Goal: Download file/media

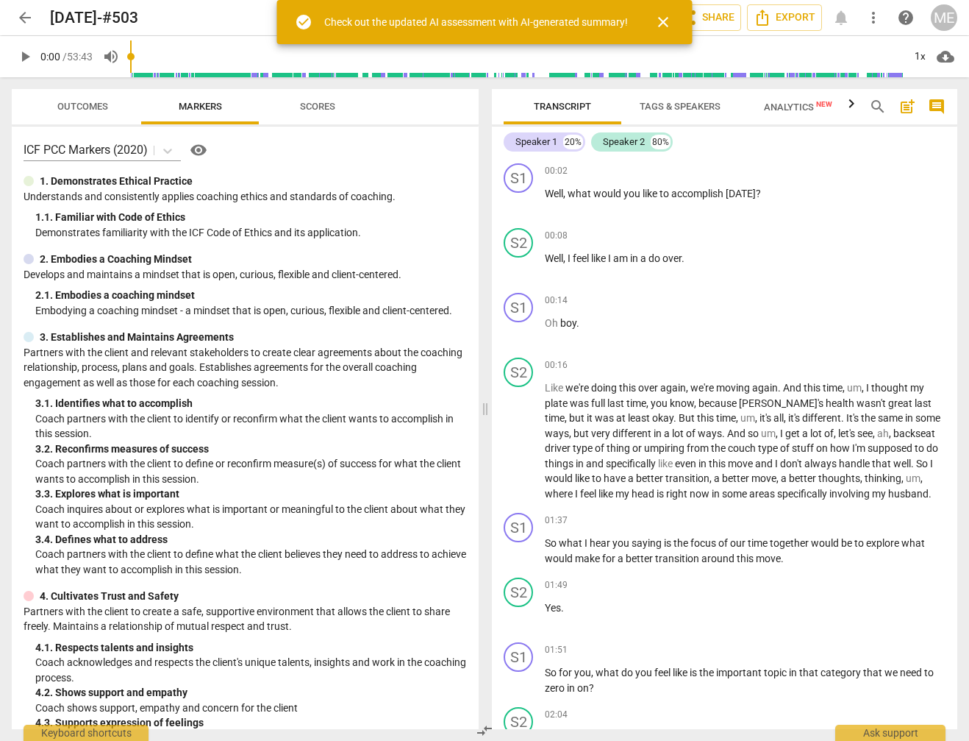
click at [667, 18] on span "close" at bounding box center [664, 22] width 18 height 18
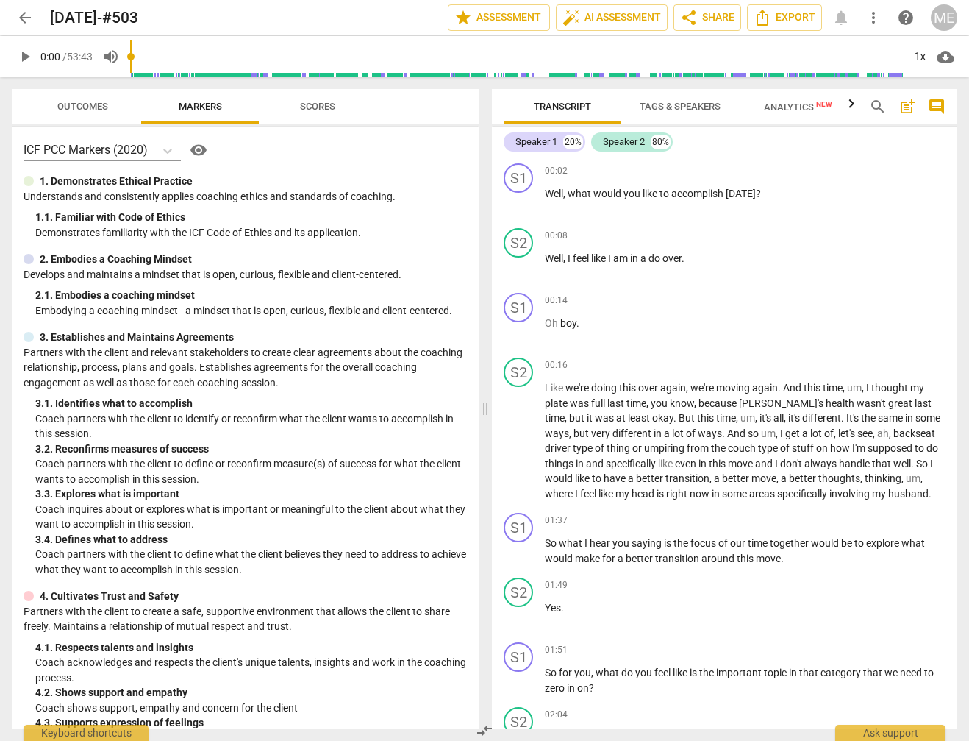
click at [178, 55] on input "range" at bounding box center [516, 56] width 773 height 47
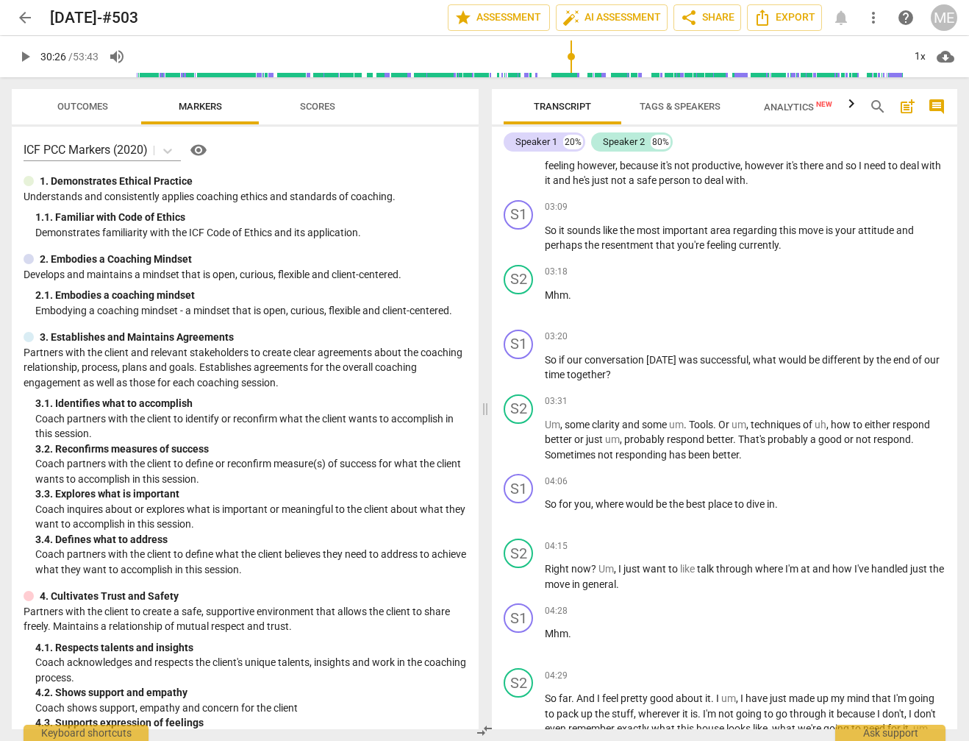
drag, startPoint x: 175, startPoint y: 55, endPoint x: 571, endPoint y: 90, distance: 397.9
click at [571, 80] on input "range" at bounding box center [519, 56] width 767 height 47
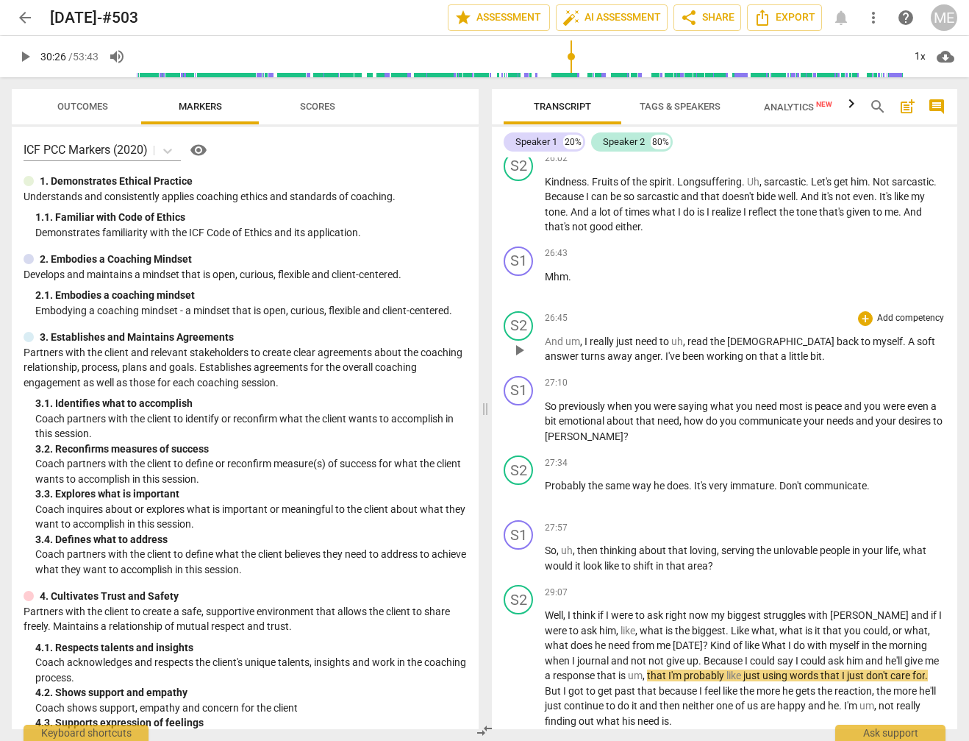
scroll to position [5424, 0]
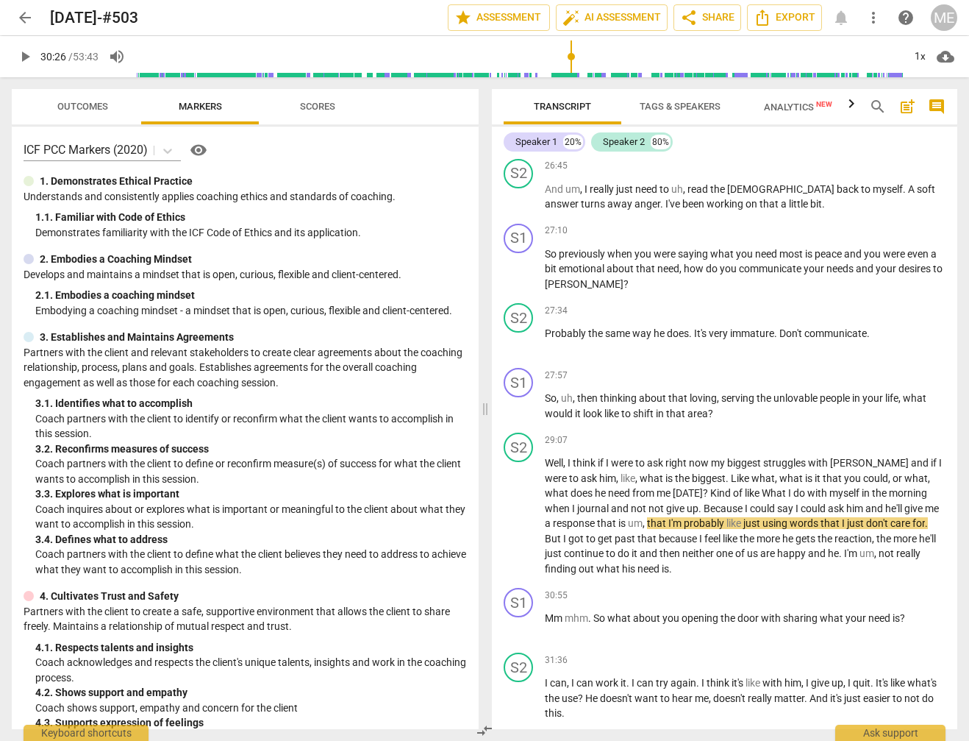
click at [24, 56] on span "play_arrow" at bounding box center [25, 57] width 18 height 18
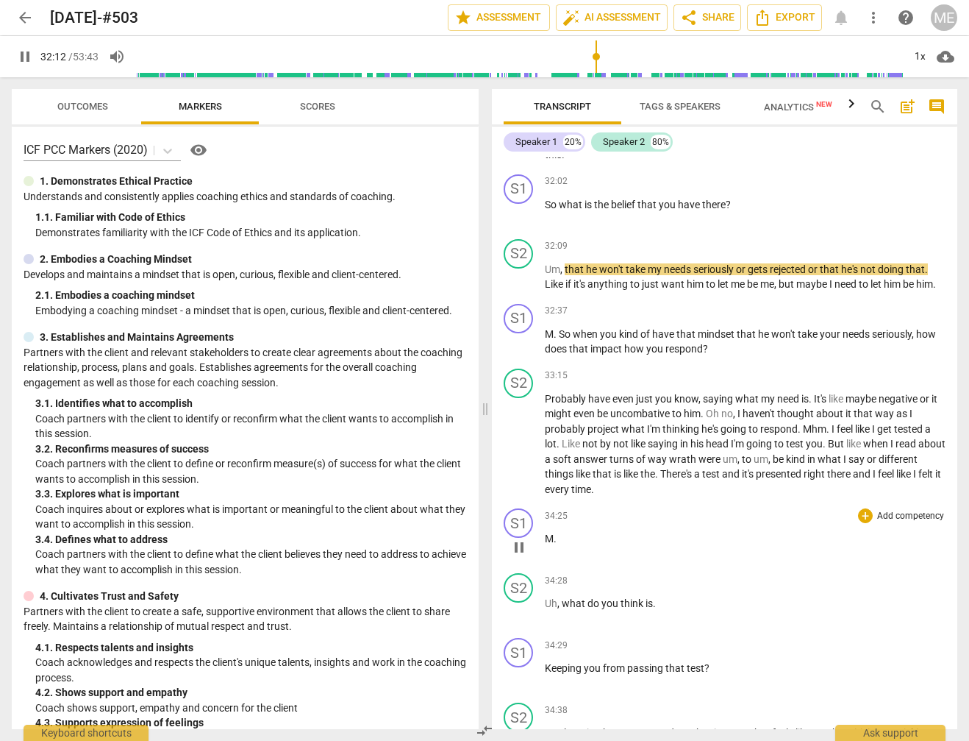
scroll to position [5982, 0]
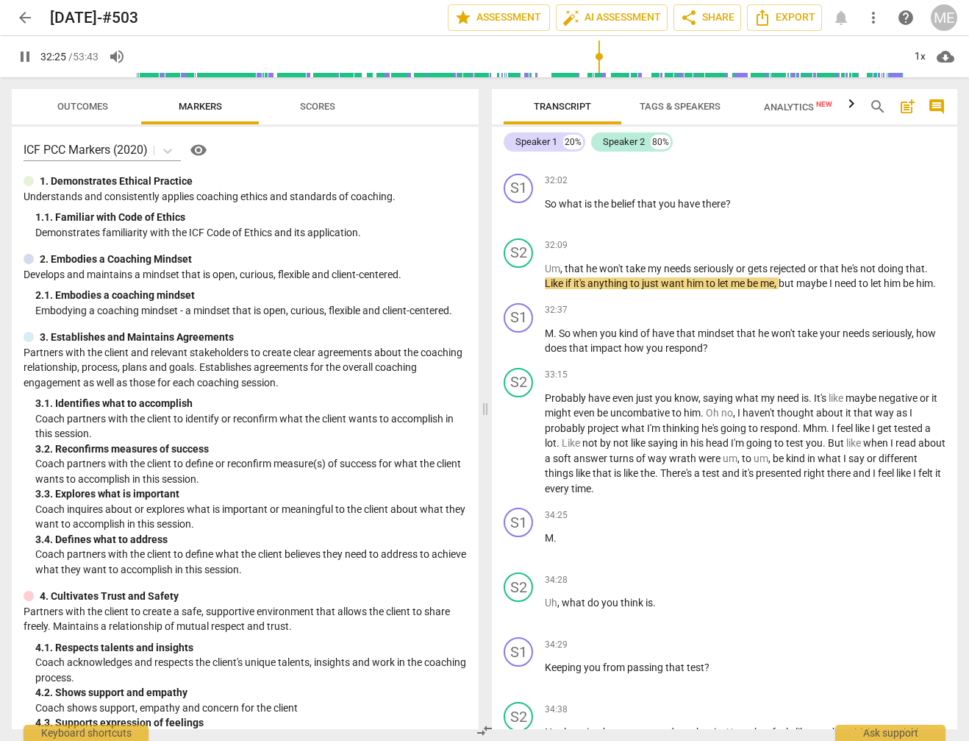
click at [23, 45] on button "pause" at bounding box center [25, 56] width 26 height 26
type input "1945"
click at [828, 263] on span "that" at bounding box center [830, 269] width 21 height 12
click at [827, 263] on span "that" at bounding box center [830, 269] width 21 height 12
click at [824, 263] on span "that" at bounding box center [830, 269] width 21 height 12
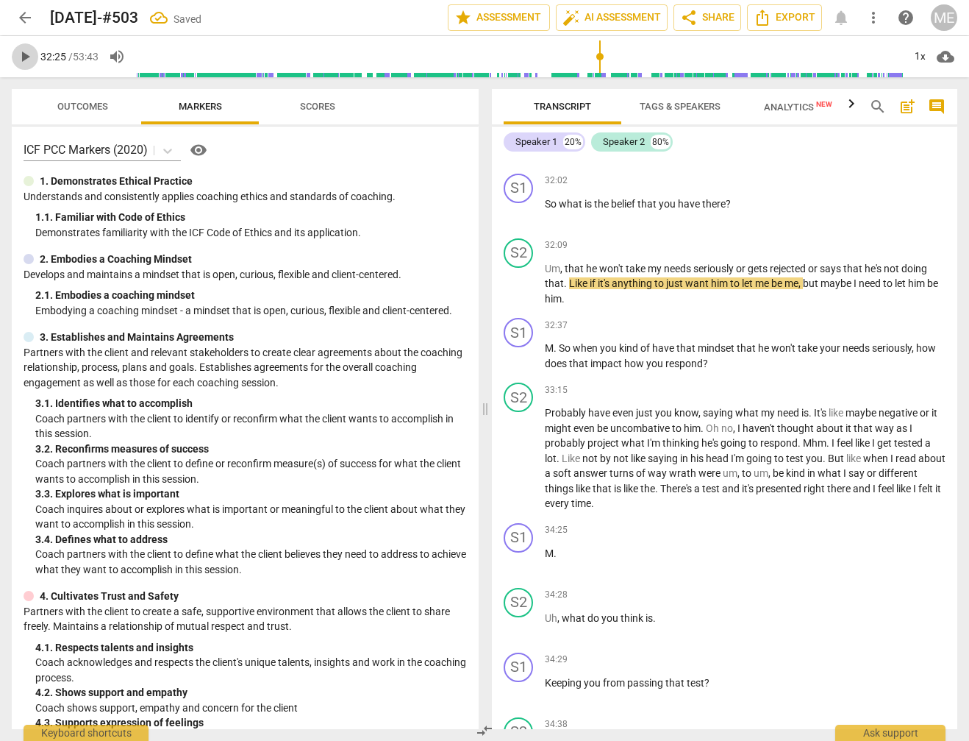
click at [26, 54] on span "play_arrow" at bounding box center [25, 57] width 18 height 18
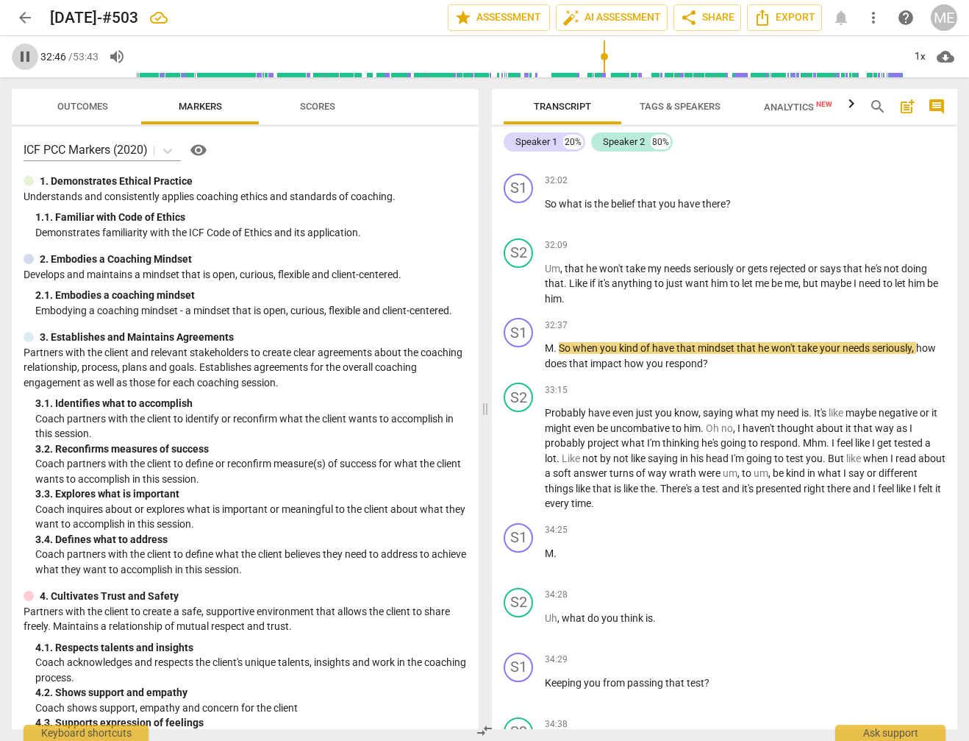
drag, startPoint x: 19, startPoint y: 49, endPoint x: 39, endPoint y: 60, distance: 22.7
click at [19, 50] on span "pause" at bounding box center [25, 57] width 18 height 18
type input "1966"
click at [562, 342] on span "So" at bounding box center [566, 348] width 14 height 12
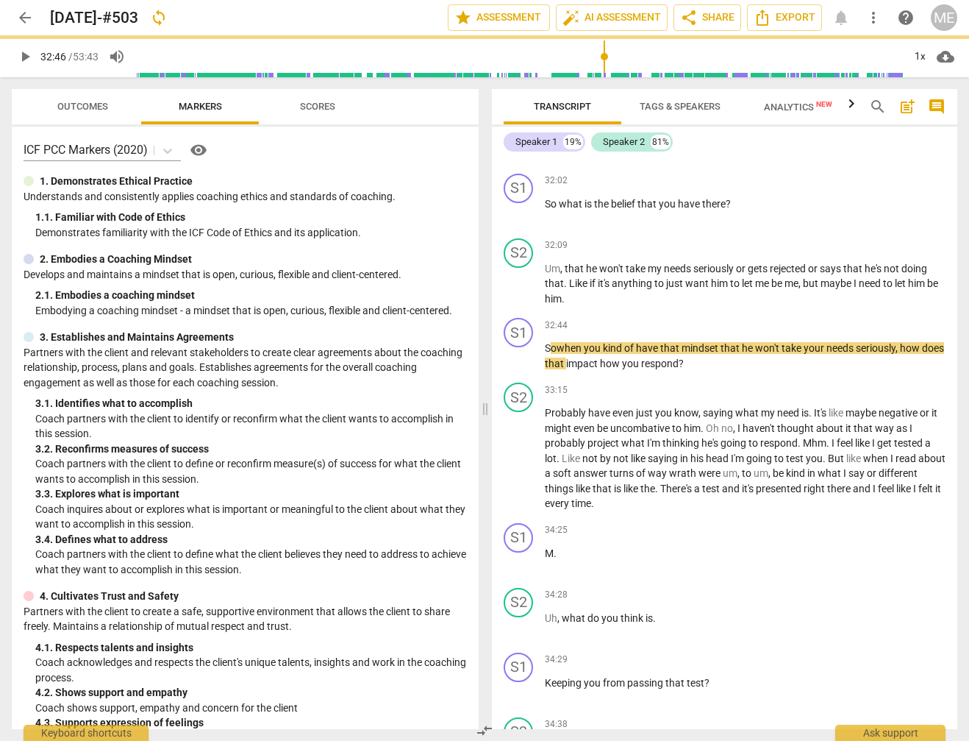
click at [24, 59] on span "play_arrow" at bounding box center [25, 57] width 18 height 18
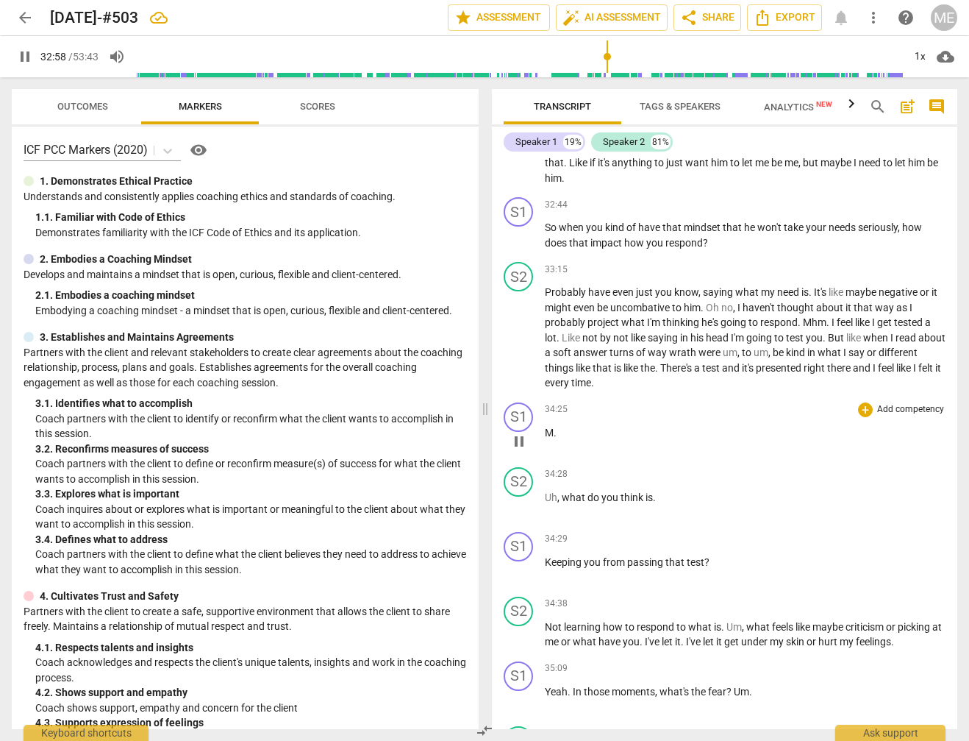
scroll to position [6150, 0]
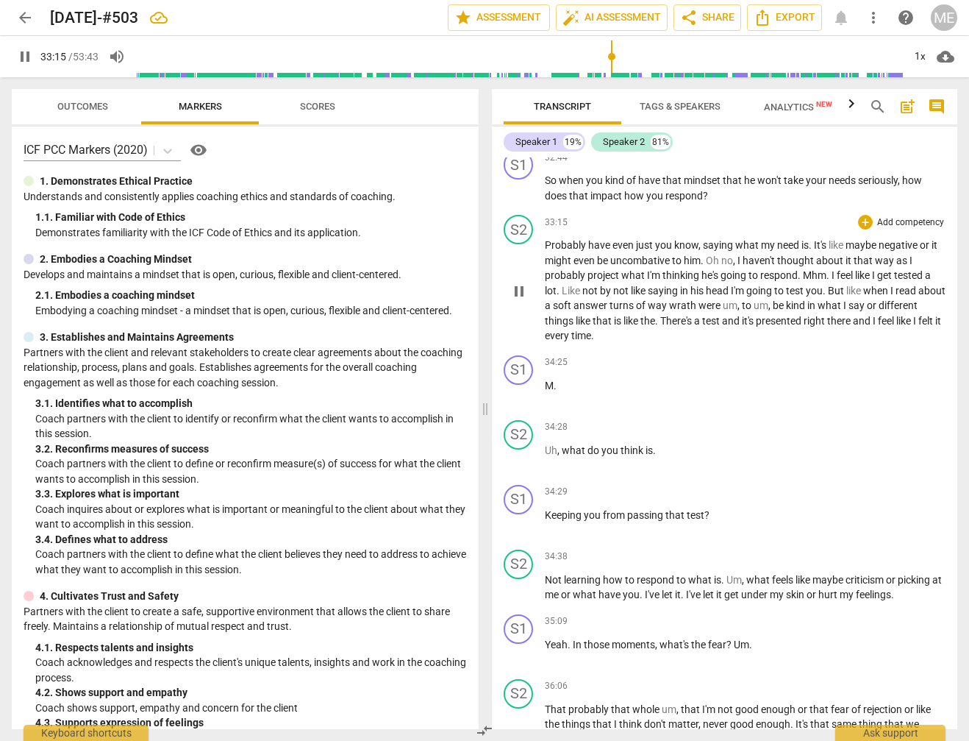
click at [546, 239] on span "Probably" at bounding box center [566, 245] width 43 height 12
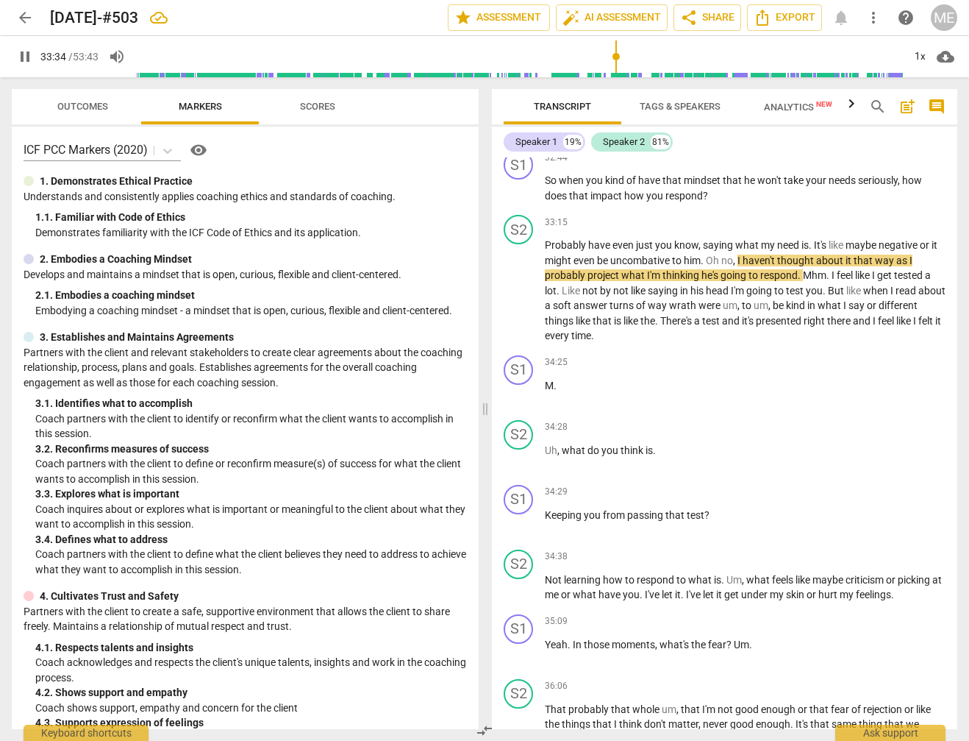
click at [24, 57] on span "pause" at bounding box center [25, 57] width 18 height 18
click at [613, 70] on input "range" at bounding box center [519, 56] width 767 height 47
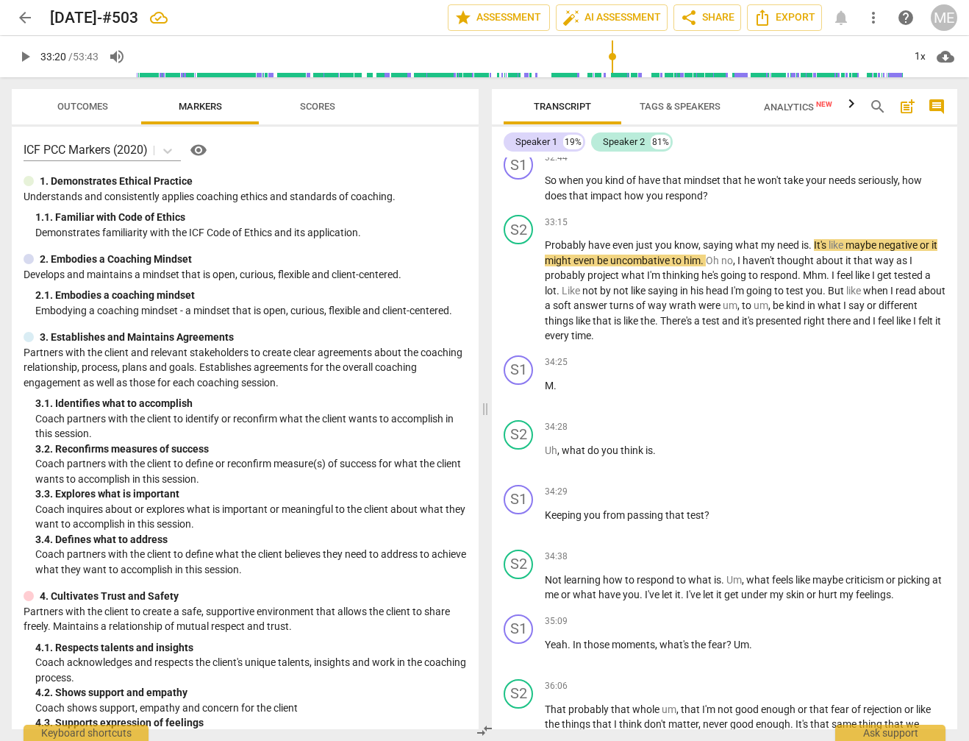
click at [27, 57] on span "play_arrow" at bounding box center [25, 57] width 18 height 18
click at [22, 55] on span "pause" at bounding box center [25, 57] width 18 height 18
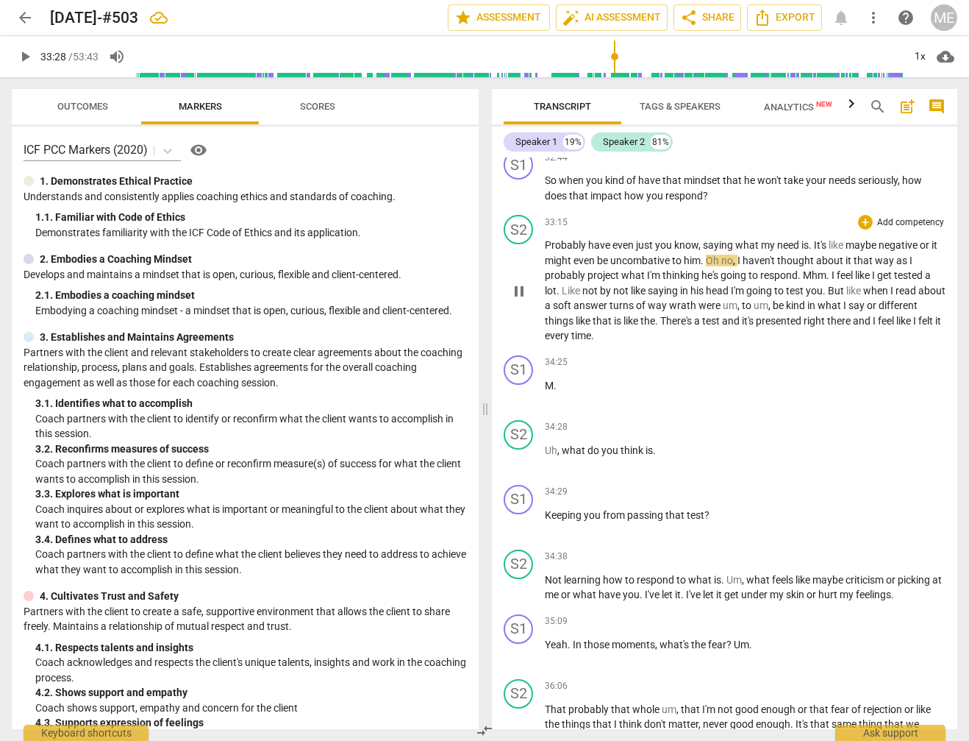
type input "2008"
drag, startPoint x: 632, startPoint y: 229, endPoint x: 622, endPoint y: 221, distance: 12.1
click at [621, 238] on p "Probably have even just you know , saying what my need is . It's like maybe neg…" at bounding box center [745, 291] width 401 height 106
drag, startPoint x: 614, startPoint y: 208, endPoint x: 615, endPoint y: 224, distance: 15.5
click at [615, 238] on p "Probably have even just you know , saying what my need is . It's like maybe neg…" at bounding box center [745, 291] width 401 height 106
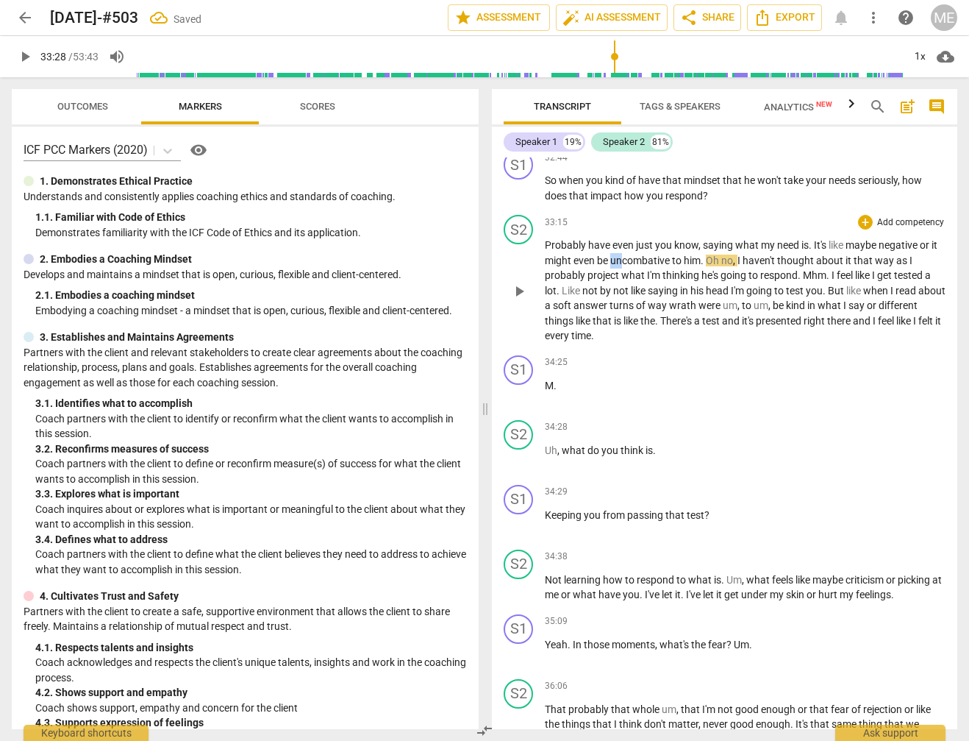
drag, startPoint x: 620, startPoint y: 228, endPoint x: 629, endPoint y: 229, distance: 8.9
click at [629, 238] on p "Probably have even just you know , saying what my need is . It's like maybe neg…" at bounding box center [745, 291] width 401 height 106
click at [25, 49] on span "play_arrow" at bounding box center [25, 57] width 18 height 18
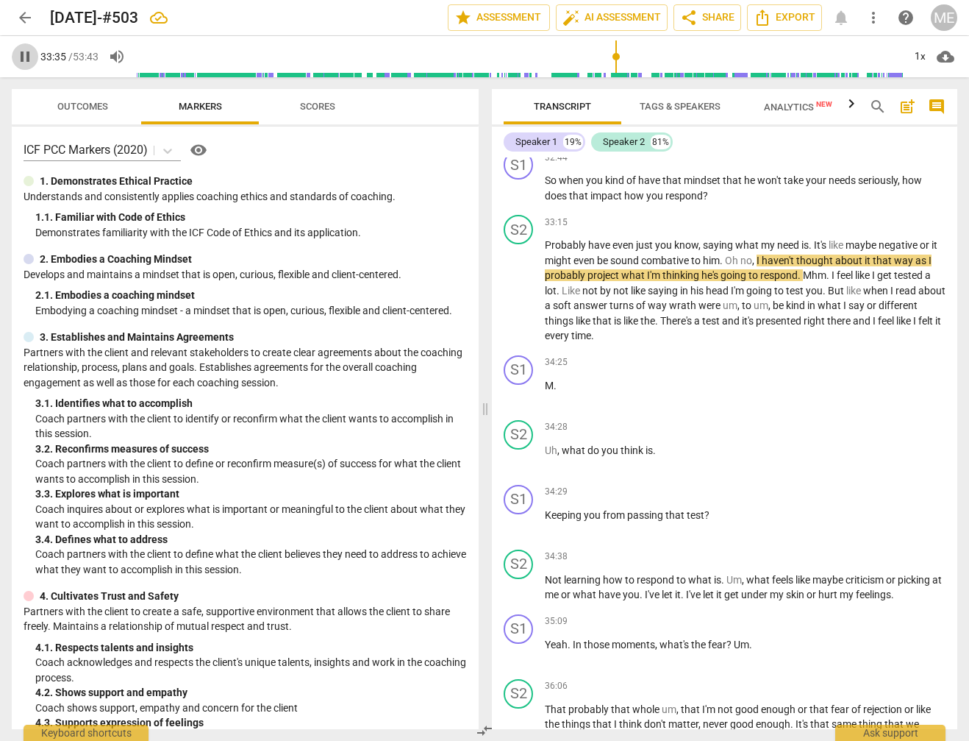
drag, startPoint x: 24, startPoint y: 58, endPoint x: 443, endPoint y: 185, distance: 437.1
click at [24, 57] on span "pause" at bounding box center [25, 57] width 18 height 18
type input "2015"
drag, startPoint x: 736, startPoint y: 224, endPoint x: 747, endPoint y: 227, distance: 11.4
click at [741, 254] on span "Oh" at bounding box center [732, 260] width 15 height 12
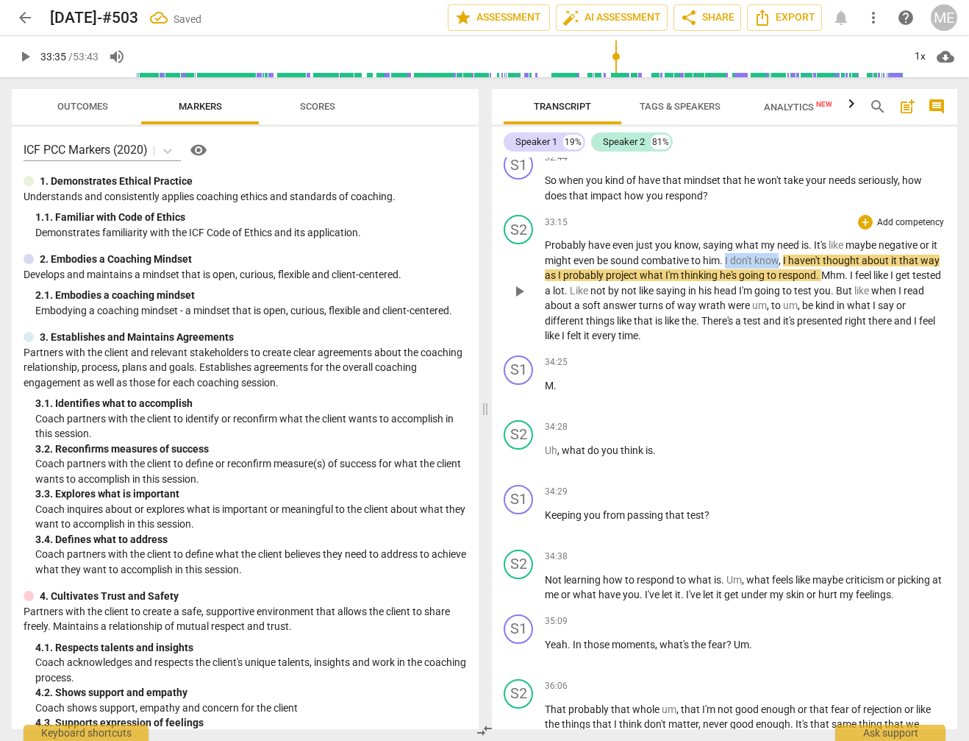
drag, startPoint x: 737, startPoint y: 227, endPoint x: 788, endPoint y: 227, distance: 51.5
click at [779, 254] on span "I don't know" at bounding box center [752, 260] width 54 height 12
click at [840, 209] on span "keyboard_arrow_down" at bounding box center [838, 211] width 18 height 18
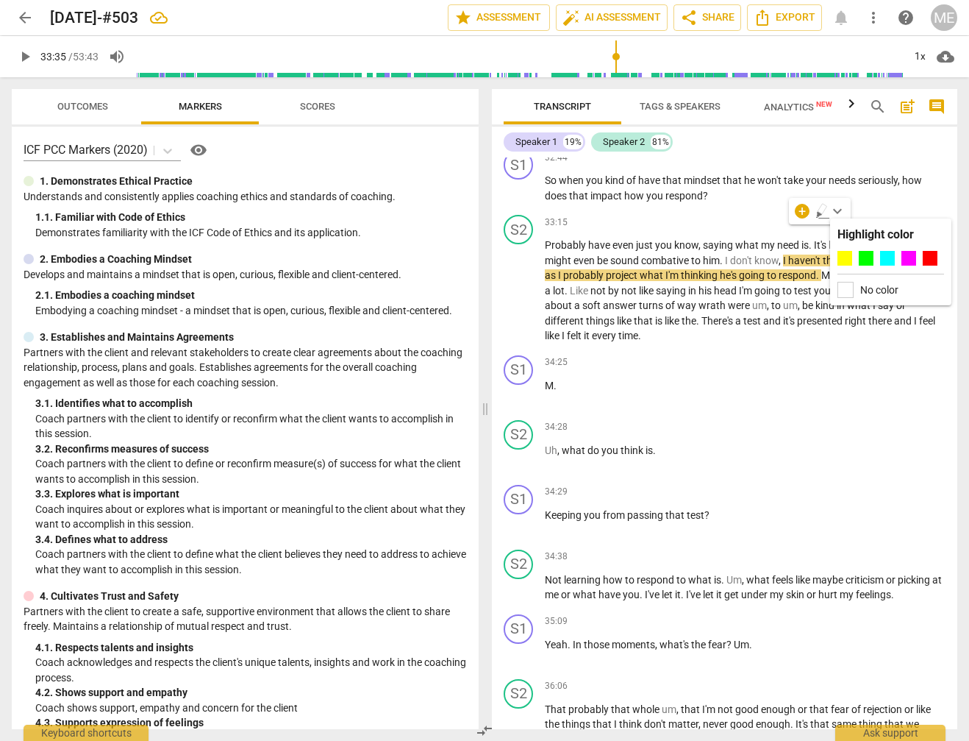
click at [823, 146] on div "Speaker 1 19% Speaker 2 81%" at bounding box center [725, 141] width 442 height 25
click at [27, 58] on span "play_arrow" at bounding box center [25, 57] width 18 height 18
drag, startPoint x: 18, startPoint y: 59, endPoint x: 172, endPoint y: 88, distance: 157.1
click at [18, 59] on span "pause" at bounding box center [25, 57] width 18 height 18
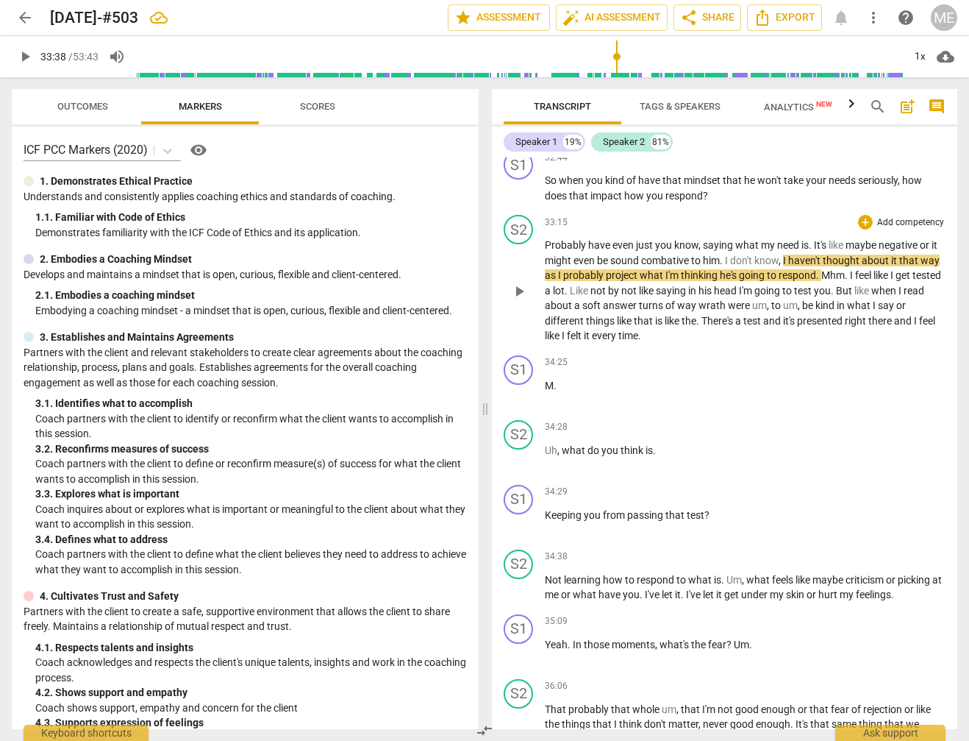
click at [845, 269] on span "Mhm" at bounding box center [833, 275] width 24 height 12
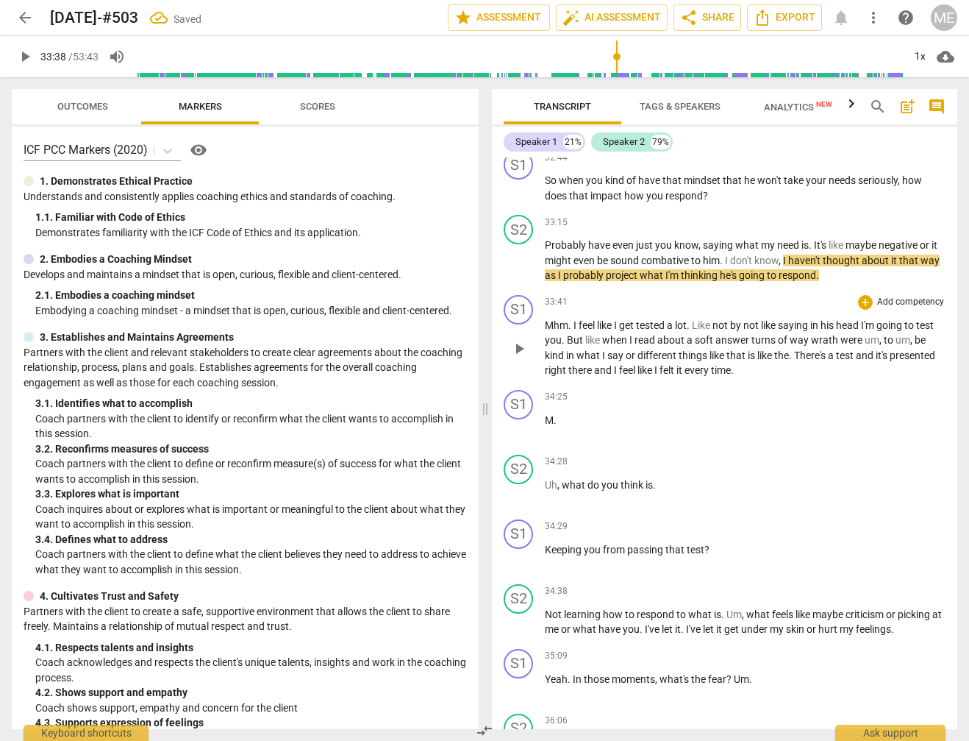
drag, startPoint x: 573, startPoint y: 291, endPoint x: 588, endPoint y: 300, distance: 17.2
click at [574, 319] on span "." at bounding box center [570, 325] width 5 height 12
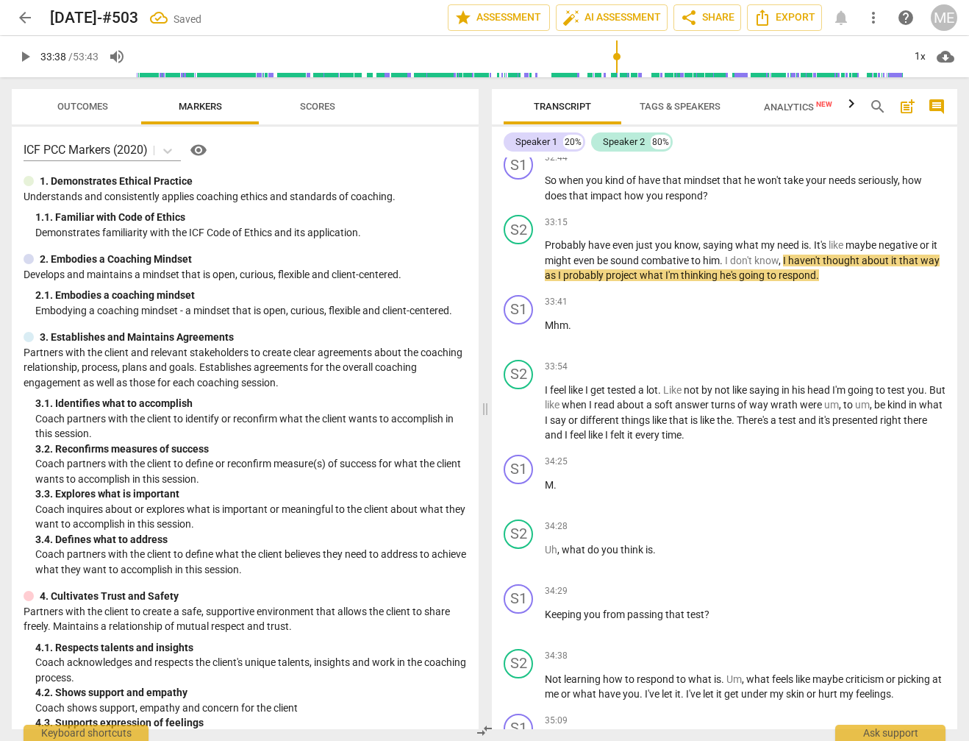
drag, startPoint x: 24, startPoint y: 54, endPoint x: 34, endPoint y: 63, distance: 13.0
click at [25, 55] on span "play_arrow" at bounding box center [25, 57] width 18 height 18
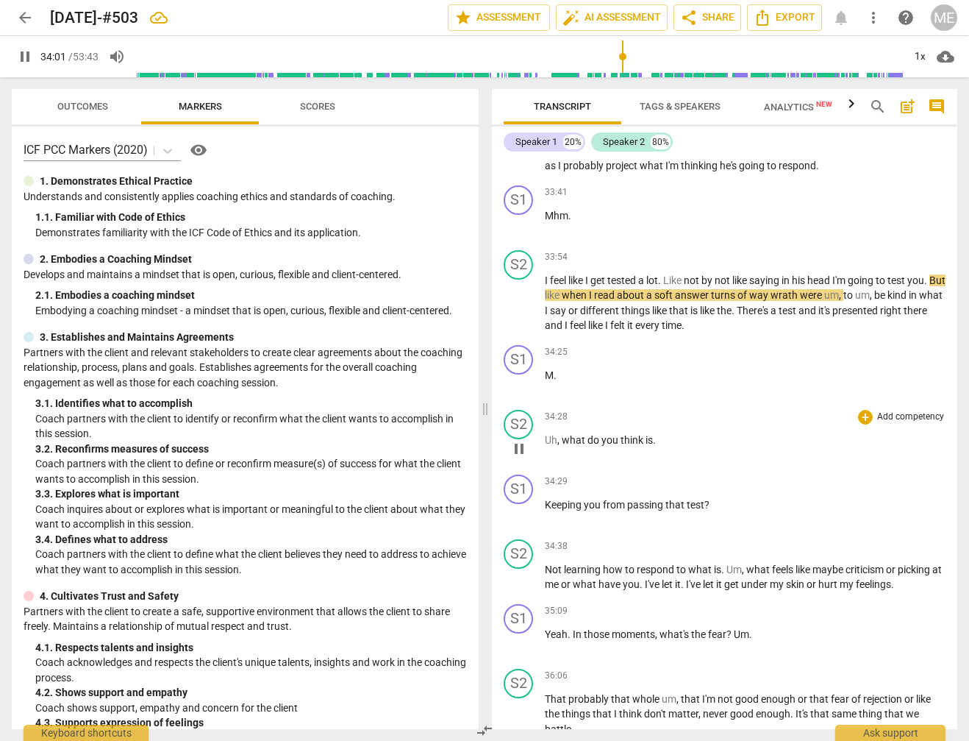
scroll to position [6318, 0]
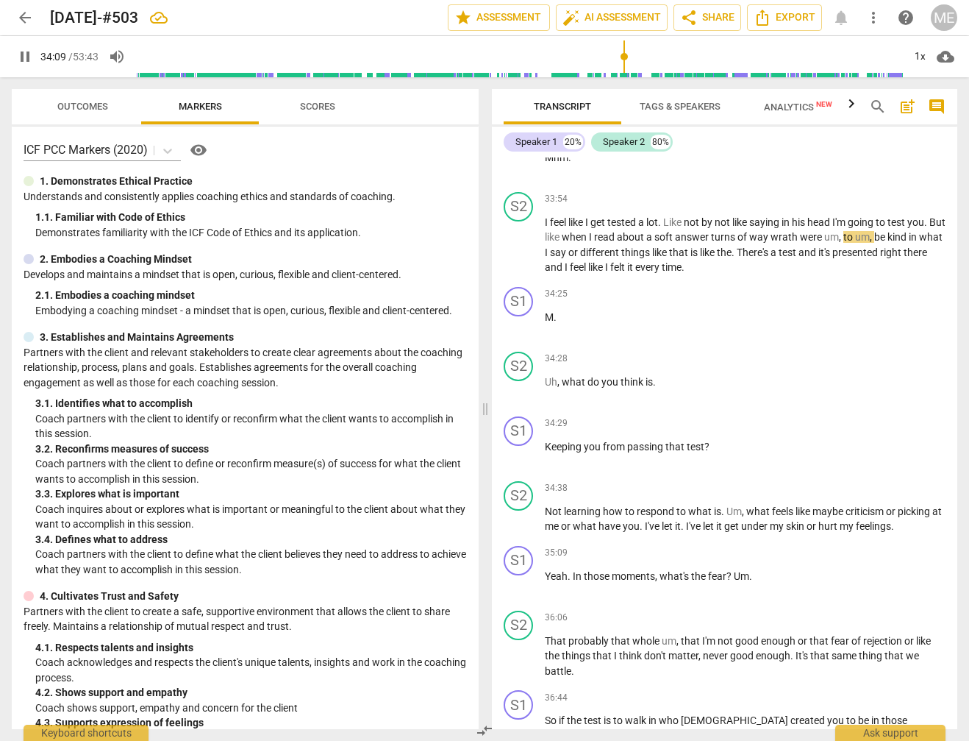
click at [18, 50] on span "pause" at bounding box center [25, 57] width 18 height 18
type input "2050"
drag, startPoint x: 755, startPoint y: 203, endPoint x: 770, endPoint y: 204, distance: 15.5
click at [770, 215] on p "I feel like I get tested a lot . Like not by not like saying in his head I'm go…" at bounding box center [745, 245] width 401 height 60
click at [28, 57] on span "play_arrow" at bounding box center [25, 57] width 18 height 18
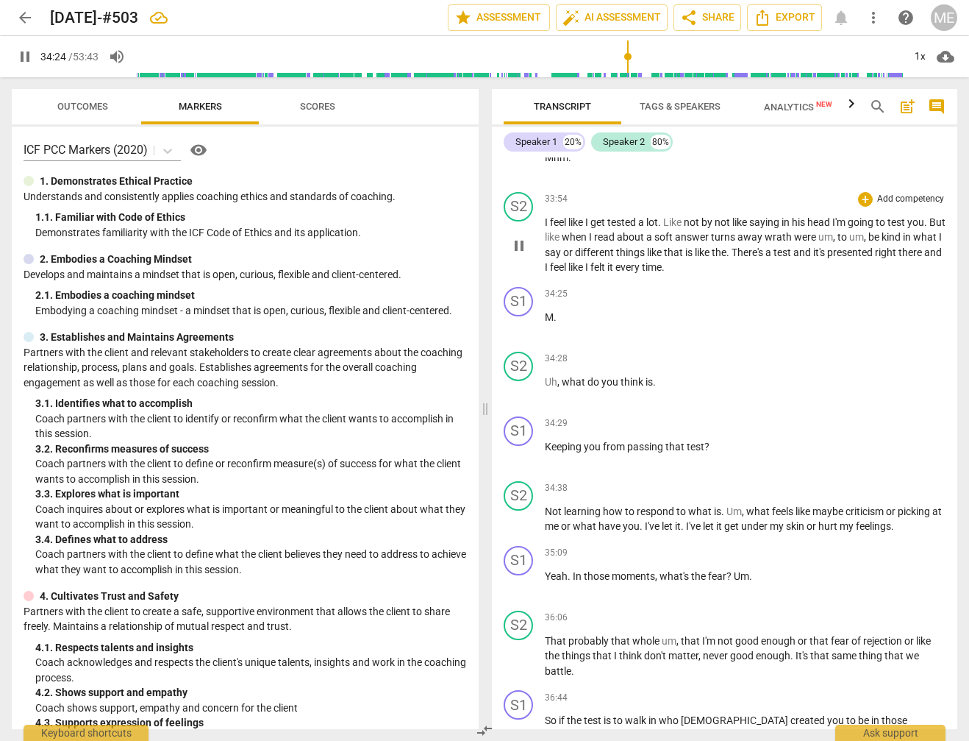
click at [29, 58] on span "pause" at bounding box center [25, 57] width 18 height 18
type input "2065"
drag, startPoint x: 642, startPoint y: 234, endPoint x: 652, endPoint y: 235, distance: 10.4
click at [607, 261] on span "felt" at bounding box center [599, 267] width 17 height 12
click at [22, 51] on span "play_arrow" at bounding box center [25, 57] width 18 height 18
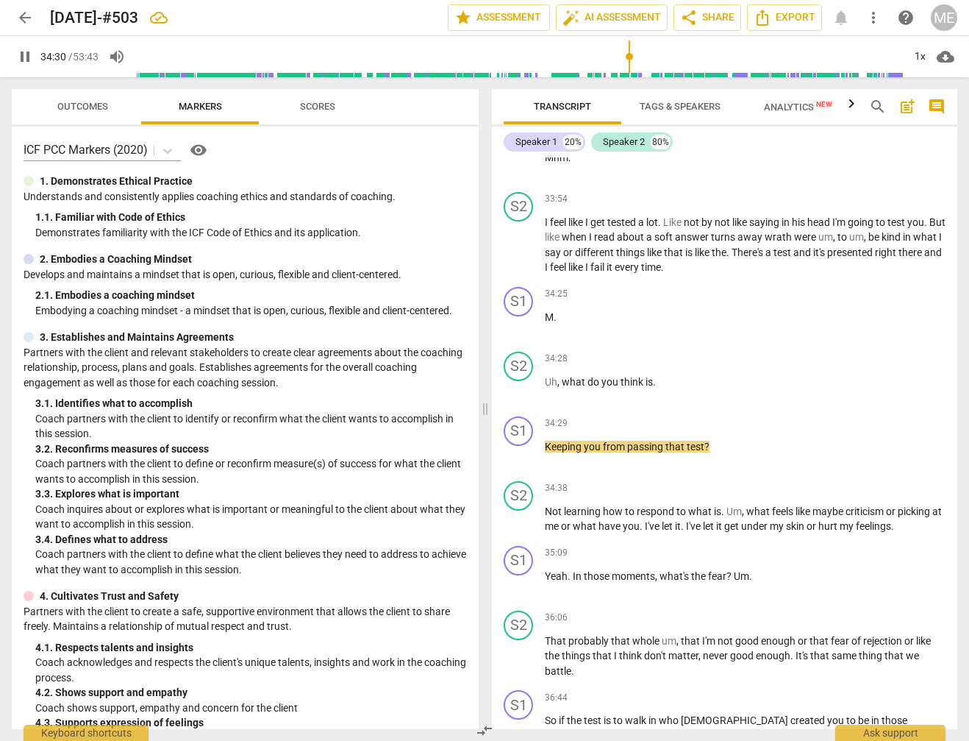
click at [24, 55] on span "pause" at bounding box center [25, 57] width 18 height 18
type input "2071"
click at [560, 376] on span "," at bounding box center [559, 382] width 4 height 12
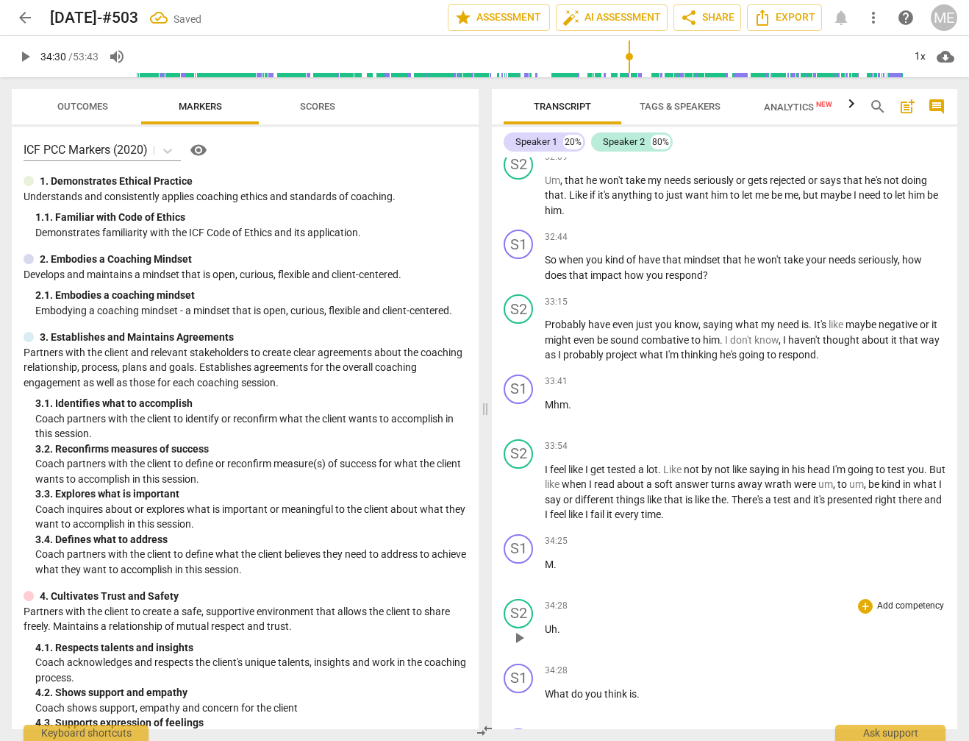
scroll to position [6038, 0]
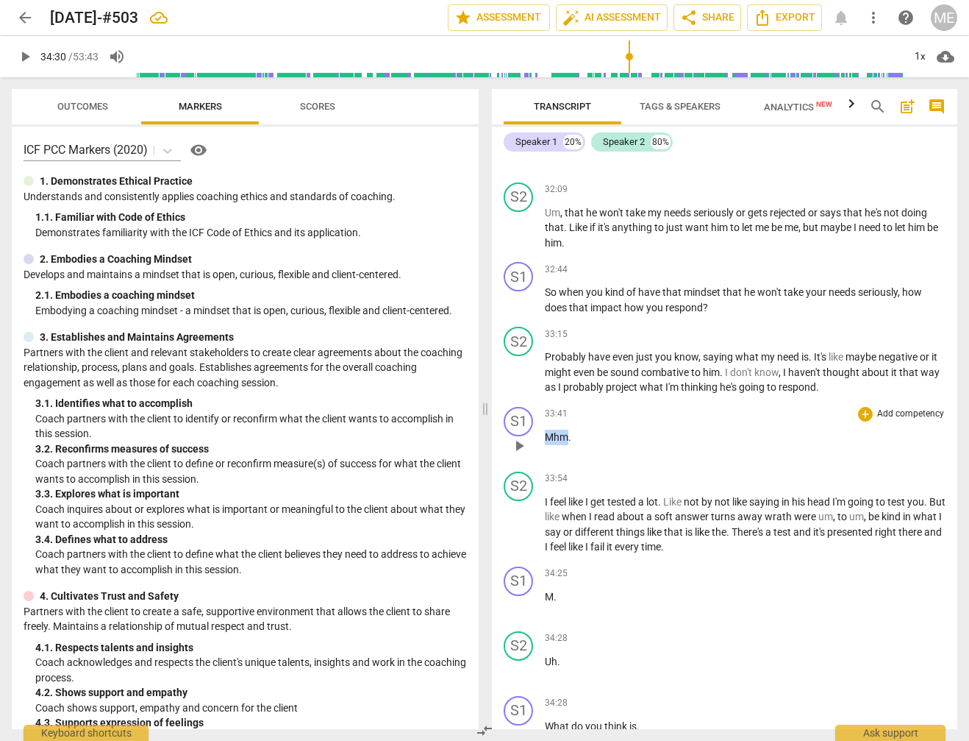
drag, startPoint x: 546, startPoint y: 406, endPoint x: 566, endPoint y: 406, distance: 19.1
click at [566, 431] on span "Mhm" at bounding box center [557, 437] width 24 height 12
click at [553, 591] on span "M" at bounding box center [549, 597] width 9 height 12
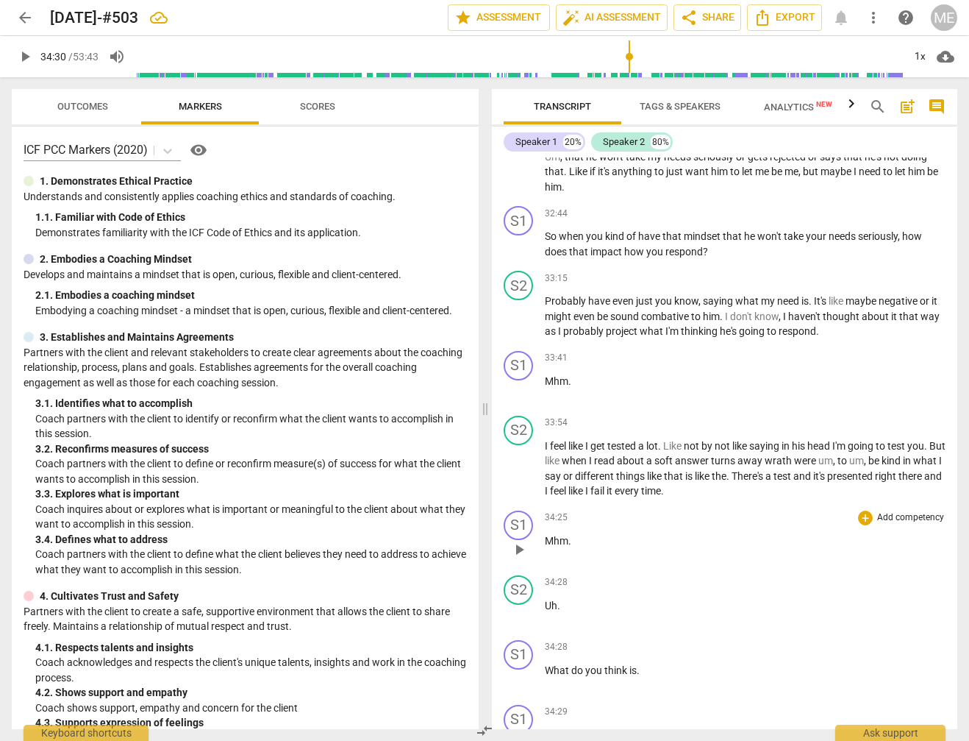
scroll to position [6318, 0]
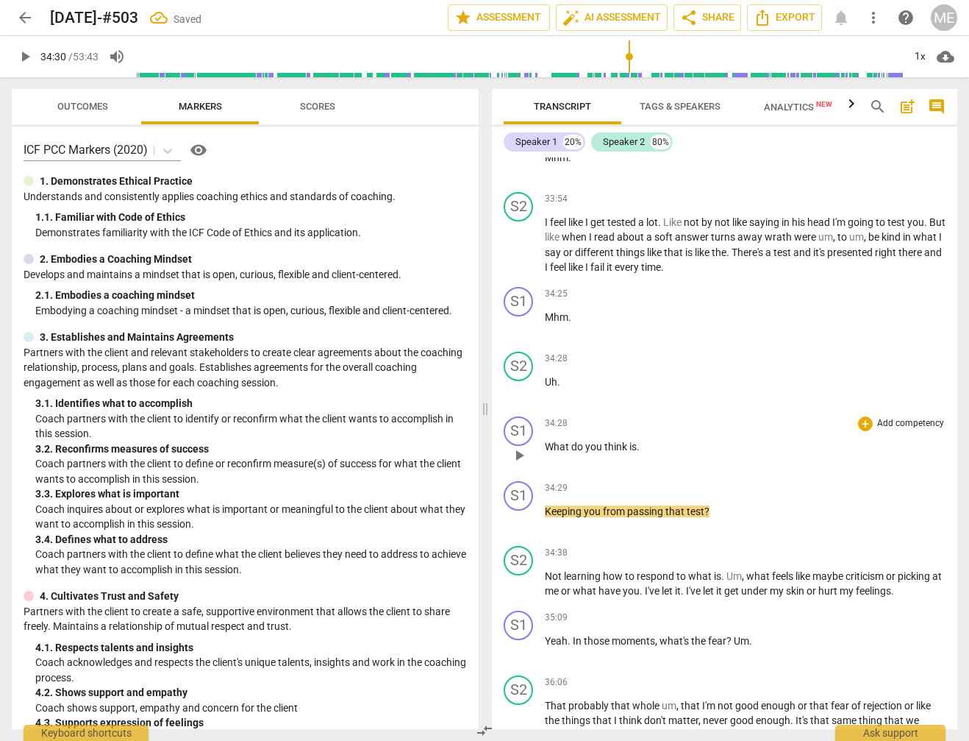
click at [663, 439] on p "What do you think is ." at bounding box center [745, 446] width 401 height 15
click at [542, 481] on div "S1 play_arrow pause" at bounding box center [524, 507] width 41 height 53
click at [546, 505] on span "Keeping" at bounding box center [564, 511] width 39 height 12
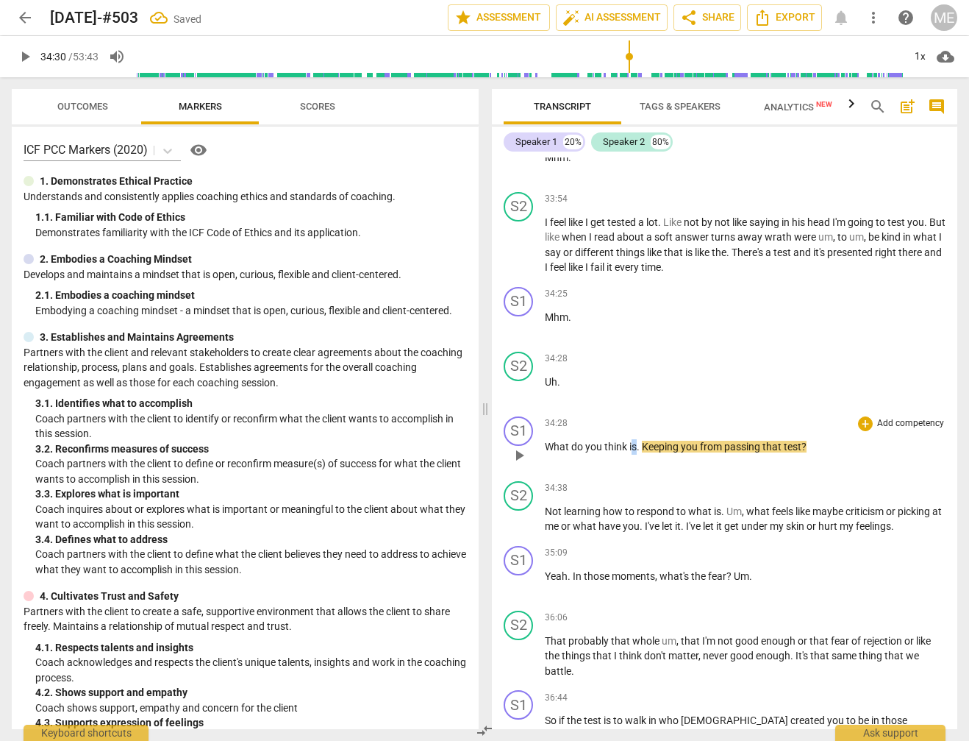
click at [635, 441] on span "is" at bounding box center [632, 447] width 7 height 12
drag, startPoint x: 648, startPoint y: 415, endPoint x: 636, endPoint y: 416, distance: 11.8
click at [636, 439] on p "What do you think is . Keeping you from passing that test ?" at bounding box center [745, 446] width 401 height 15
click at [24, 54] on span "play_arrow" at bounding box center [25, 57] width 18 height 18
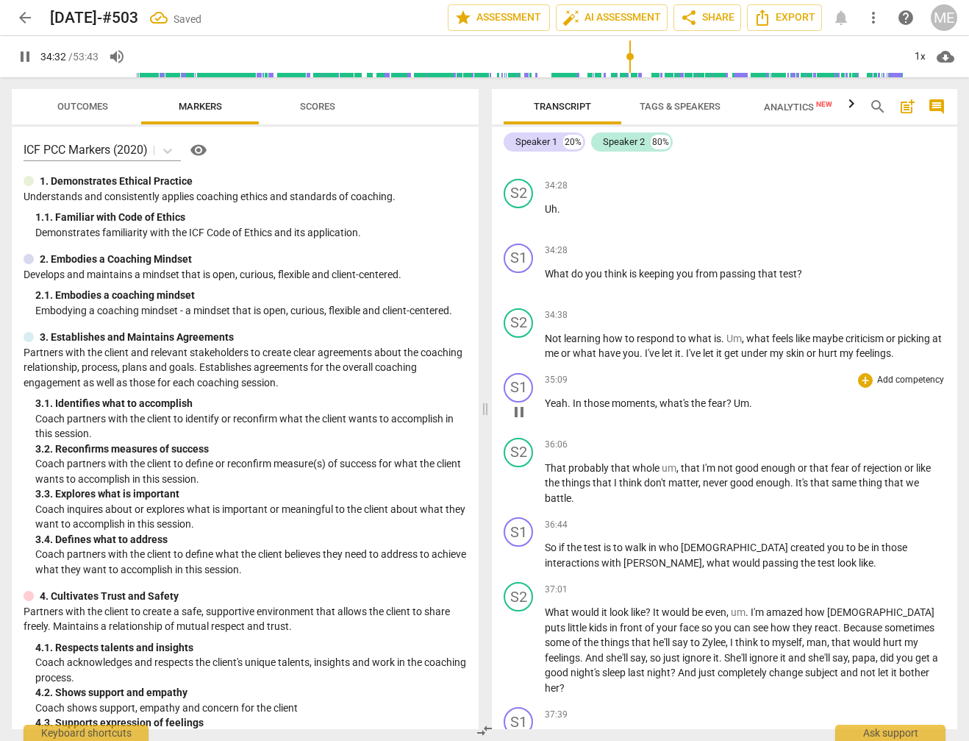
scroll to position [6541, 0]
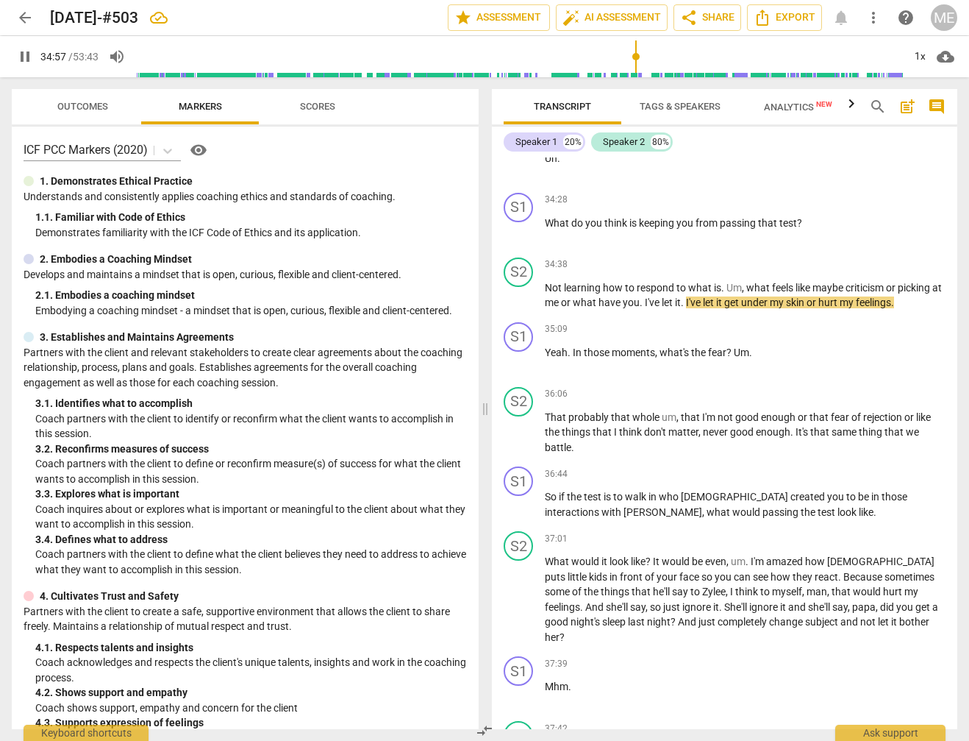
click at [26, 60] on span "pause" at bounding box center [25, 57] width 18 height 18
type input "2098"
click at [699, 296] on span "I've" at bounding box center [694, 302] width 17 height 12
click at [686, 296] on span "." at bounding box center [683, 302] width 5 height 12
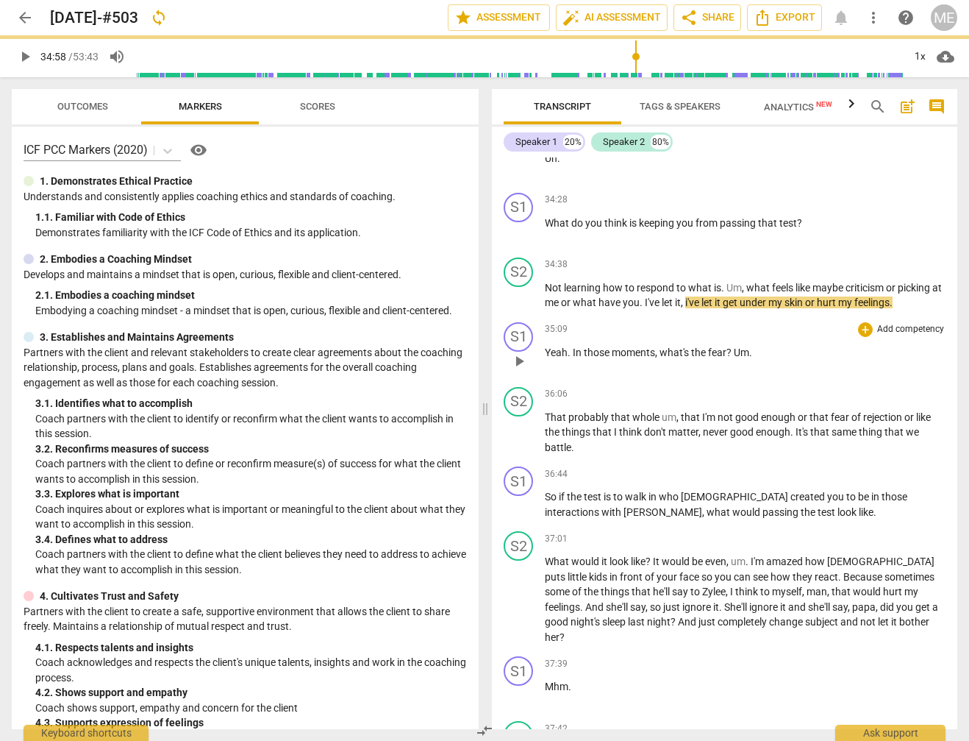
drag, startPoint x: 721, startPoint y: 301, endPoint x: 744, endPoint y: 347, distance: 52.0
click at [721, 322] on div "35:09 + Add competency keyboard_arrow_right" at bounding box center [745, 329] width 401 height 15
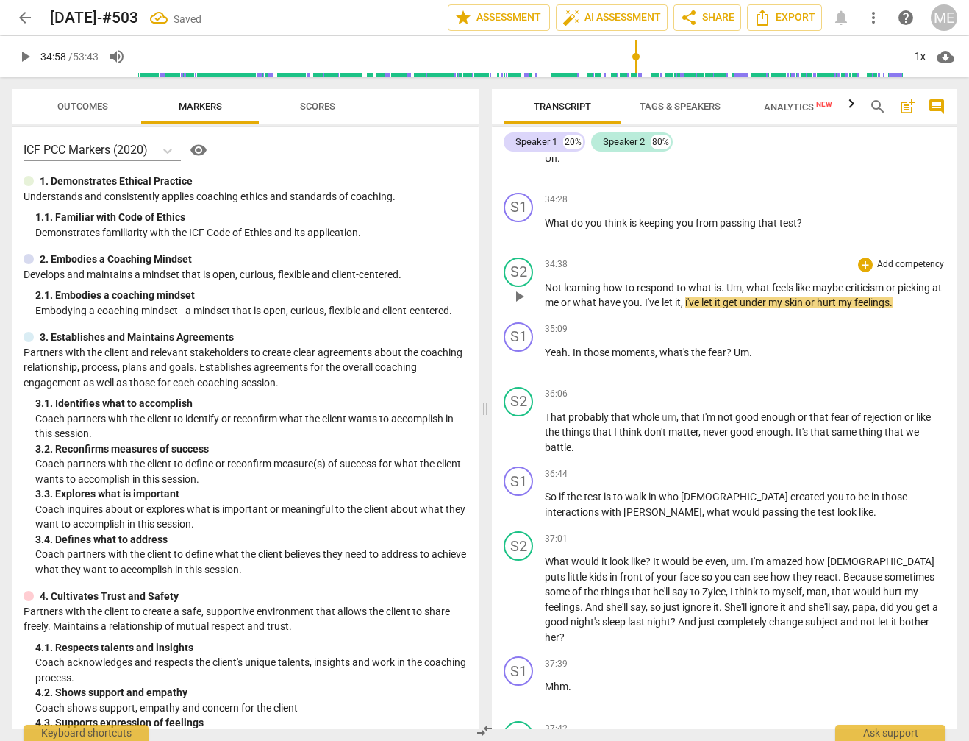
click at [702, 296] on span "i've" at bounding box center [693, 302] width 16 height 12
click at [26, 57] on span "play_arrow" at bounding box center [25, 57] width 18 height 18
drag, startPoint x: 26, startPoint y: 52, endPoint x: 38, endPoint y: 53, distance: 11.8
click at [29, 52] on span "pause" at bounding box center [25, 57] width 18 height 18
type input "2129"
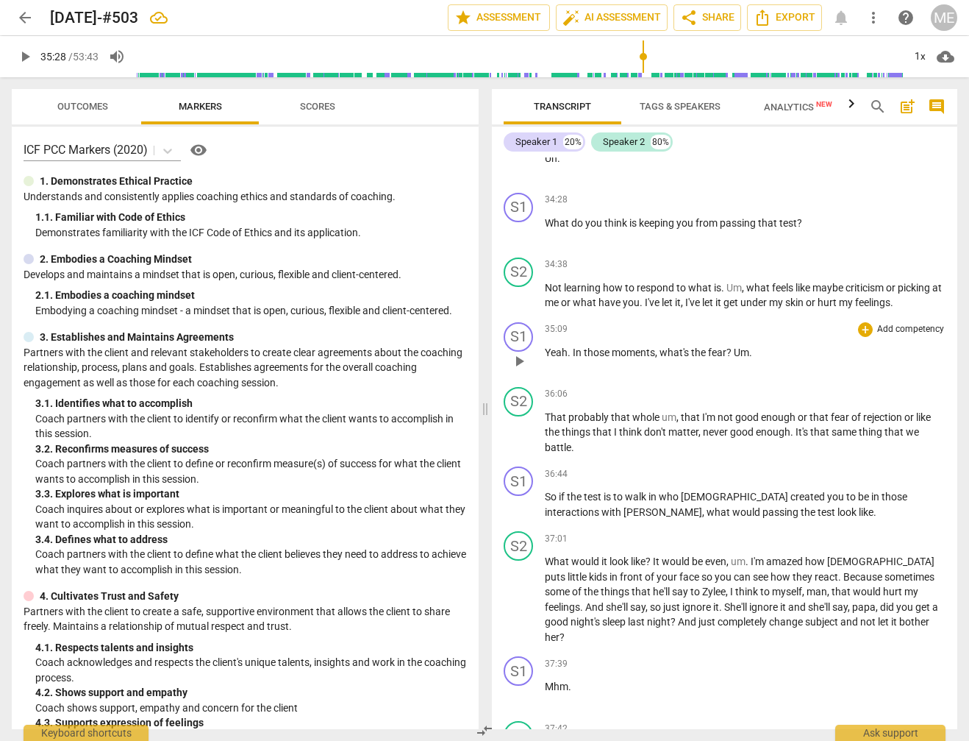
click at [735, 346] on span "Um" at bounding box center [741, 352] width 15 height 12
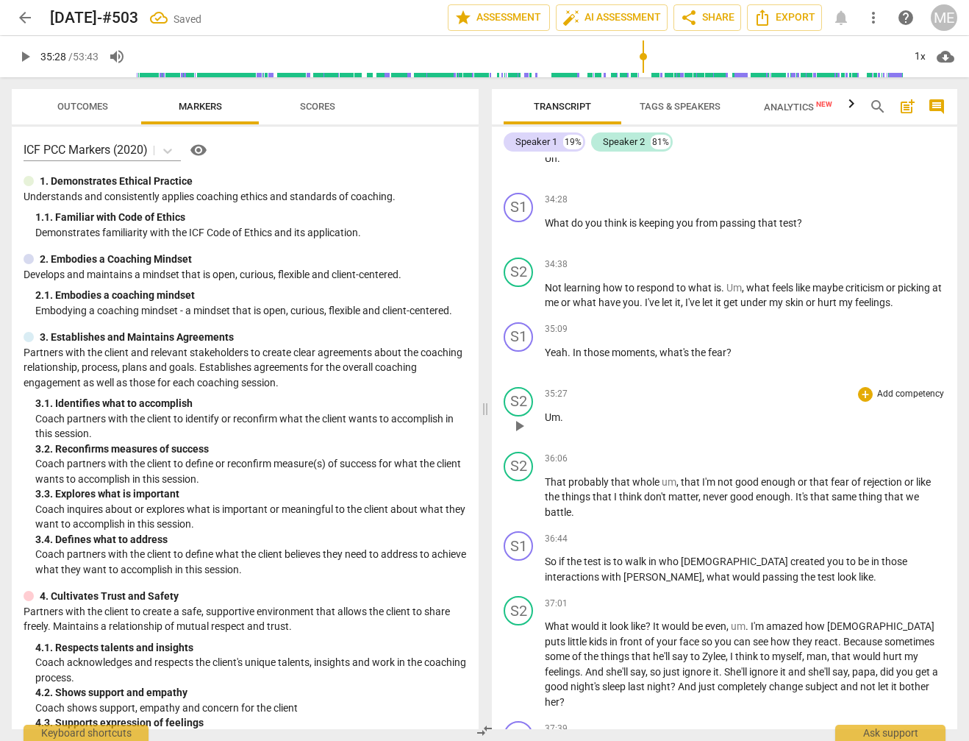
click at [597, 410] on p "Um ." at bounding box center [745, 417] width 401 height 15
click at [546, 476] on span "That" at bounding box center [557, 482] width 24 height 12
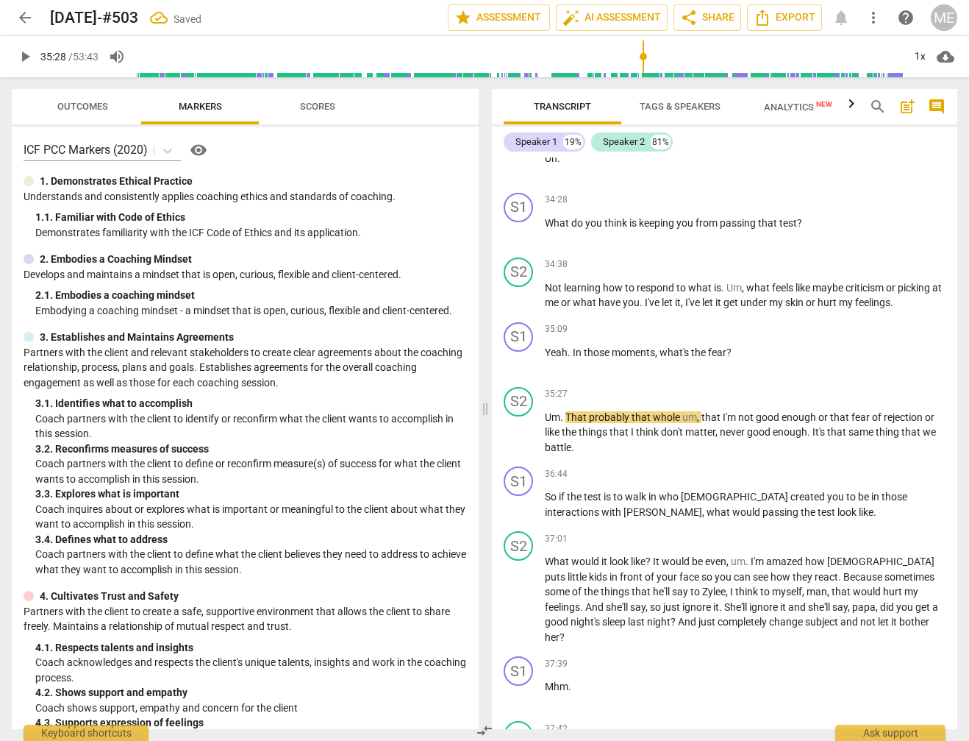
click at [23, 55] on span "play_arrow" at bounding box center [25, 57] width 18 height 18
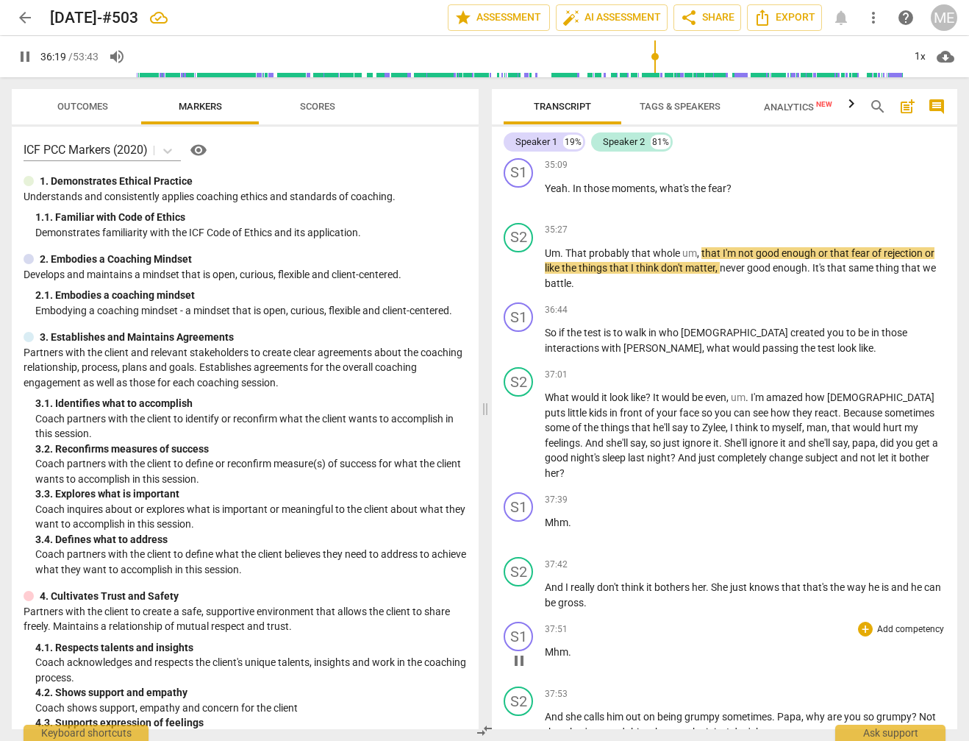
scroll to position [6709, 0]
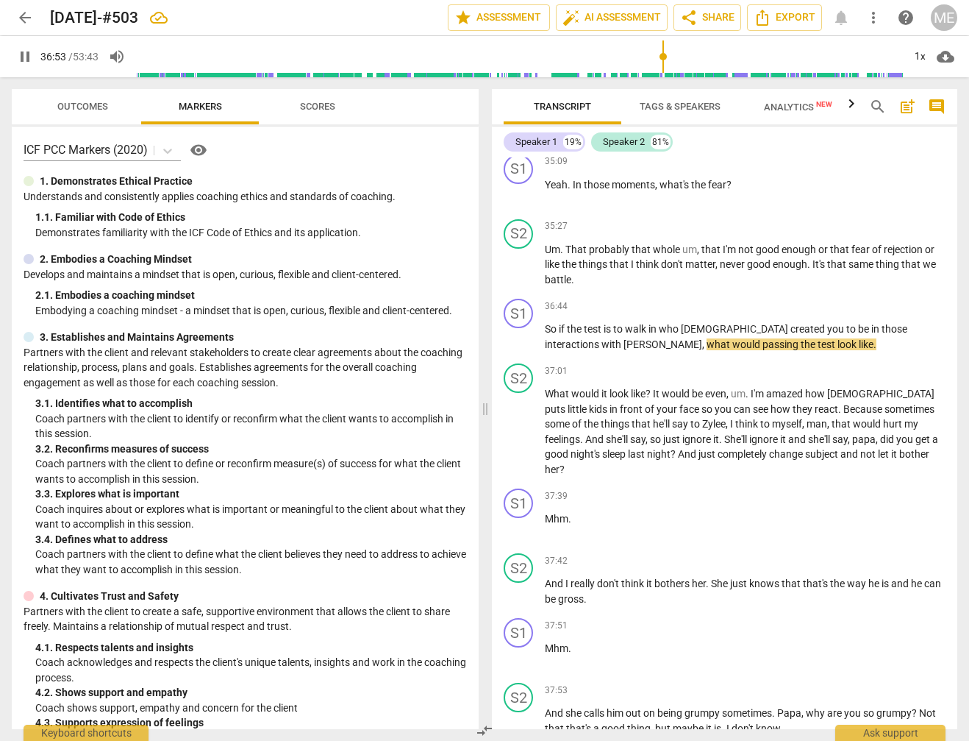
drag, startPoint x: 26, startPoint y: 56, endPoint x: 333, endPoint y: 132, distance: 316.8
click at [26, 54] on span "pause" at bounding box center [25, 57] width 18 height 18
type input "2213"
click at [718, 321] on p "So if the test is to walk in who [DEMOGRAPHIC_DATA] created you to be in those …" at bounding box center [745, 336] width 401 height 30
click at [21, 56] on span "play_arrow" at bounding box center [25, 57] width 18 height 18
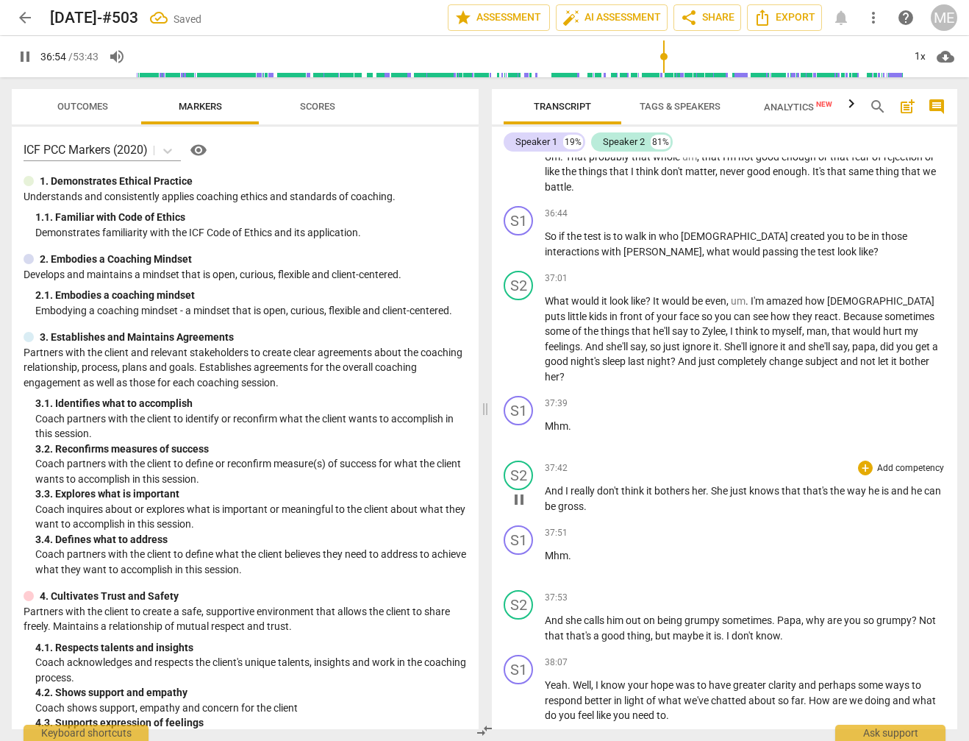
scroll to position [6821, 0]
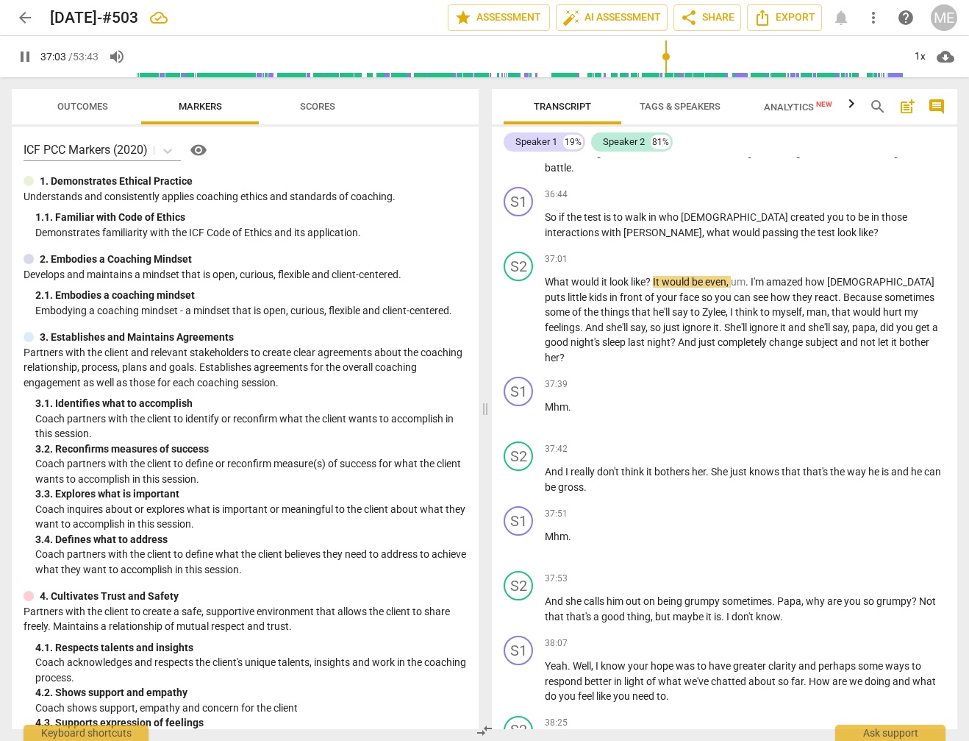
click at [21, 53] on span "pause" at bounding box center [25, 57] width 18 height 18
click at [660, 64] on input "range" at bounding box center [519, 56] width 767 height 47
click at [22, 53] on span "play_arrow" at bounding box center [25, 57] width 18 height 18
click at [27, 58] on span "pause" at bounding box center [25, 57] width 18 height 18
type input "2260"
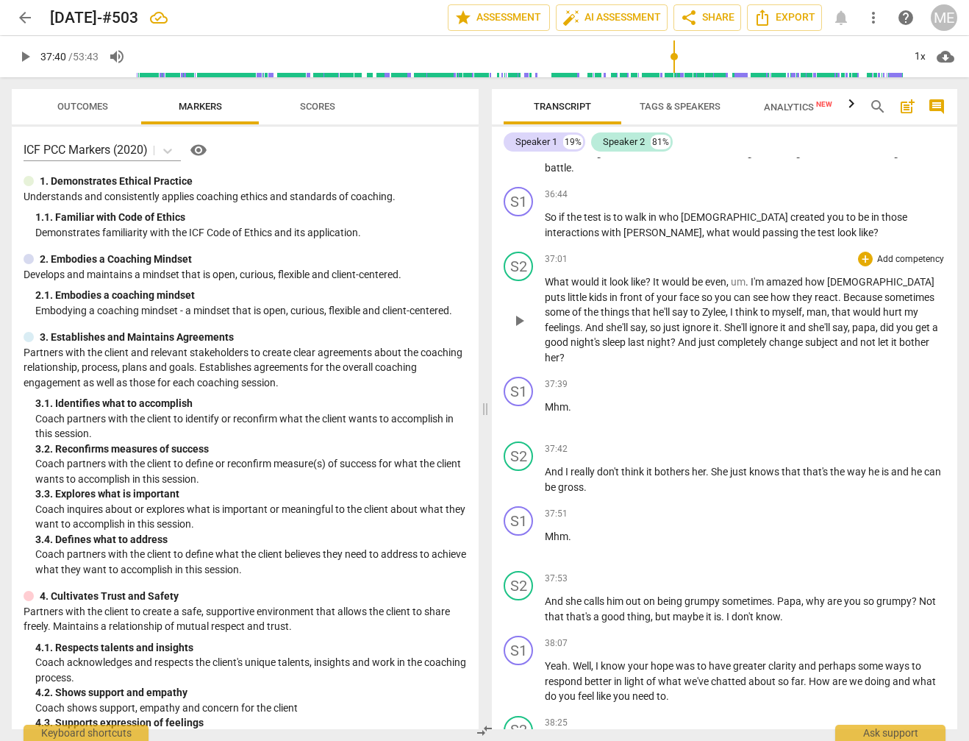
drag, startPoint x: 927, startPoint y: 305, endPoint x: 937, endPoint y: 324, distance: 21.7
click at [927, 306] on p "What would it look like ? It would be even , um . I'm amazed how [DEMOGRAPHIC_D…" at bounding box center [745, 319] width 401 height 90
drag, startPoint x: 23, startPoint y: 59, endPoint x: 254, endPoint y: 163, distance: 253.1
click at [24, 59] on span "play_arrow" at bounding box center [25, 57] width 18 height 18
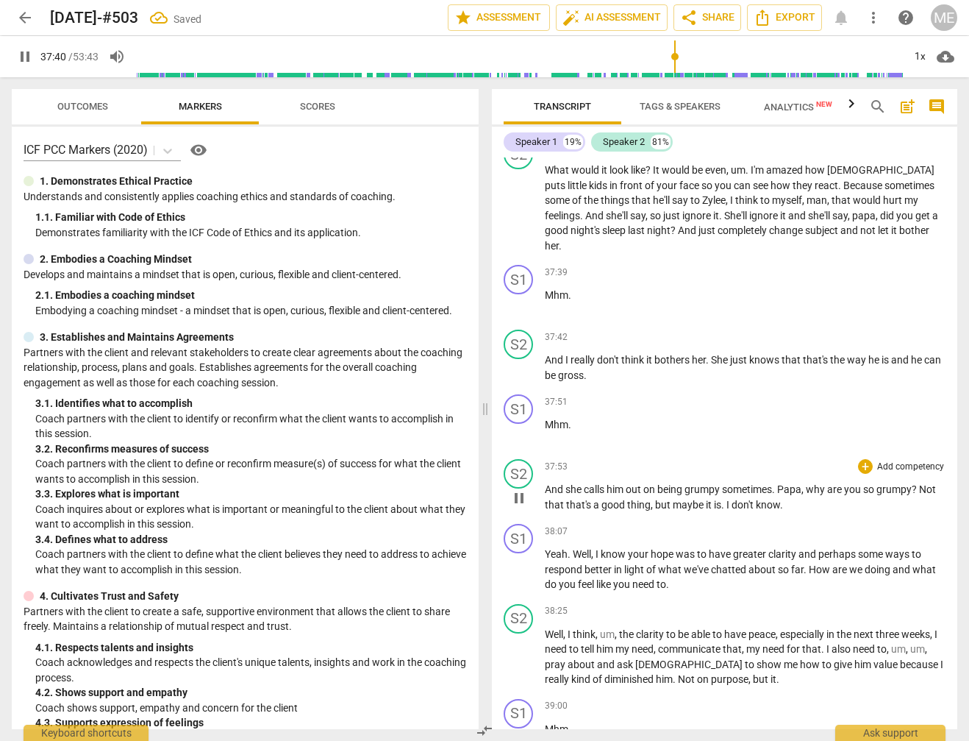
scroll to position [6988, 0]
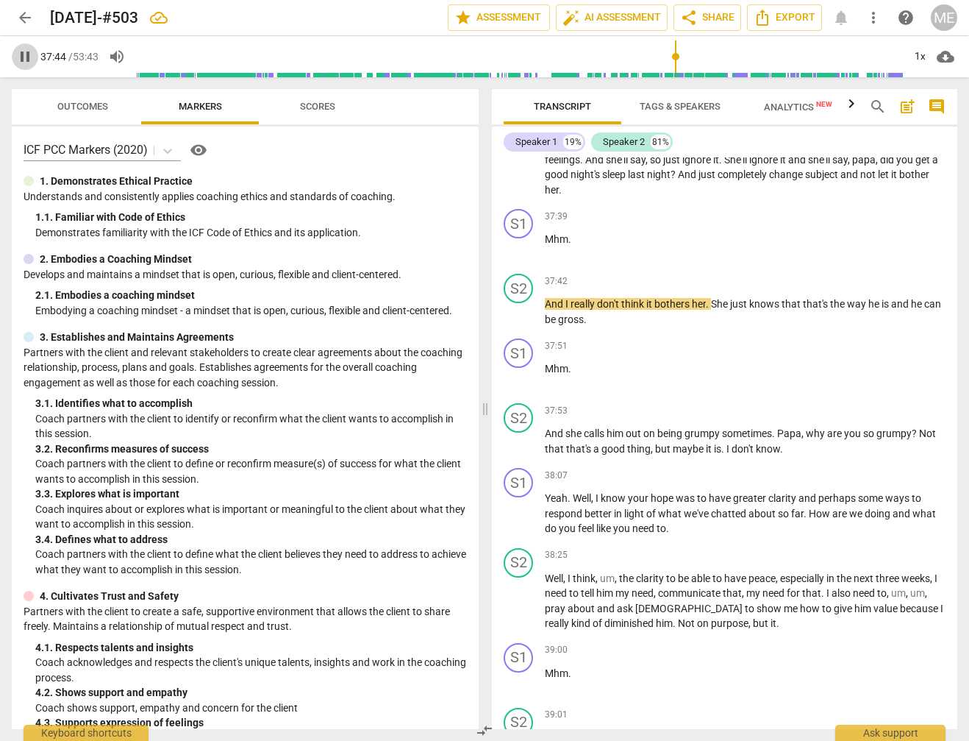
click at [25, 54] on span "pause" at bounding box center [25, 57] width 18 height 18
click at [597, 232] on p "Mhm ." at bounding box center [745, 239] width 401 height 15
click at [28, 54] on span "play_arrow" at bounding box center [25, 57] width 18 height 18
click at [21, 55] on span "pause" at bounding box center [25, 57] width 18 height 18
type input "2272"
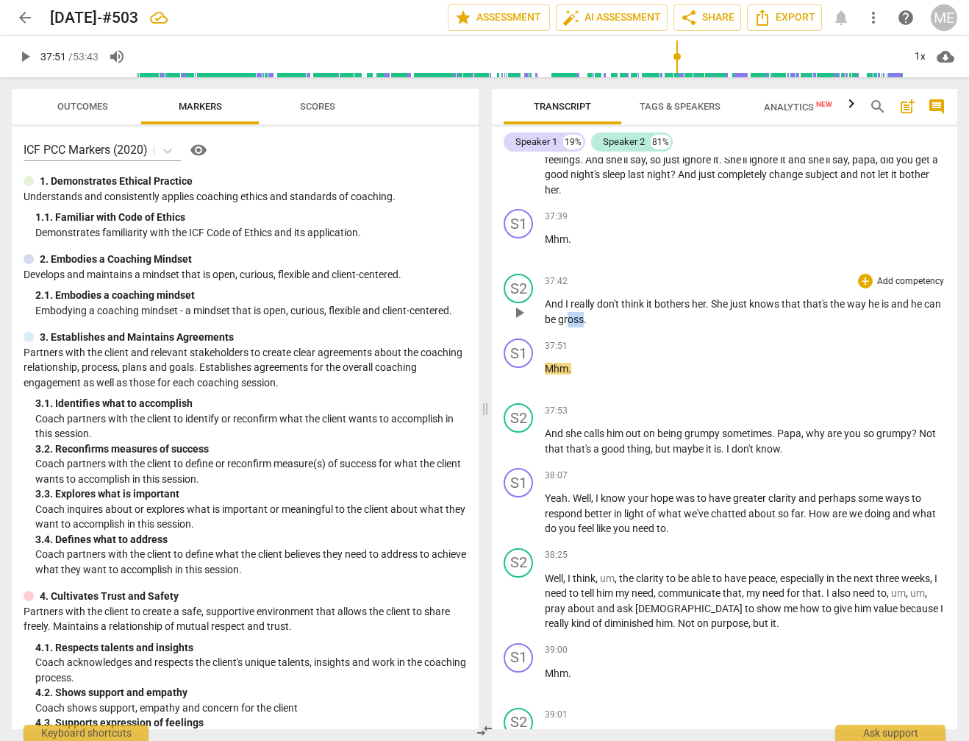
drag, startPoint x: 588, startPoint y: 271, endPoint x: 602, endPoint y: 273, distance: 14.0
click at [584, 313] on span "gross" at bounding box center [571, 319] width 26 height 12
drag, startPoint x: 25, startPoint y: 56, endPoint x: 93, endPoint y: 93, distance: 77.4
click at [26, 56] on span "play_arrow" at bounding box center [25, 57] width 18 height 18
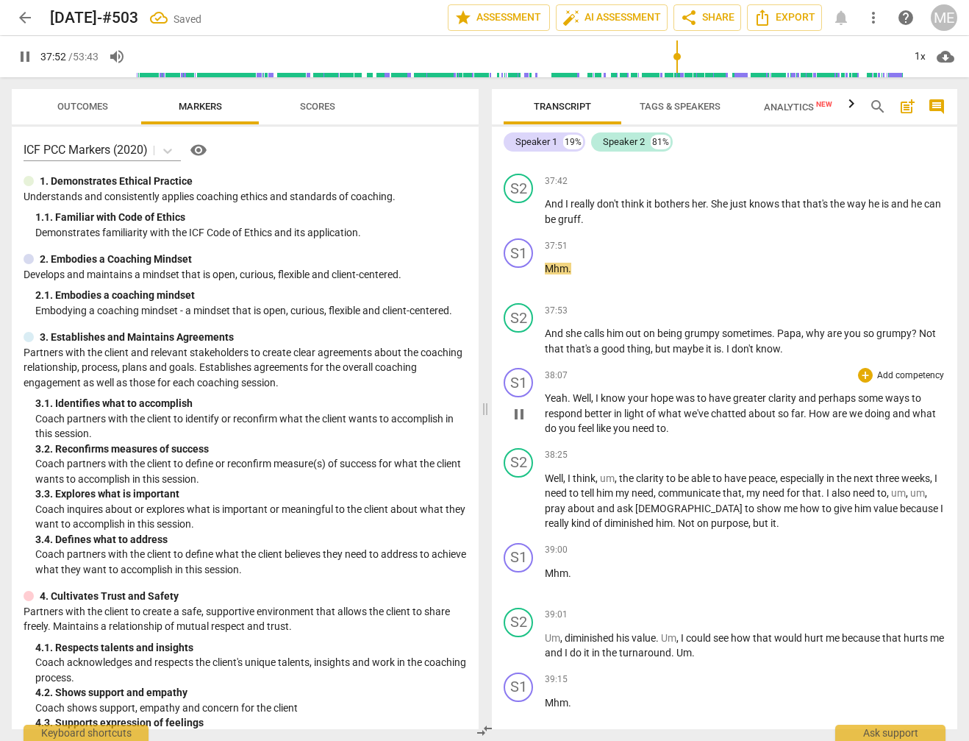
scroll to position [7156, 0]
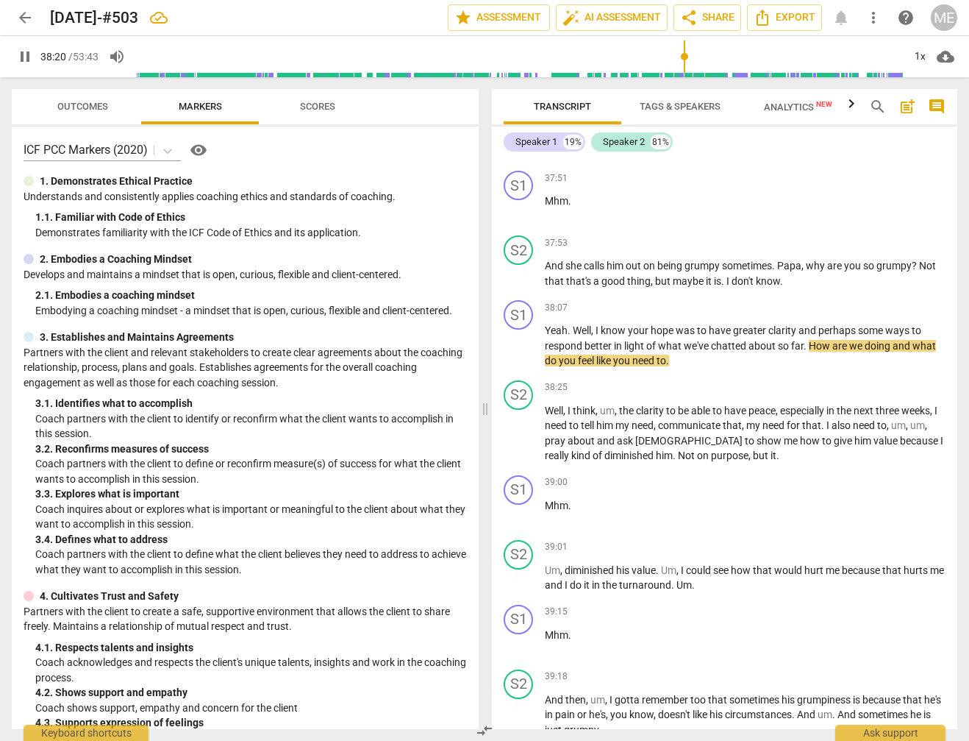
drag, startPoint x: 27, startPoint y: 50, endPoint x: 116, endPoint y: 81, distance: 94.2
click at [28, 50] on span "pause" at bounding box center [25, 57] width 18 height 18
type input "2301"
click at [612, 340] on span "better" at bounding box center [599, 346] width 29 height 12
click at [29, 54] on span "play_arrow" at bounding box center [25, 57] width 18 height 18
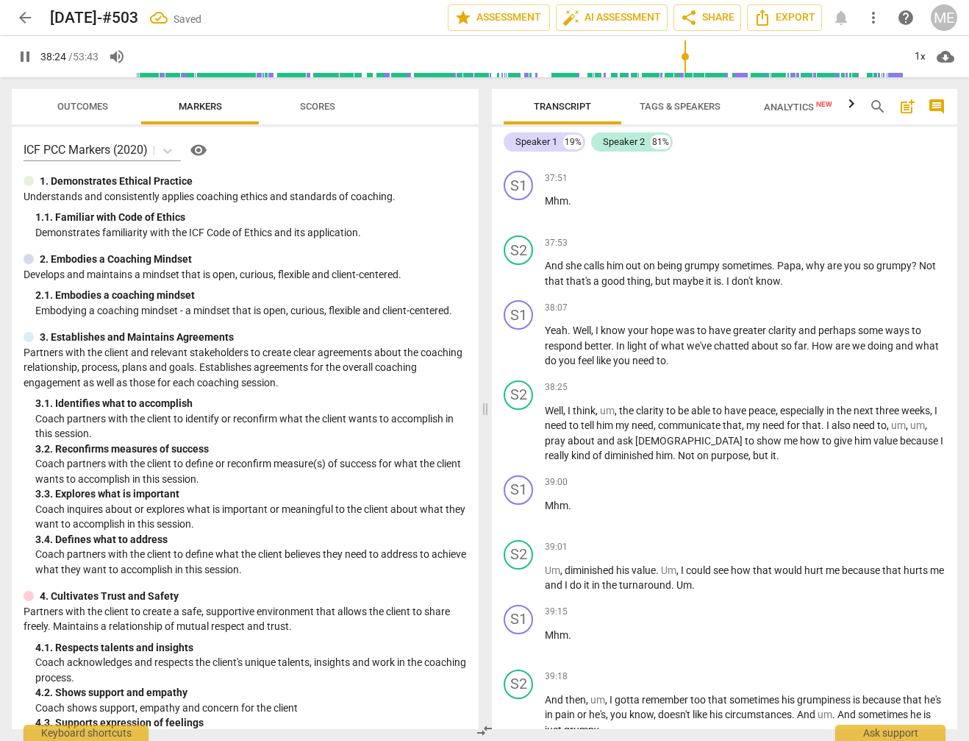
click at [21, 58] on span "pause" at bounding box center [25, 57] width 18 height 18
type input "2305"
click at [809, 340] on span "." at bounding box center [809, 346] width 5 height 12
click at [666, 354] on span "to" at bounding box center [662, 360] width 10 height 12
click at [683, 63] on input "range" at bounding box center [519, 56] width 767 height 47
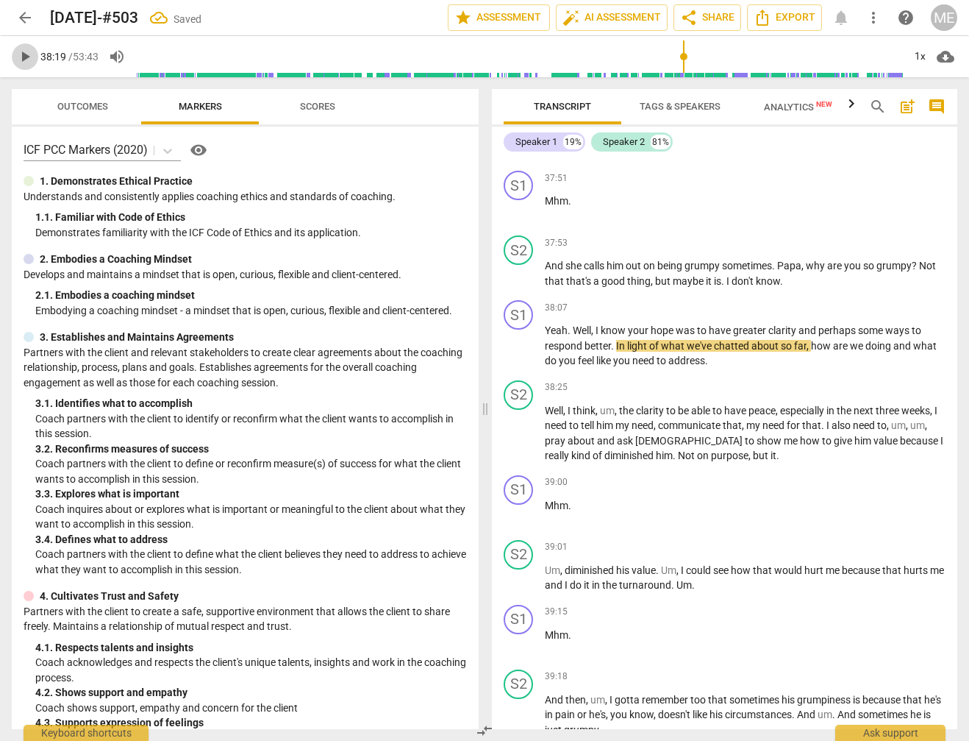
drag, startPoint x: 23, startPoint y: 57, endPoint x: 361, endPoint y: 147, distance: 350.2
click at [27, 55] on span "play_arrow" at bounding box center [25, 57] width 18 height 18
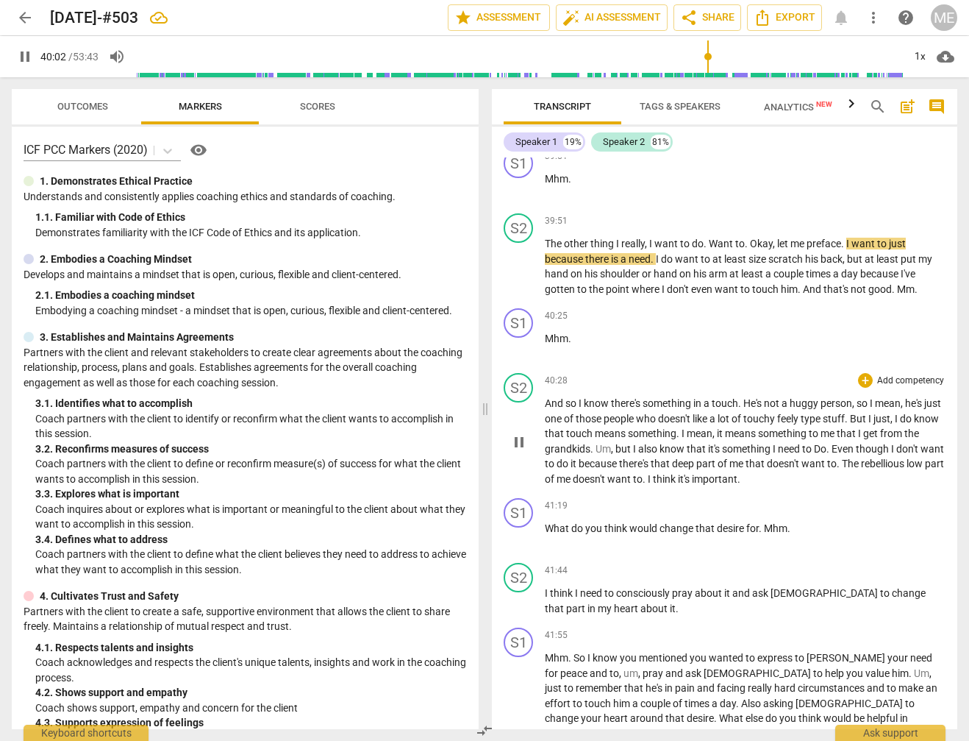
scroll to position [7771, 0]
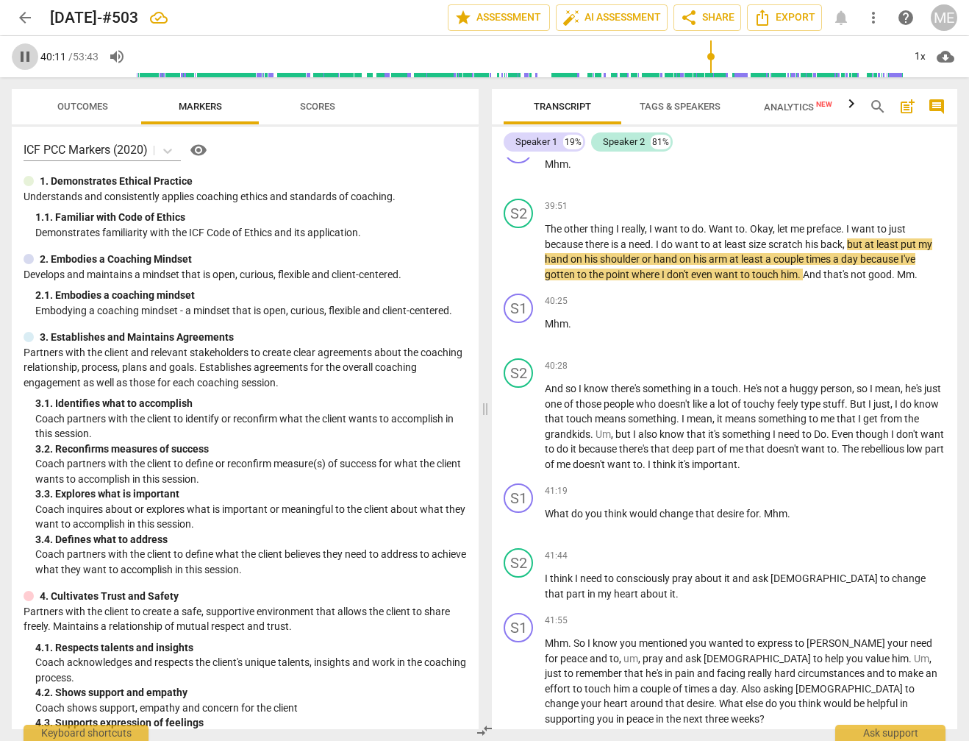
click at [24, 55] on span "pause" at bounding box center [25, 57] width 18 height 18
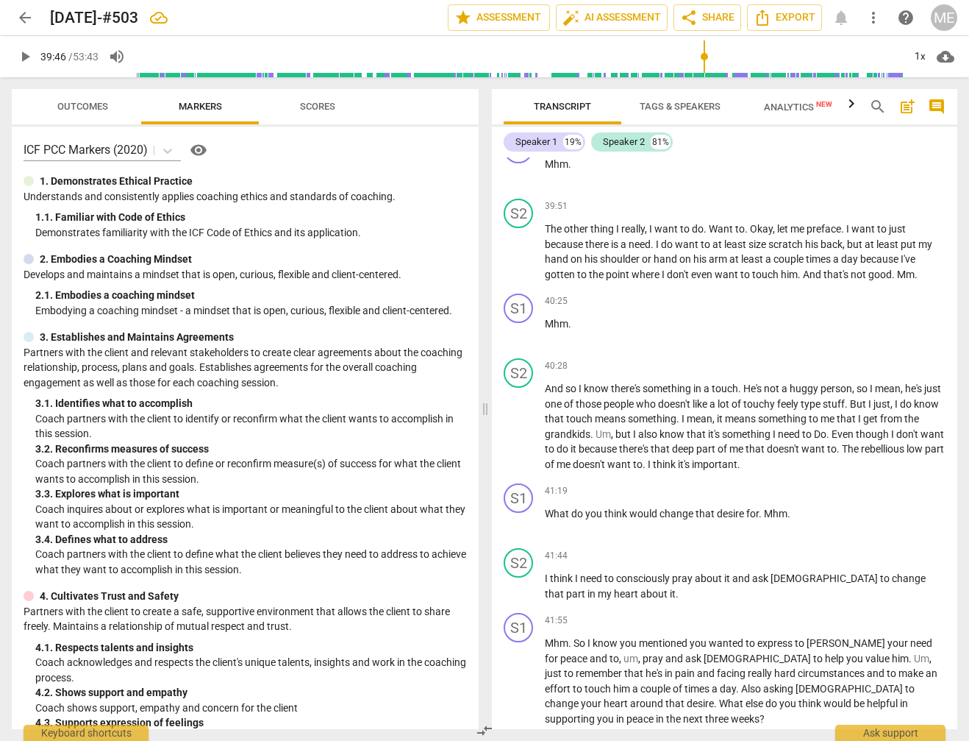
drag, startPoint x: 704, startPoint y: 61, endPoint x: 656, endPoint y: 68, distance: 48.4
click at [705, 61] on input "range" at bounding box center [519, 56] width 767 height 47
click at [24, 54] on span "play_arrow" at bounding box center [25, 57] width 18 height 18
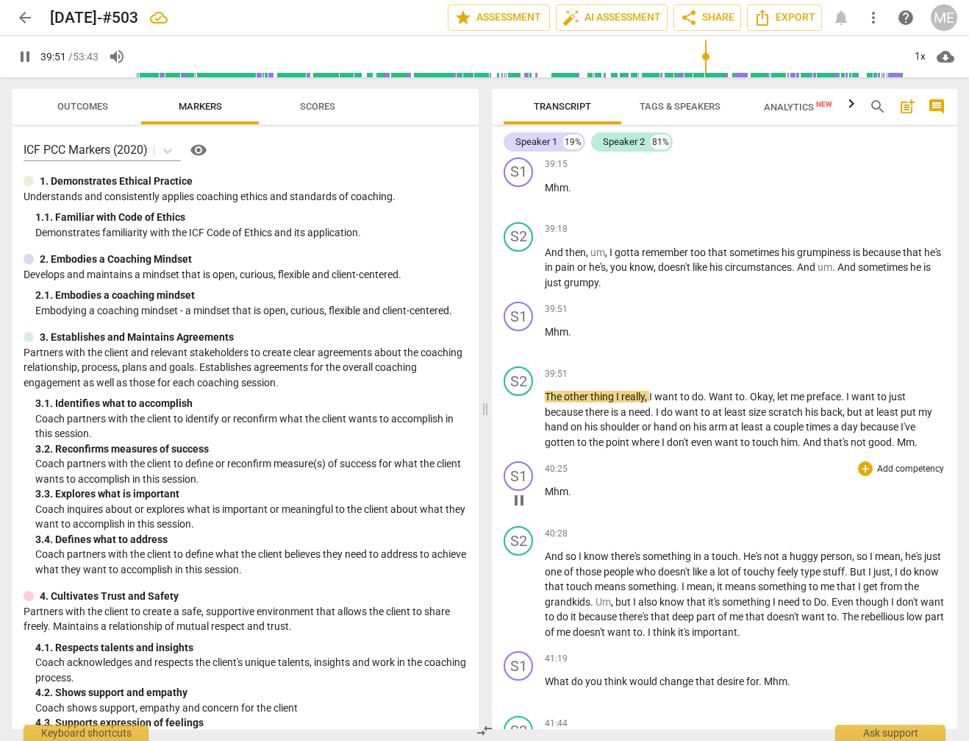
scroll to position [7659, 0]
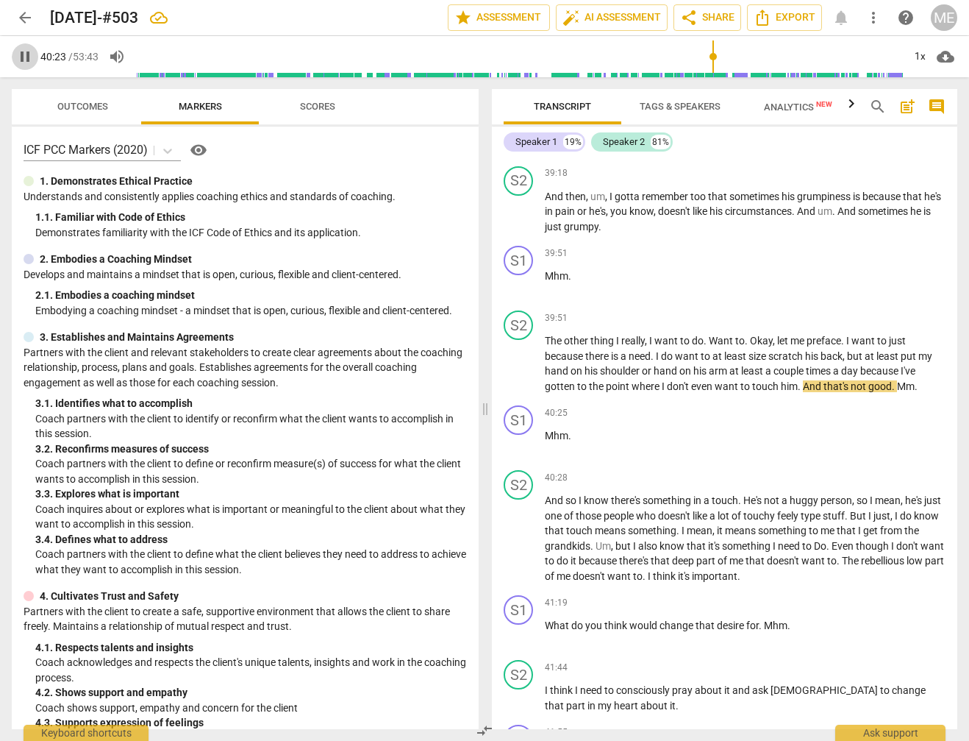
click at [29, 56] on span "pause" at bounding box center [25, 57] width 18 height 18
type input "2424"
drag, startPoint x: 753, startPoint y: 307, endPoint x: 768, endPoint y: 310, distance: 15.6
click at [768, 350] on span "size" at bounding box center [759, 356] width 20 height 12
click at [25, 53] on span "play_arrow" at bounding box center [25, 57] width 18 height 18
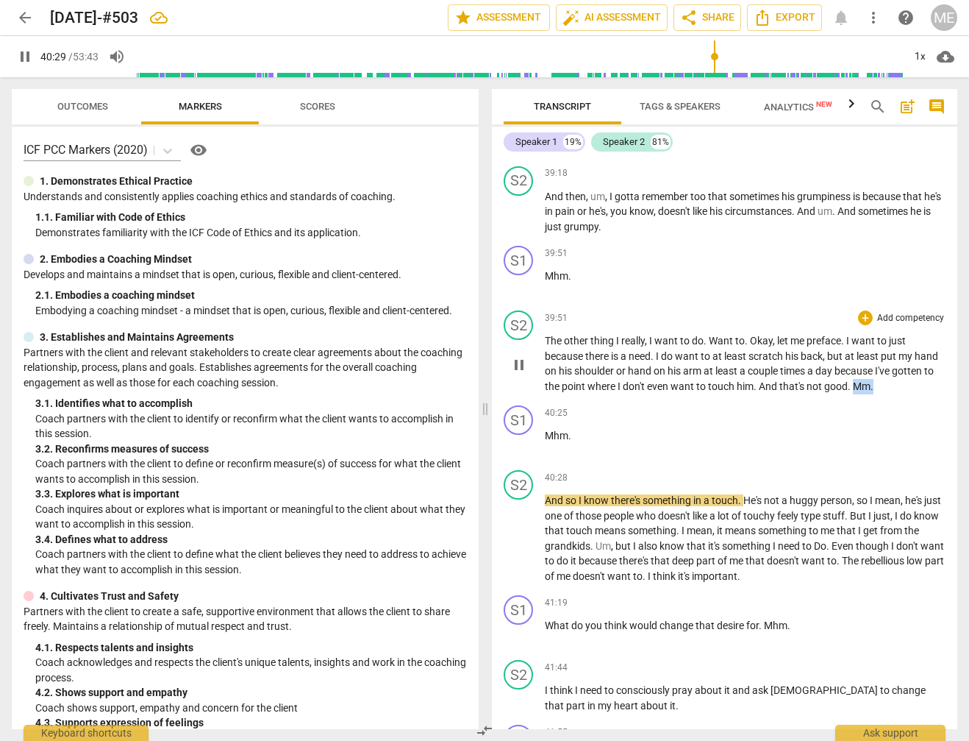
drag, startPoint x: 897, startPoint y: 340, endPoint x: 919, endPoint y: 340, distance: 22.1
click at [919, 340] on p "The other thing I really , I want to do . Want to . Okay , let me preface . I w…" at bounding box center [745, 363] width 401 height 60
type input "2430"
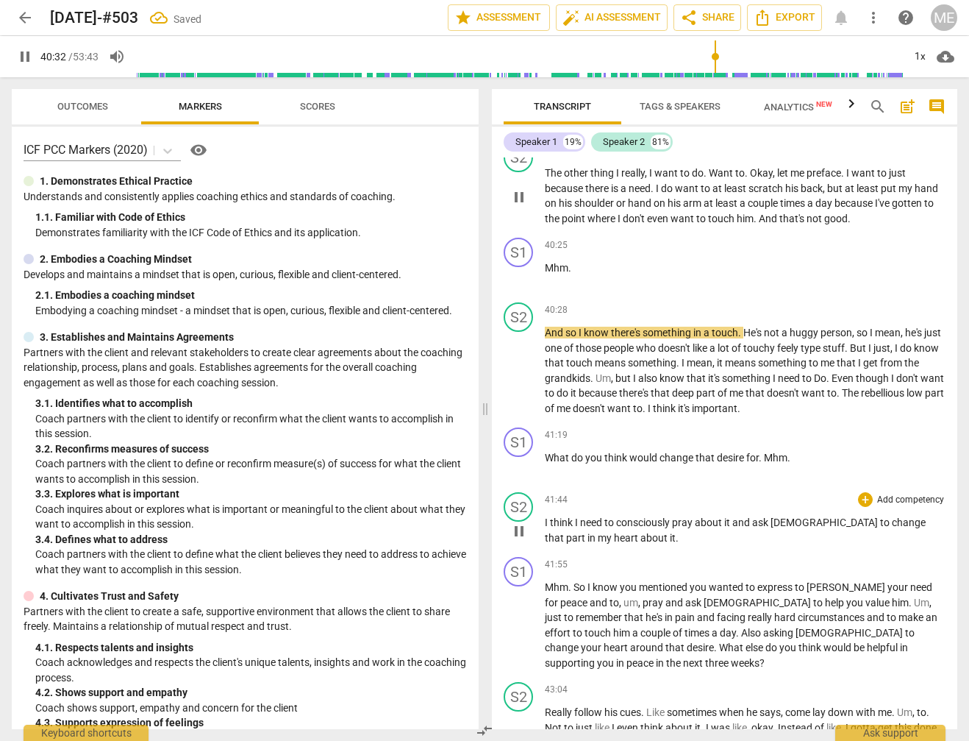
scroll to position [7883, 0]
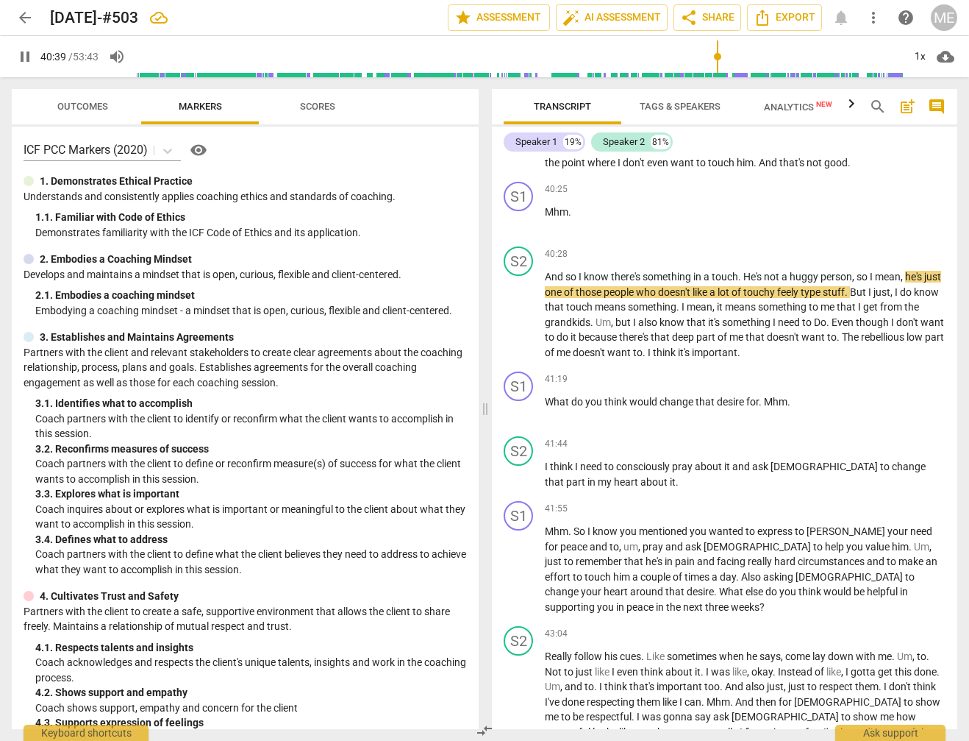
click at [23, 55] on span "pause" at bounding box center [25, 57] width 18 height 18
type input "2441"
click at [777, 286] on span "touchy" at bounding box center [760, 292] width 34 height 12
click at [20, 54] on span "play_arrow" at bounding box center [25, 57] width 18 height 18
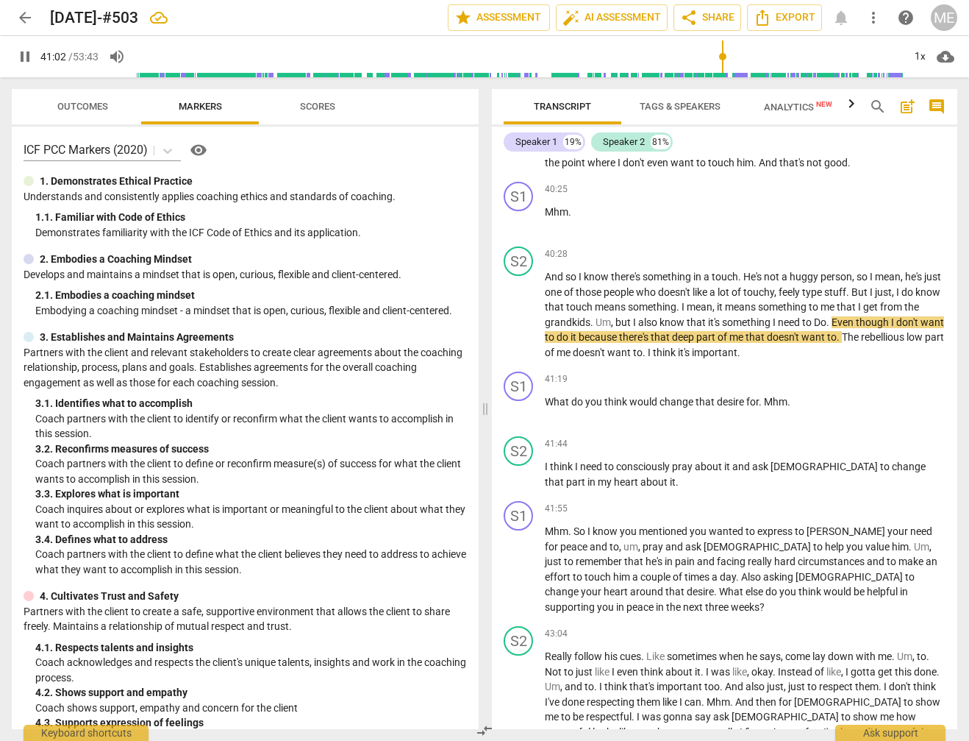
click at [23, 63] on span "pause" at bounding box center [25, 57] width 18 height 18
type input "2463"
click at [827, 316] on span "Do" at bounding box center [820, 322] width 13 height 12
click at [26, 57] on span "play_arrow" at bounding box center [25, 57] width 18 height 18
click at [22, 54] on span "pause" at bounding box center [25, 57] width 18 height 18
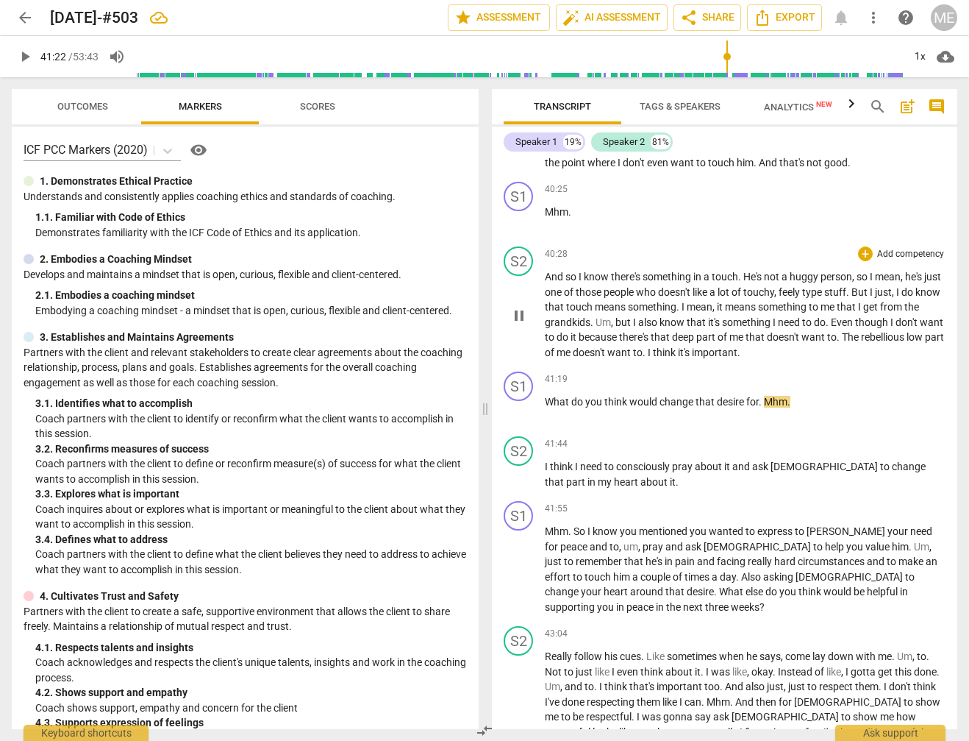
type input "2483"
drag, startPoint x: 758, startPoint y: 353, endPoint x: 768, endPoint y: 354, distance: 10.4
click at [759, 396] on span "for" at bounding box center [752, 402] width 13 height 12
click at [25, 55] on span "play_arrow" at bounding box center [25, 57] width 18 height 18
drag, startPoint x: 788, startPoint y: 359, endPoint x: 811, endPoint y: 355, distance: 23.8
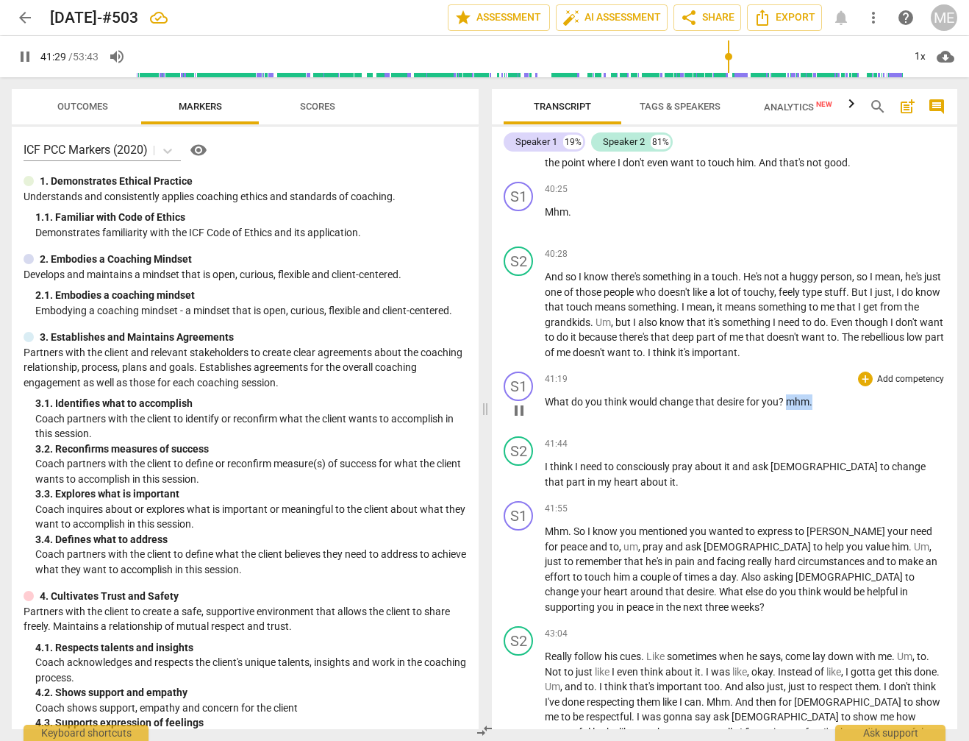
click at [811, 394] on p "What do you think would change that desire for you ? mhm ." at bounding box center [745, 401] width 401 height 15
type input "2493"
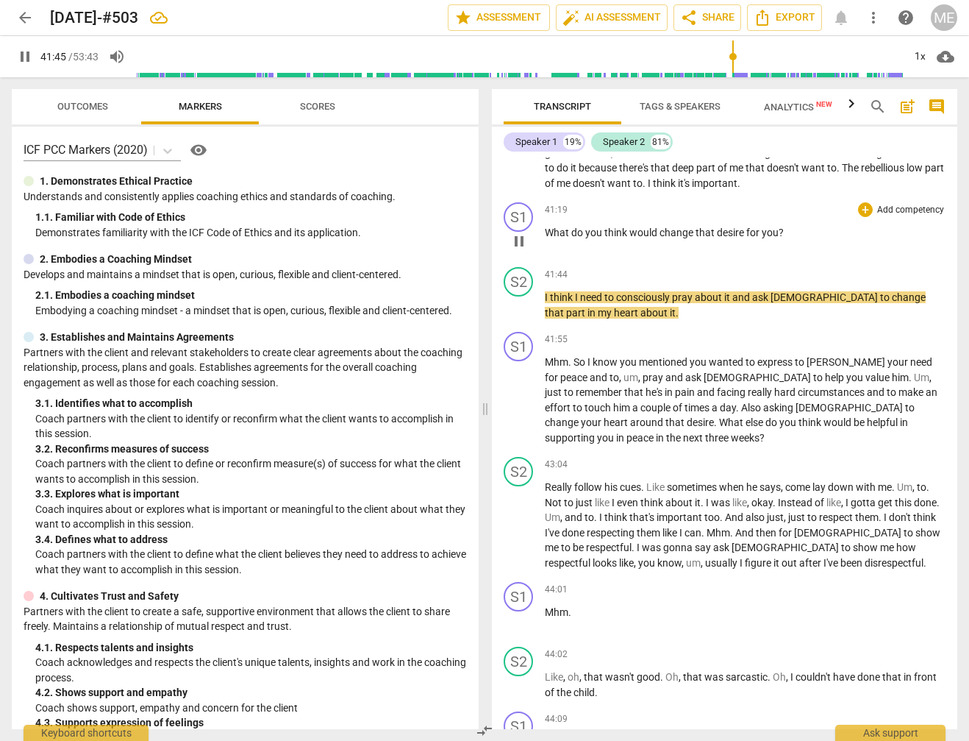
scroll to position [8050, 0]
drag, startPoint x: 26, startPoint y: 55, endPoint x: 113, endPoint y: 101, distance: 97.4
click at [28, 57] on span "pause" at bounding box center [25, 57] width 18 height 18
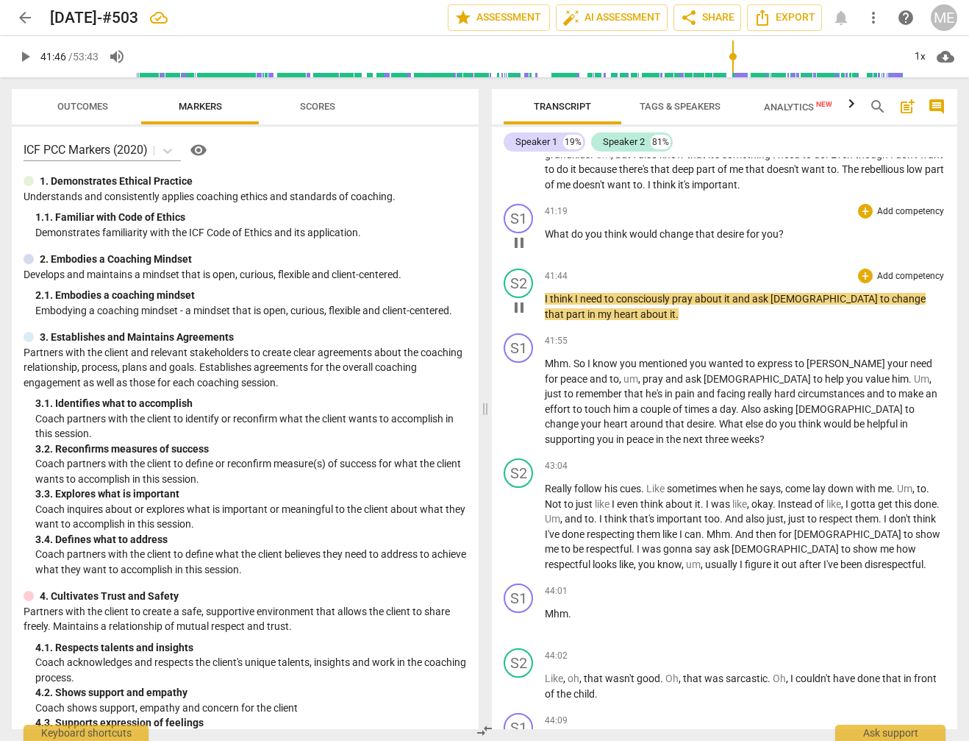
type input "2507"
click at [545, 263] on div "S2 play_arrow pause 41:44 + Add competency keyboard_arrow_right I think I need …" at bounding box center [725, 295] width 466 height 65
click at [546, 293] on span "I" at bounding box center [547, 299] width 5 height 12
click at [550, 293] on span "well, I" at bounding box center [558, 299] width 27 height 12
click at [26, 56] on span "play_arrow" at bounding box center [25, 57] width 18 height 18
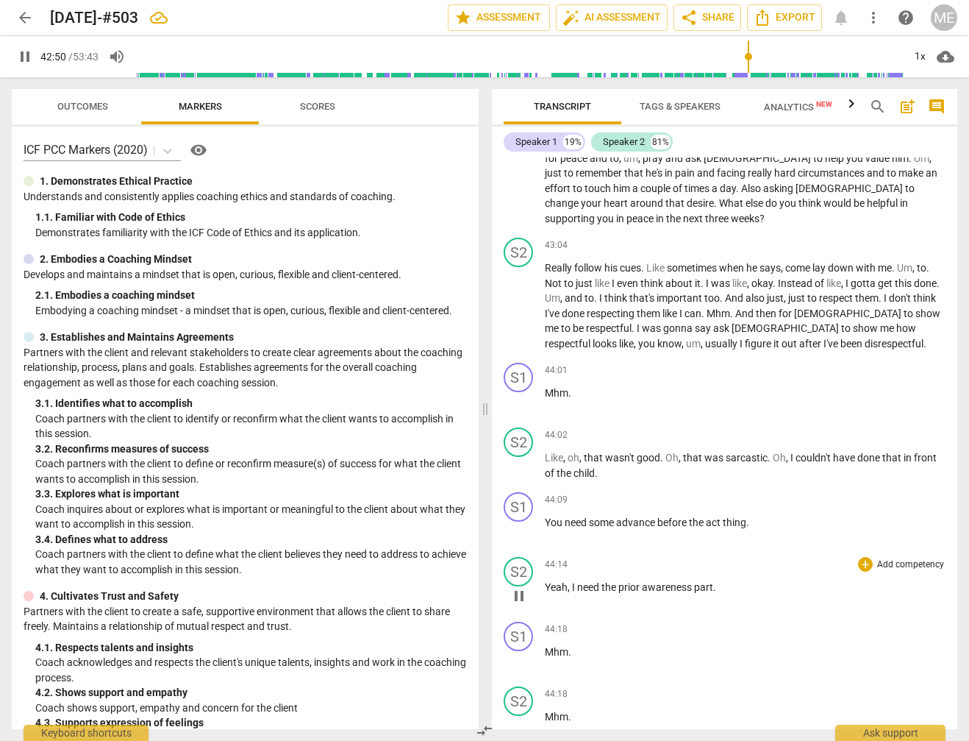
scroll to position [8274, 0]
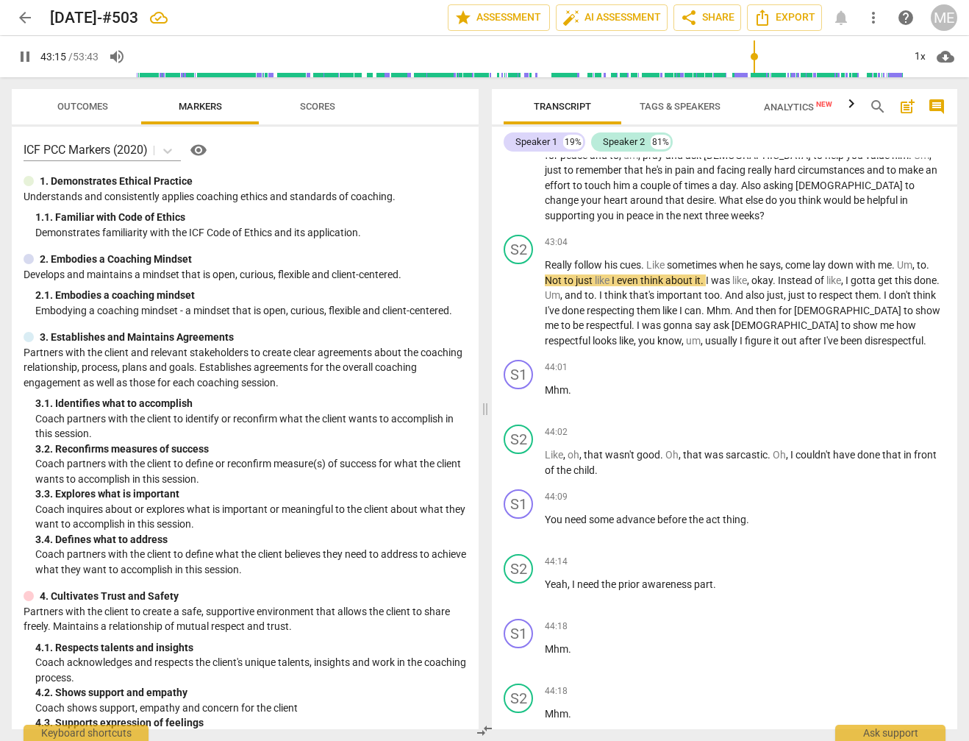
click at [29, 51] on span "pause" at bounding box center [25, 57] width 18 height 18
type input "2596"
click at [899, 257] on p "Really follow his cues . Like sometimes when he says , come lay down with me . …" at bounding box center [745, 302] width 401 height 90
drag, startPoint x: 552, startPoint y: 215, endPoint x: 540, endPoint y: 215, distance: 11.8
click at [540, 229] on div "S2 play_arrow pause 43:04 + Add competency keyboard_arrow_right Really follow h…" at bounding box center [725, 291] width 466 height 125
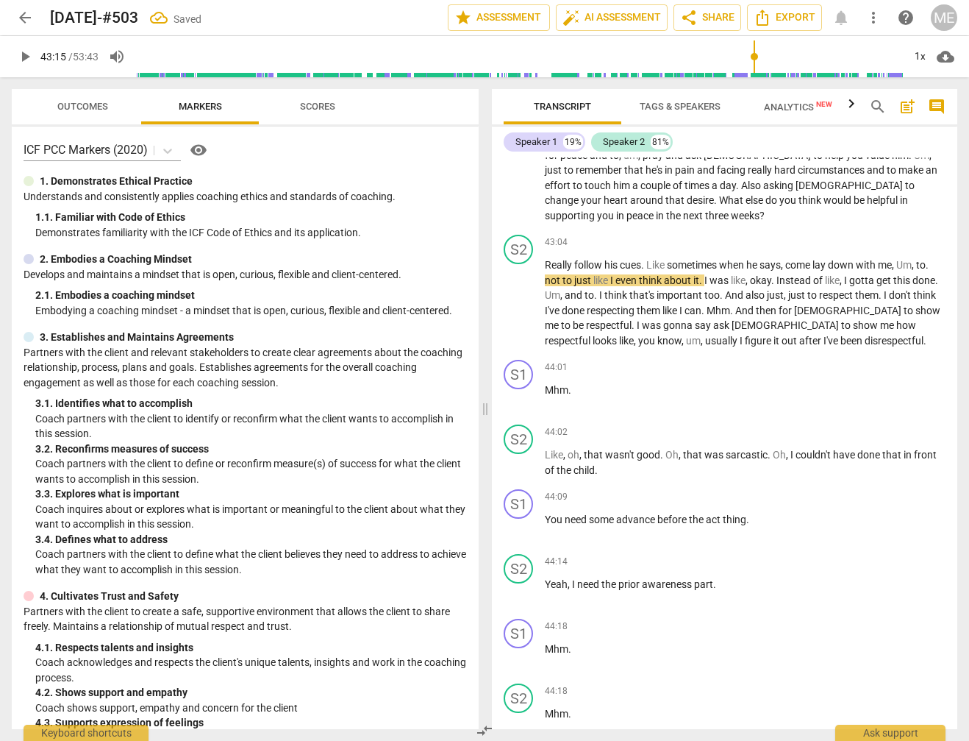
drag, startPoint x: 22, startPoint y: 54, endPoint x: 343, endPoint y: 246, distance: 374.7
click at [23, 54] on span "play_arrow" at bounding box center [25, 57] width 18 height 18
click at [25, 59] on span "pause" at bounding box center [25, 57] width 18 height 18
type input "2607"
click at [616, 274] on span "I" at bounding box center [612, 280] width 5 height 12
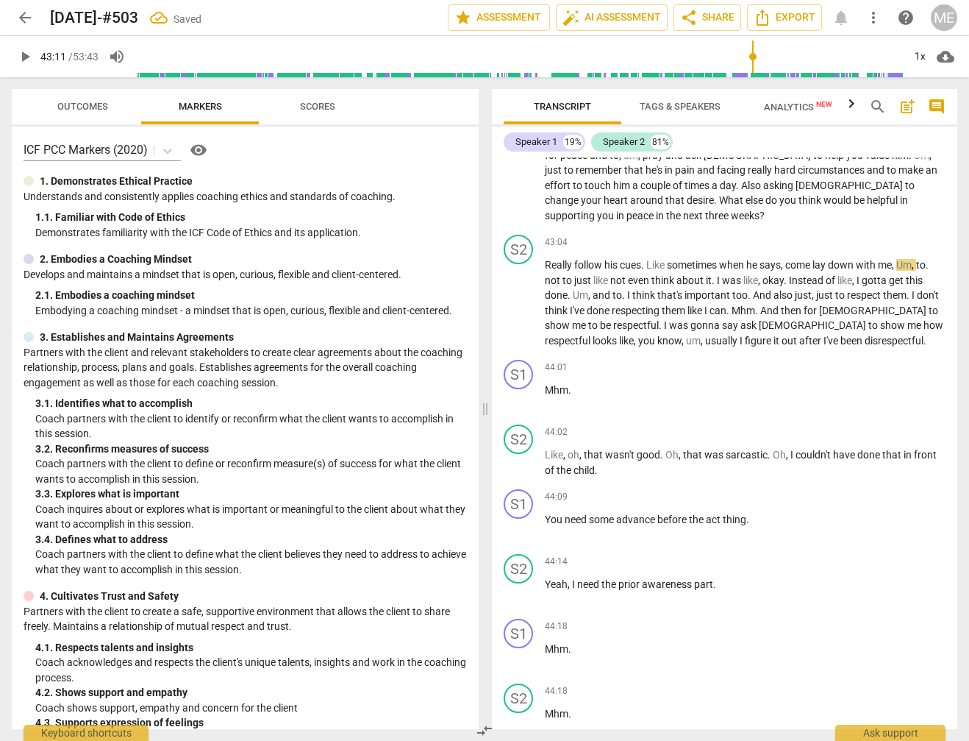
click at [752, 60] on input "range" at bounding box center [519, 56] width 767 height 47
drag, startPoint x: 27, startPoint y: 57, endPoint x: 93, endPoint y: 95, distance: 75.4
click at [28, 57] on span "play_arrow" at bounding box center [25, 57] width 18 height 18
drag, startPoint x: 26, startPoint y: 54, endPoint x: 695, endPoint y: 270, distance: 702.6
click at [28, 54] on span "pause" at bounding box center [25, 57] width 18 height 18
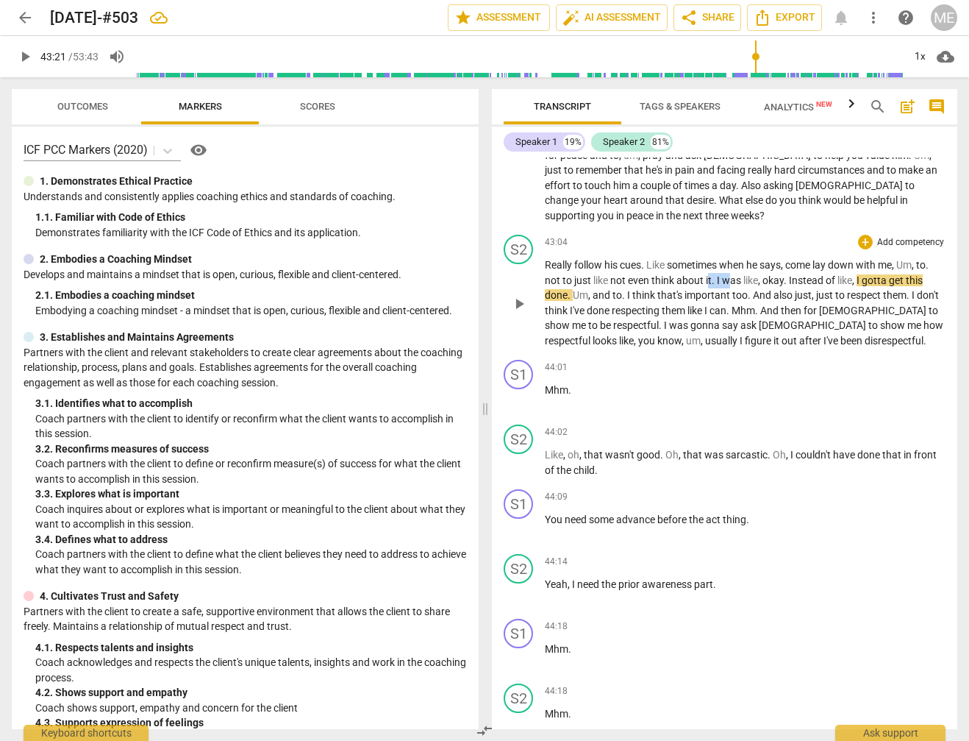
drag, startPoint x: 711, startPoint y: 219, endPoint x: 733, endPoint y: 221, distance: 22.2
click at [733, 257] on p "Really follow his cues . Like sometimes when he says , come lay down with me , …" at bounding box center [745, 302] width 401 height 90
click at [753, 62] on input "range" at bounding box center [519, 56] width 767 height 47
click at [25, 55] on span "play_arrow" at bounding box center [25, 57] width 18 height 18
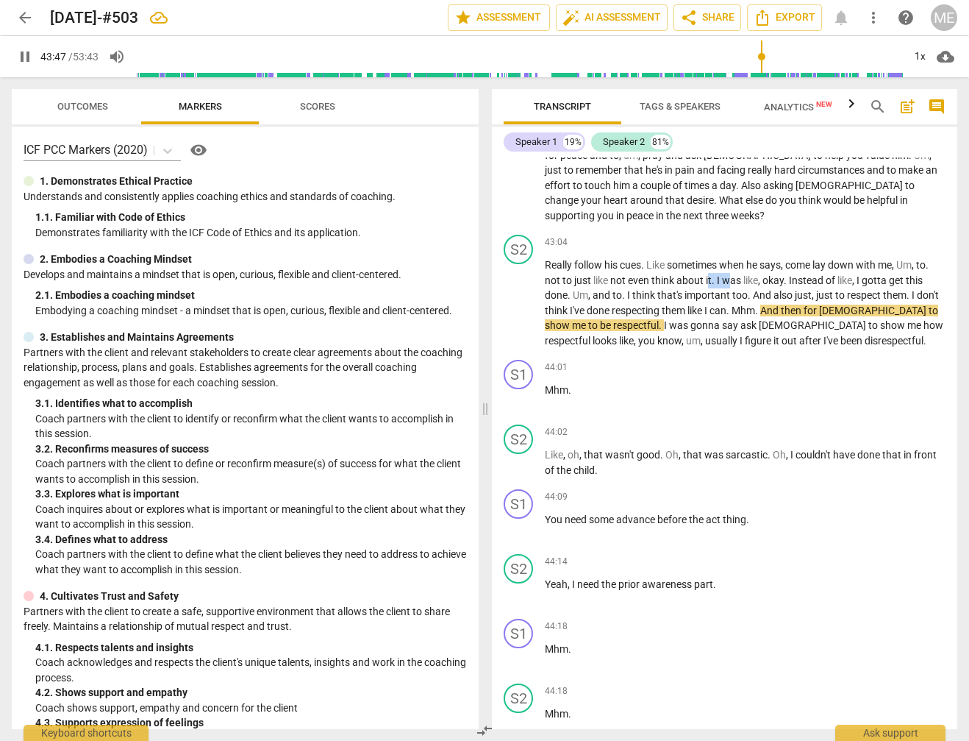
drag, startPoint x: 21, startPoint y: 57, endPoint x: 33, endPoint y: 60, distance: 13.0
click at [21, 57] on span "pause" at bounding box center [25, 57] width 18 height 18
click at [755, 304] on span "Mhm" at bounding box center [744, 310] width 24 height 12
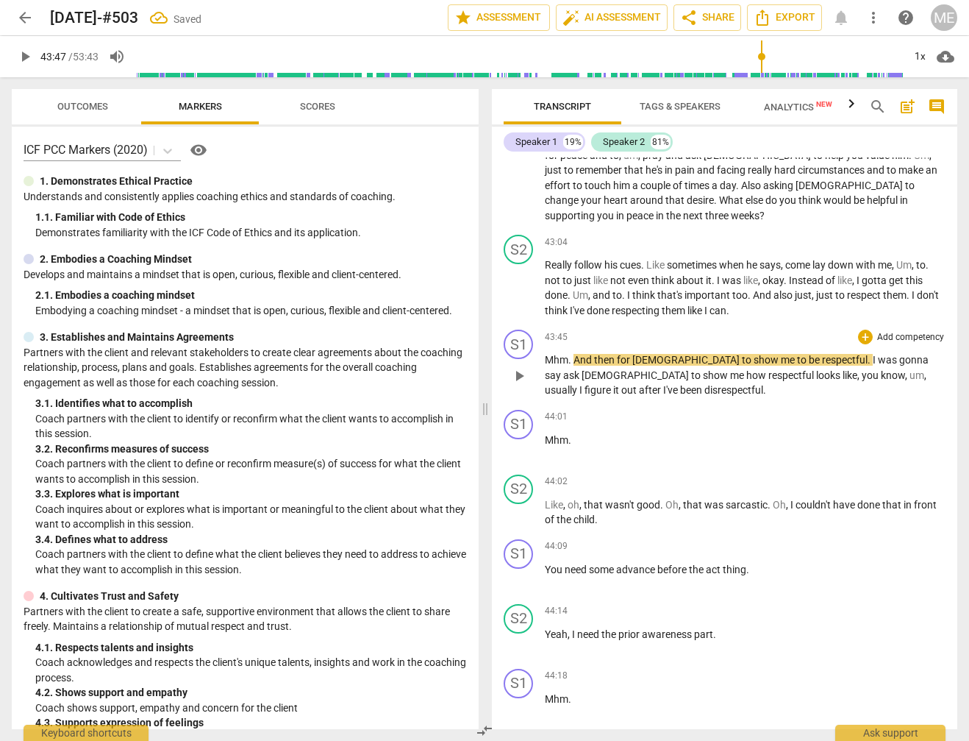
click at [576, 354] on span "And" at bounding box center [584, 360] width 21 height 12
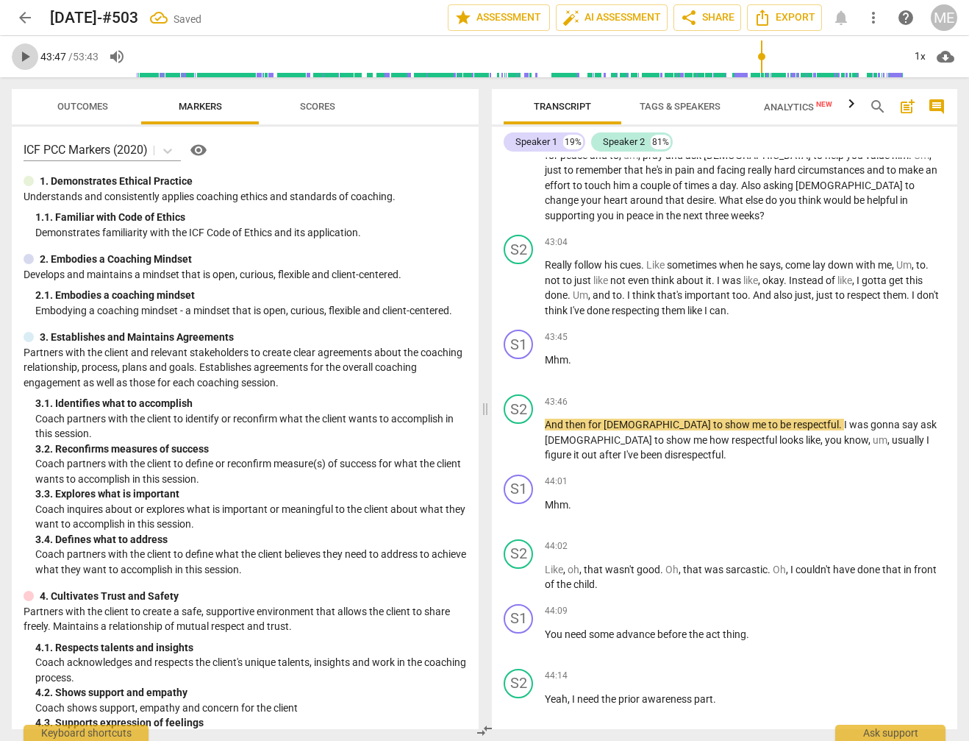
click at [28, 54] on span "play_arrow" at bounding box center [25, 57] width 18 height 18
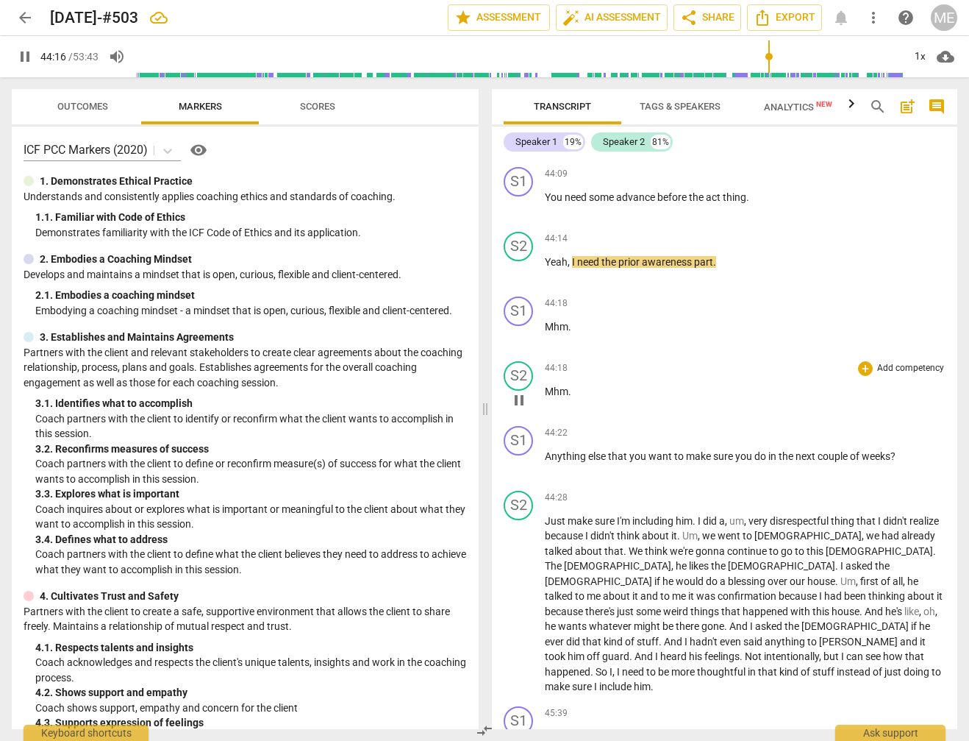
scroll to position [8721, 0]
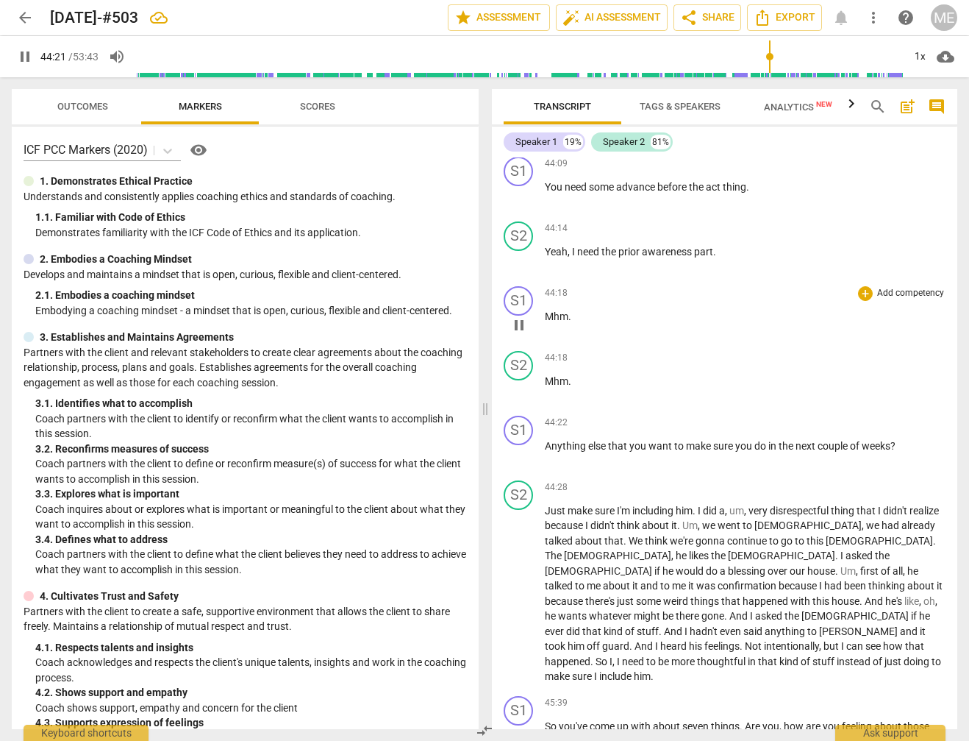
click at [592, 309] on p "Mhm ." at bounding box center [745, 316] width 401 height 15
type input "2664"
click at [29, 54] on span "pause" at bounding box center [25, 57] width 18 height 18
type input "2668"
click at [546, 375] on span "Mhm" at bounding box center [557, 381] width 24 height 12
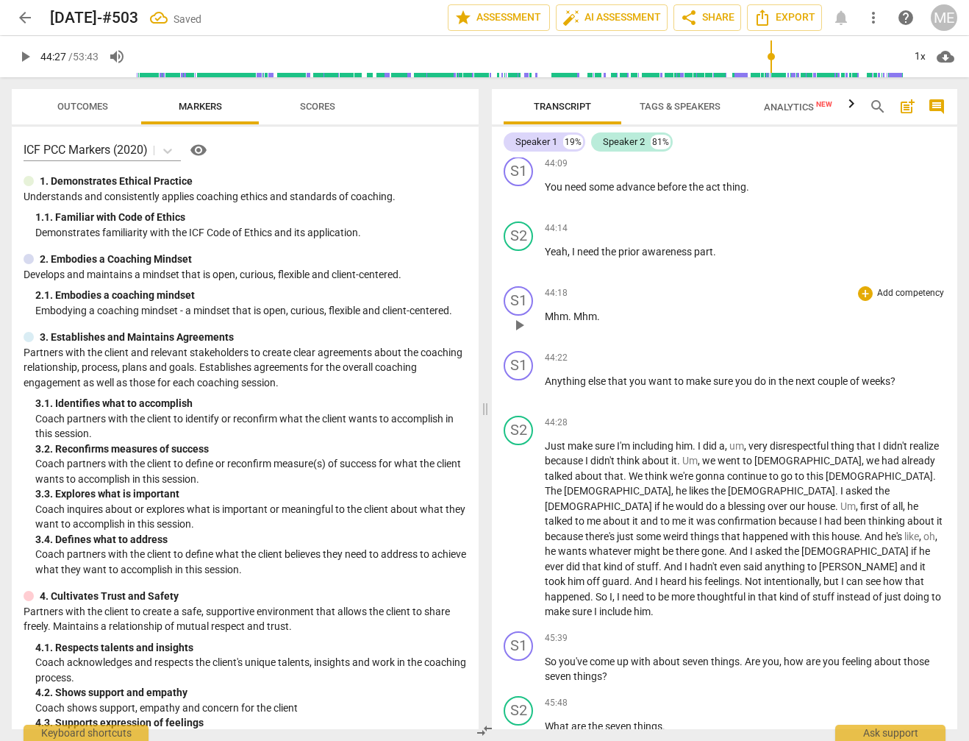
click at [632, 309] on p "Mhm . Mhm ." at bounding box center [745, 316] width 401 height 15
click at [546, 375] on span "Anything" at bounding box center [566, 381] width 43 height 12
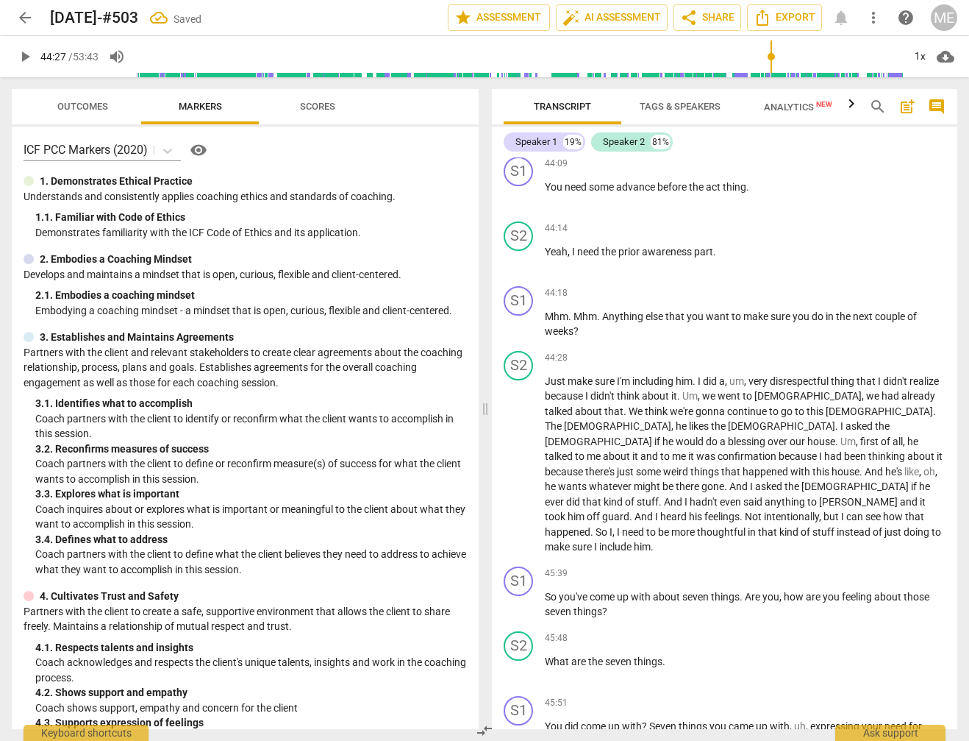
click at [29, 57] on span "play_arrow" at bounding box center [25, 57] width 18 height 18
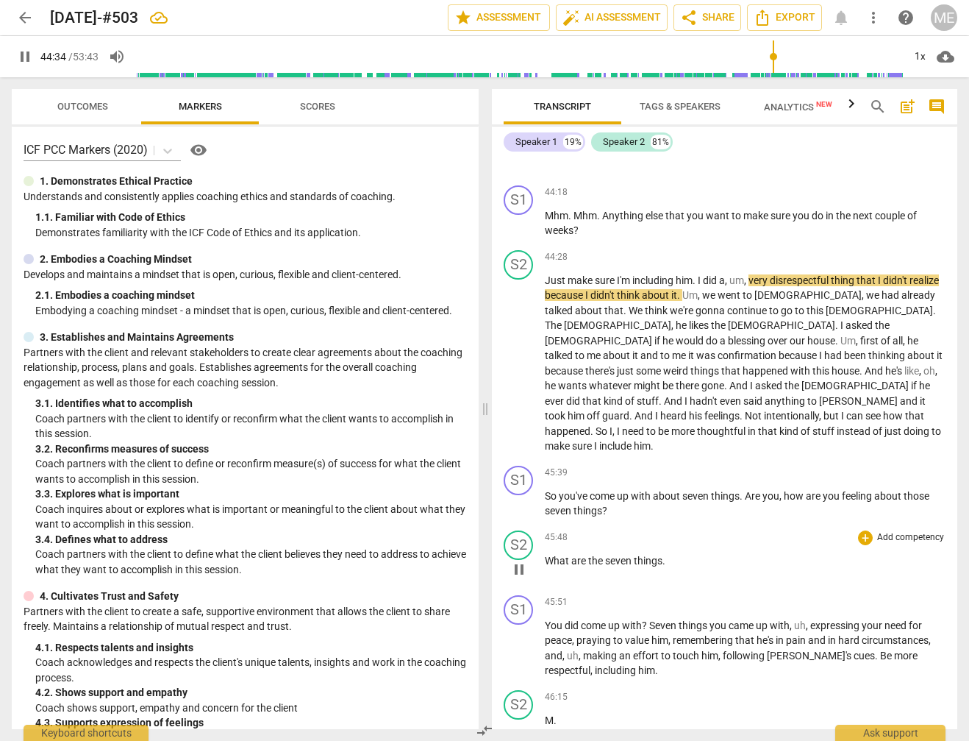
scroll to position [8833, 0]
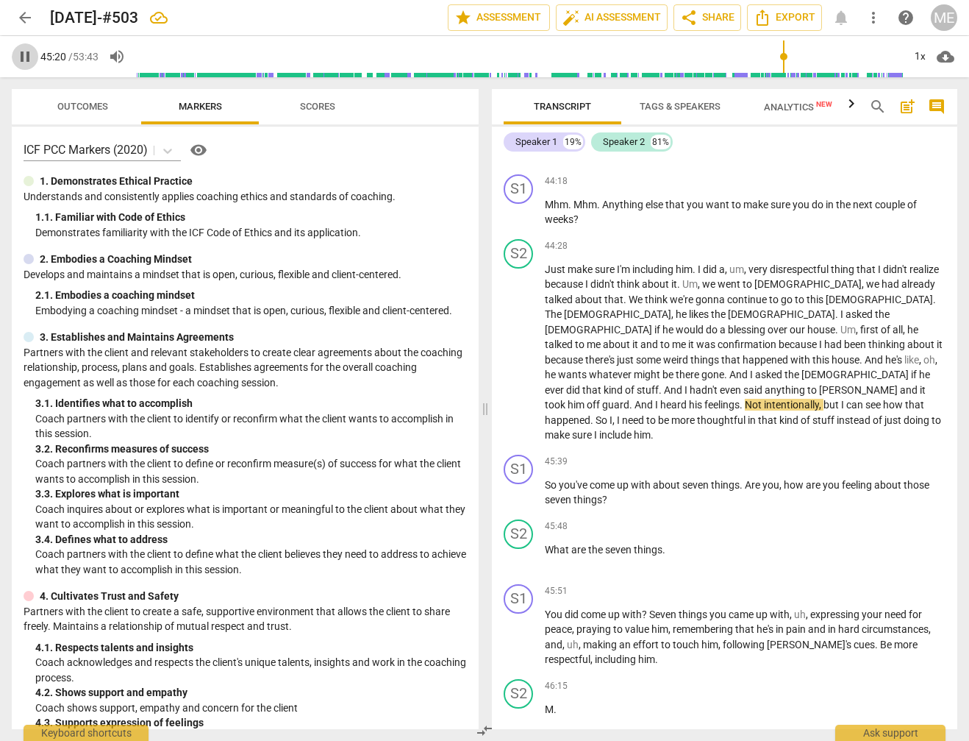
drag, startPoint x: 29, startPoint y: 56, endPoint x: 40, endPoint y: 57, distance: 10.4
click at [30, 56] on span "pause" at bounding box center [25, 57] width 18 height 18
type input "2721"
drag, startPoint x: 552, startPoint y: 325, endPoint x: 569, endPoint y: 326, distance: 17.7
click at [660, 399] on span "heard" at bounding box center [674, 405] width 29 height 12
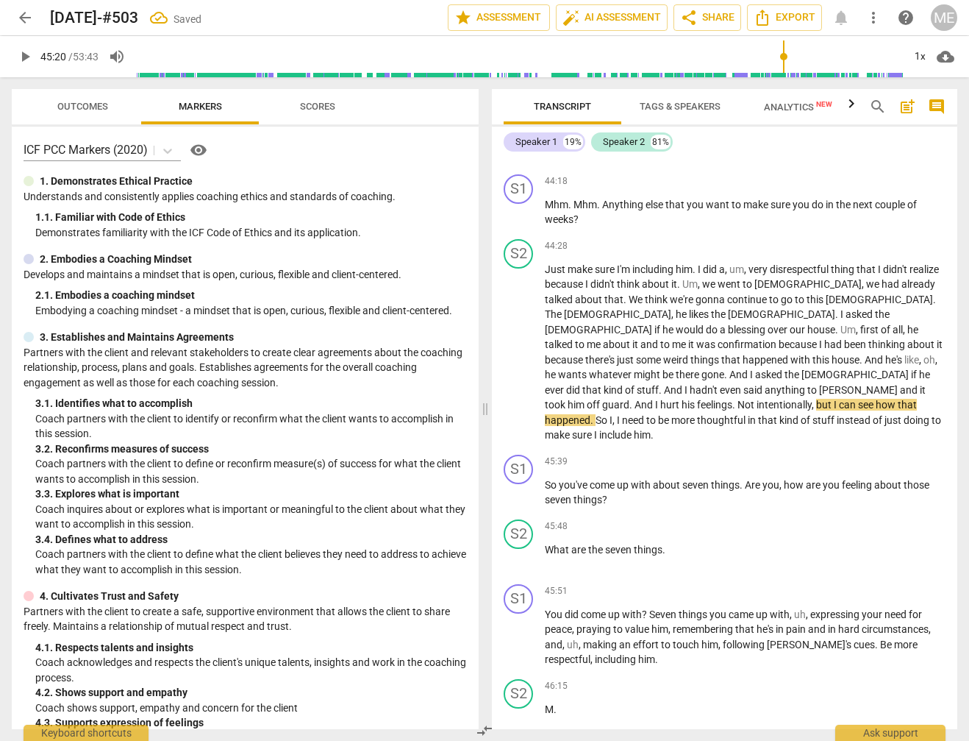
click at [24, 57] on span "play_arrow" at bounding box center [25, 57] width 18 height 18
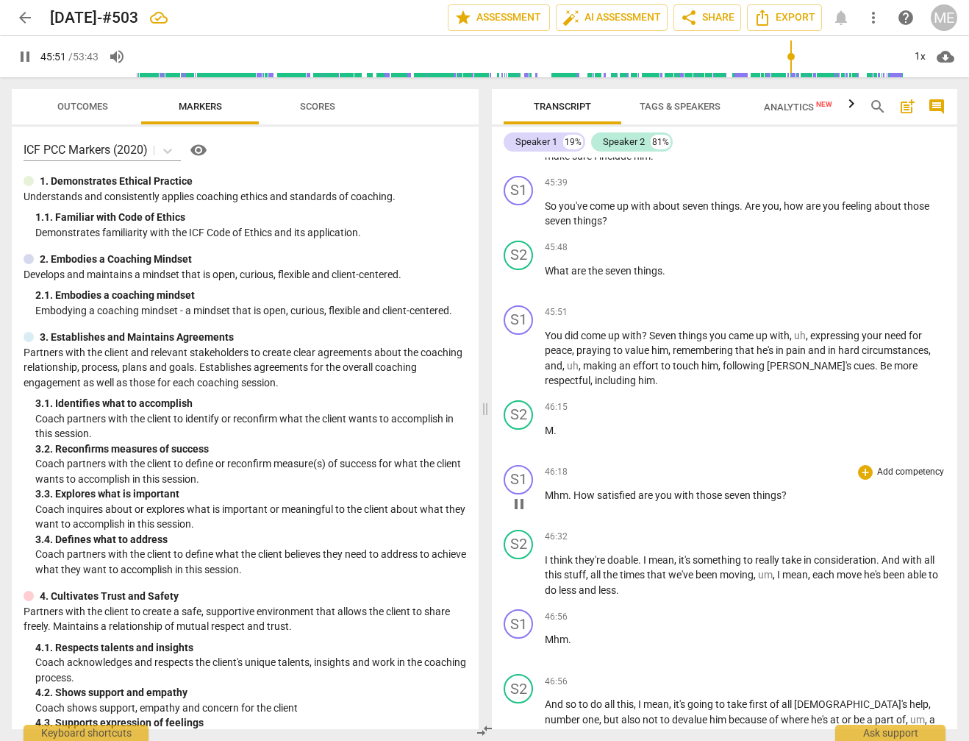
scroll to position [9112, 0]
click at [29, 53] on span "pause" at bounding box center [25, 57] width 18 height 18
type input "2755"
click at [647, 329] on span "?" at bounding box center [645, 335] width 7 height 12
drag, startPoint x: 644, startPoint y: 238, endPoint x: 655, endPoint y: 239, distance: 10.4
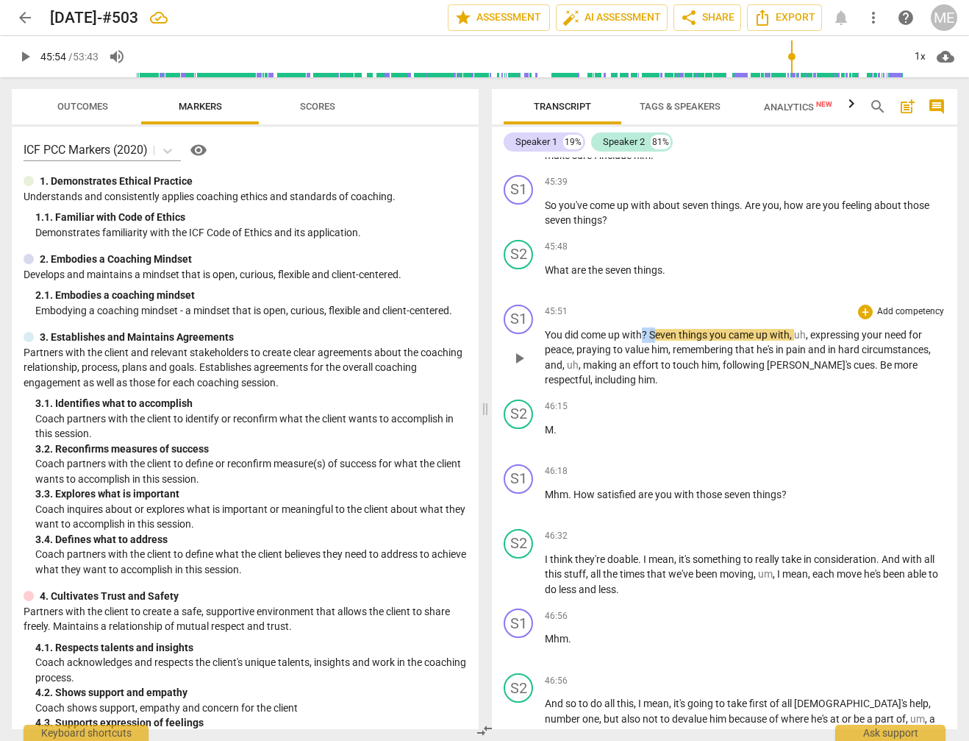
click at [655, 327] on p "You did come up with ? Seven things you came up with , uh , expressing your nee…" at bounding box center [745, 357] width 401 height 60
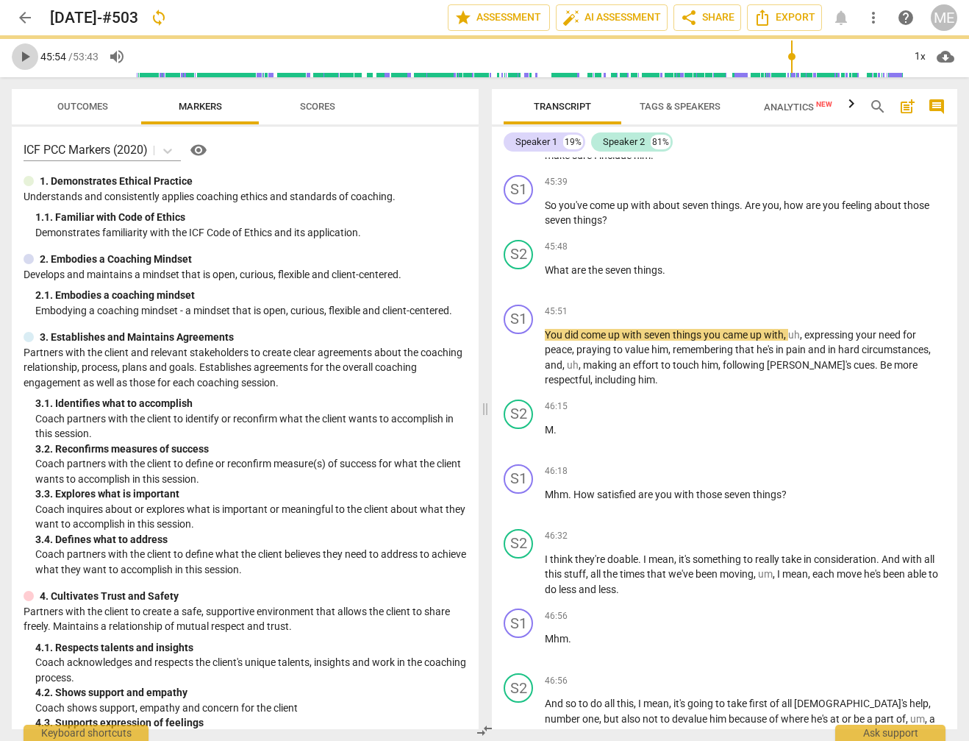
drag, startPoint x: 28, startPoint y: 55, endPoint x: 312, endPoint y: 179, distance: 309.6
click at [29, 55] on span "play_arrow" at bounding box center [25, 57] width 18 height 18
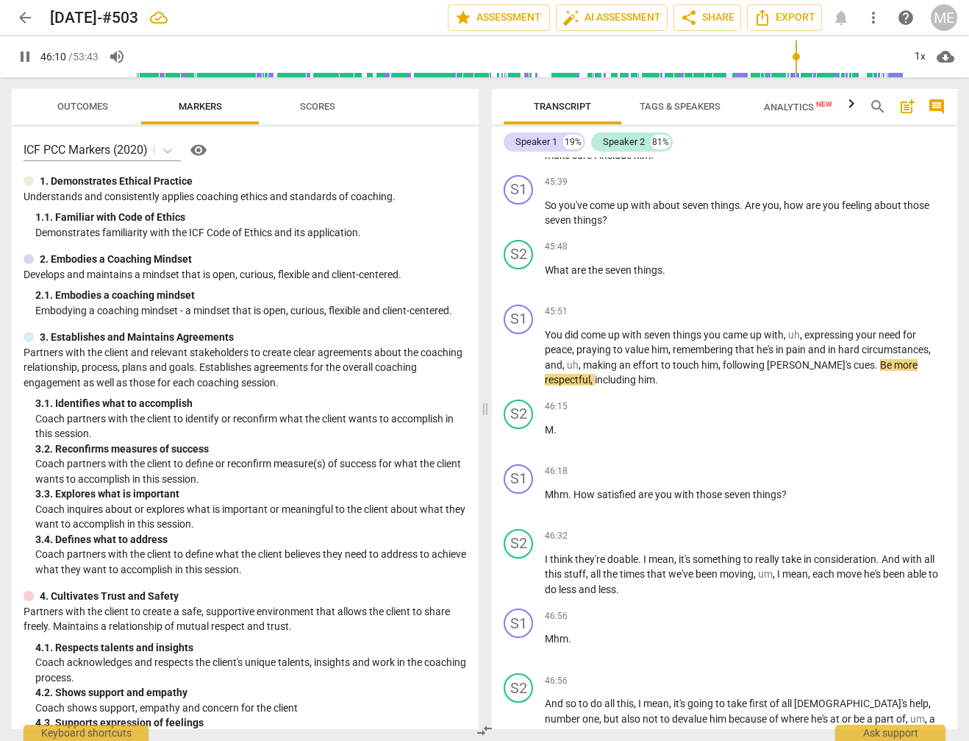
click at [22, 51] on span "pause" at bounding box center [25, 57] width 18 height 18
type input "2772"
drag, startPoint x: 812, startPoint y: 273, endPoint x: 830, endPoint y: 274, distance: 18.4
click at [830, 327] on p "You did come up with seven things you came up with , uh , expressing your need …" at bounding box center [745, 357] width 401 height 60
click at [880, 359] on span "Be" at bounding box center [887, 365] width 14 height 12
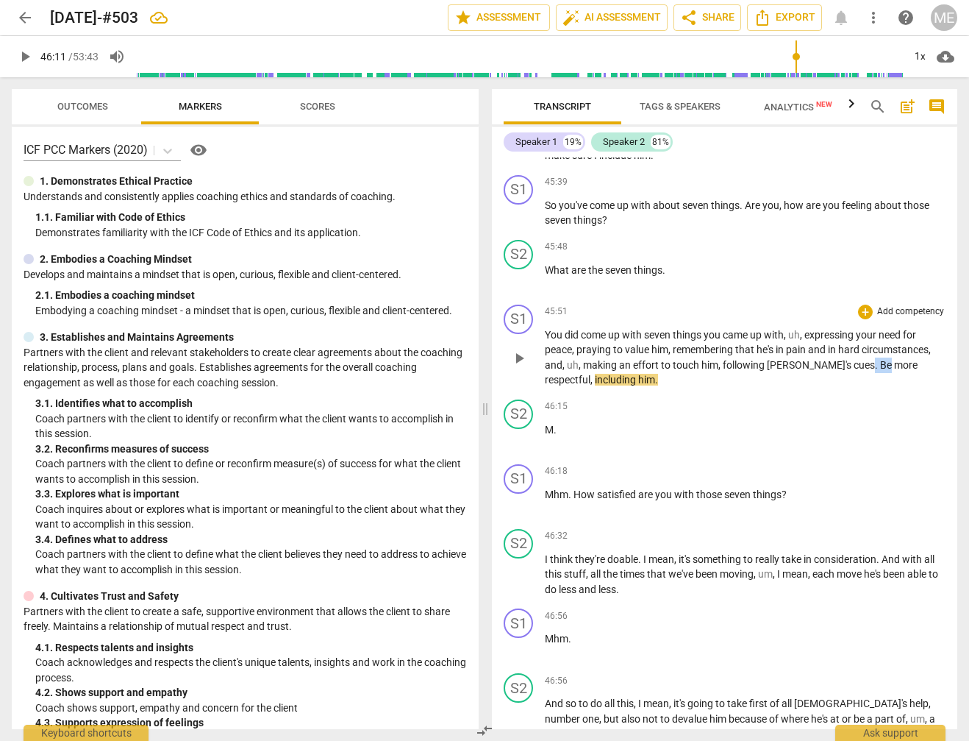
drag, startPoint x: 813, startPoint y: 273, endPoint x: 824, endPoint y: 274, distance: 11.1
click at [830, 327] on p "You did come up with seven things you came up with , uh , expressing your need …" at bounding box center [745, 357] width 401 height 60
drag, startPoint x: 26, startPoint y: 57, endPoint x: 619, endPoint y: 352, distance: 662.7
click at [26, 57] on span "play_arrow" at bounding box center [25, 57] width 18 height 18
click at [24, 59] on span "pause" at bounding box center [25, 57] width 18 height 18
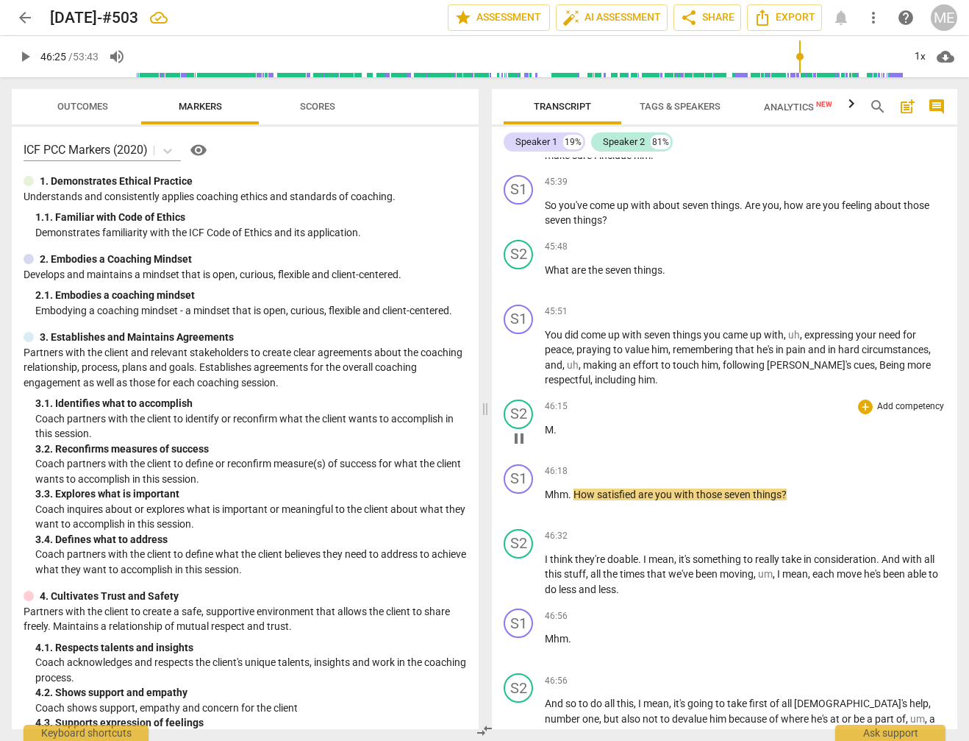
type input "2786"
drag, startPoint x: 568, startPoint y: 340, endPoint x: 543, endPoint y: 338, distance: 24.4
click at [543, 393] on div "S2 play_arrow pause 46:15 + Add competency keyboard_arrow_right M ." at bounding box center [725, 425] width 466 height 65
click at [797, 65] on input "range" at bounding box center [519, 56] width 767 height 47
click at [25, 57] on span "play_arrow" at bounding box center [25, 57] width 18 height 18
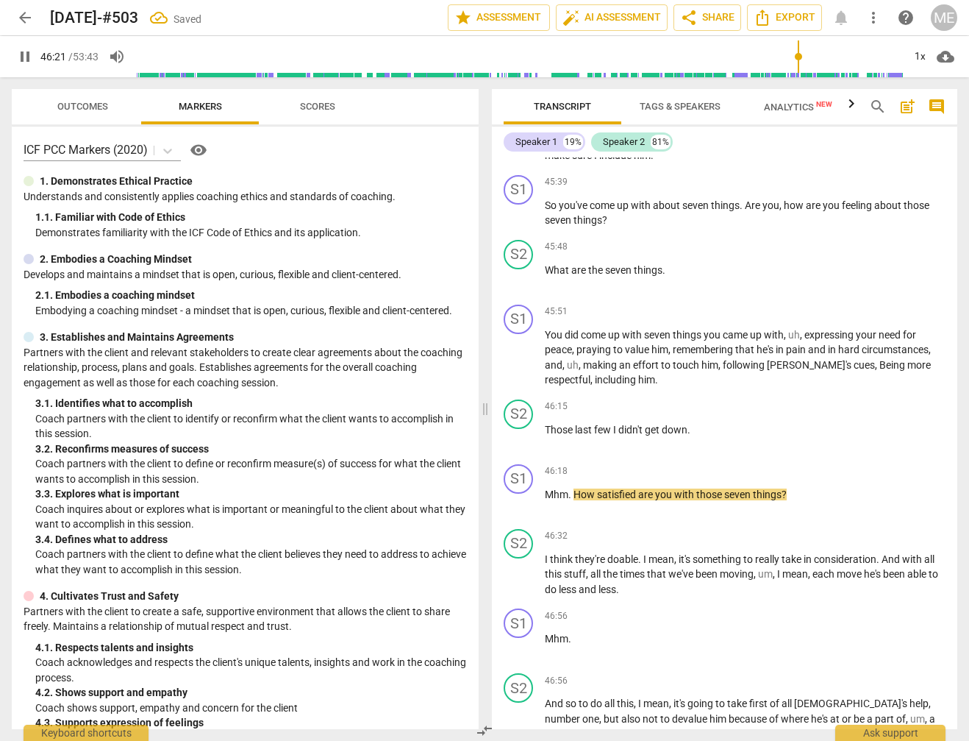
click at [793, 62] on input "range" at bounding box center [519, 56] width 767 height 47
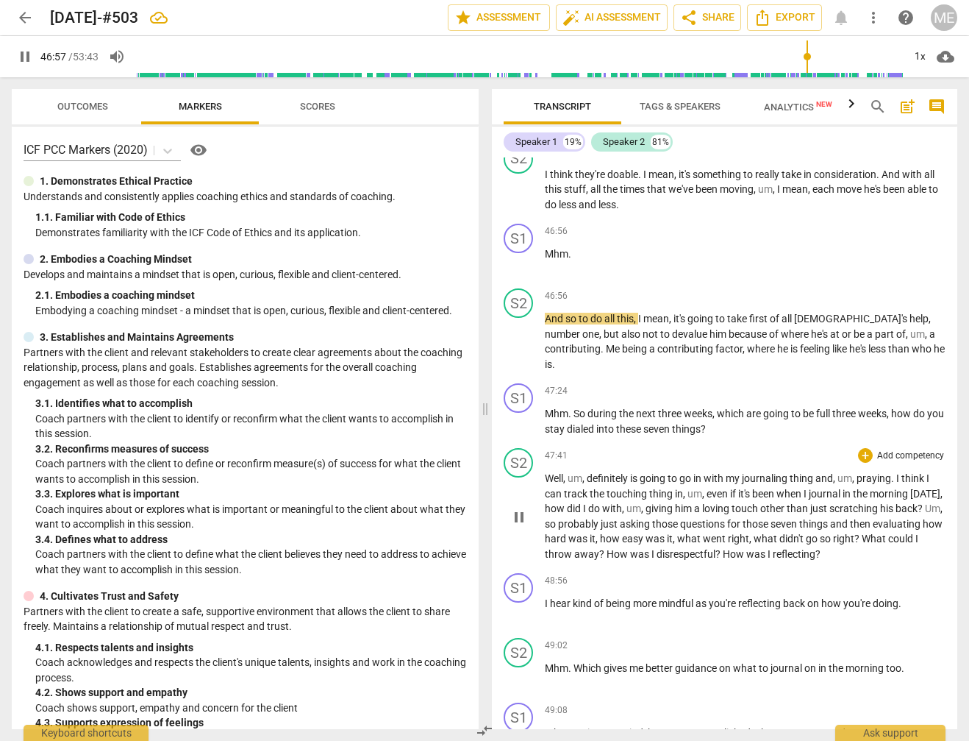
scroll to position [9504, 0]
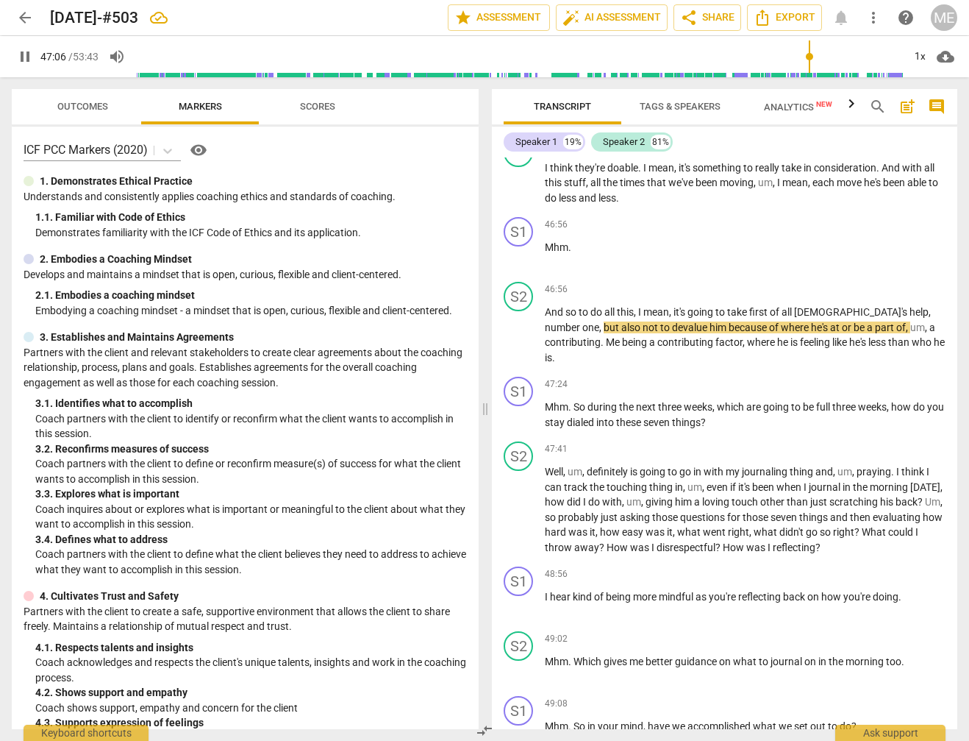
click at [22, 54] on span "pause" at bounding box center [25, 57] width 18 height 18
click at [802, 63] on input "range" at bounding box center [519, 56] width 767 height 47
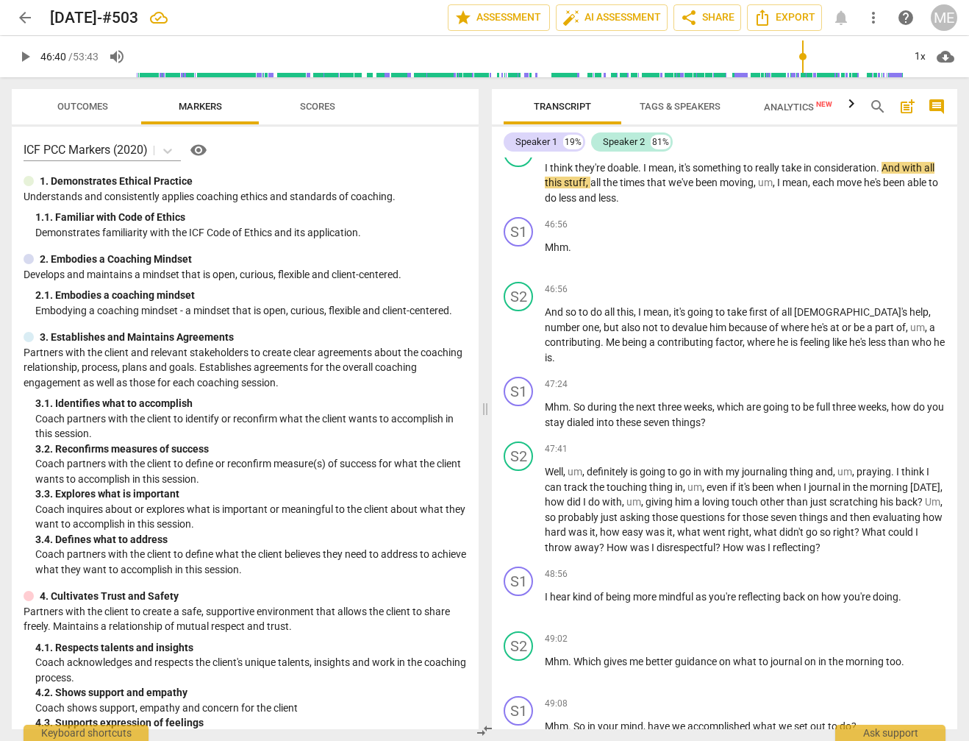
click at [23, 56] on span "play_arrow" at bounding box center [25, 57] width 18 height 18
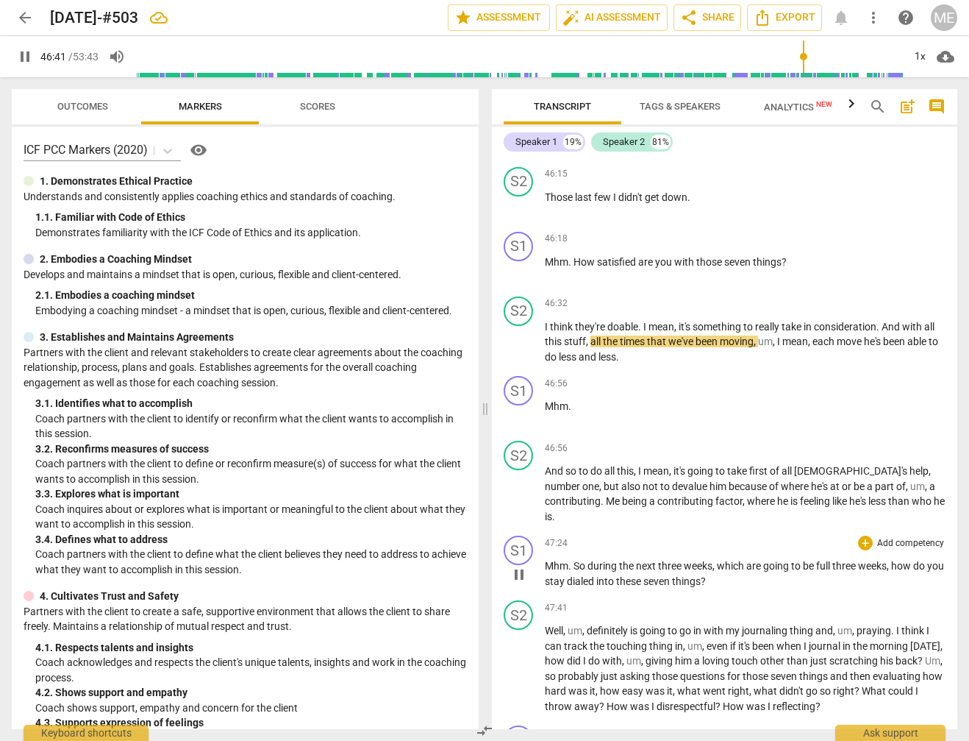
scroll to position [9336, 0]
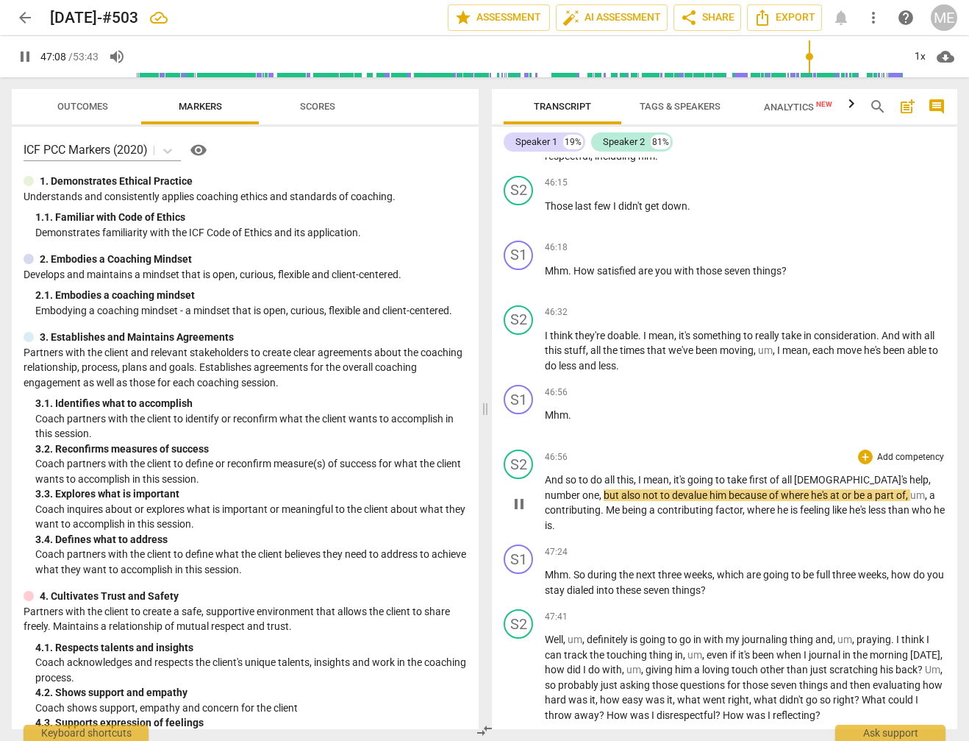
click at [794, 474] on span "all" at bounding box center [788, 480] width 13 height 12
type input "2830"
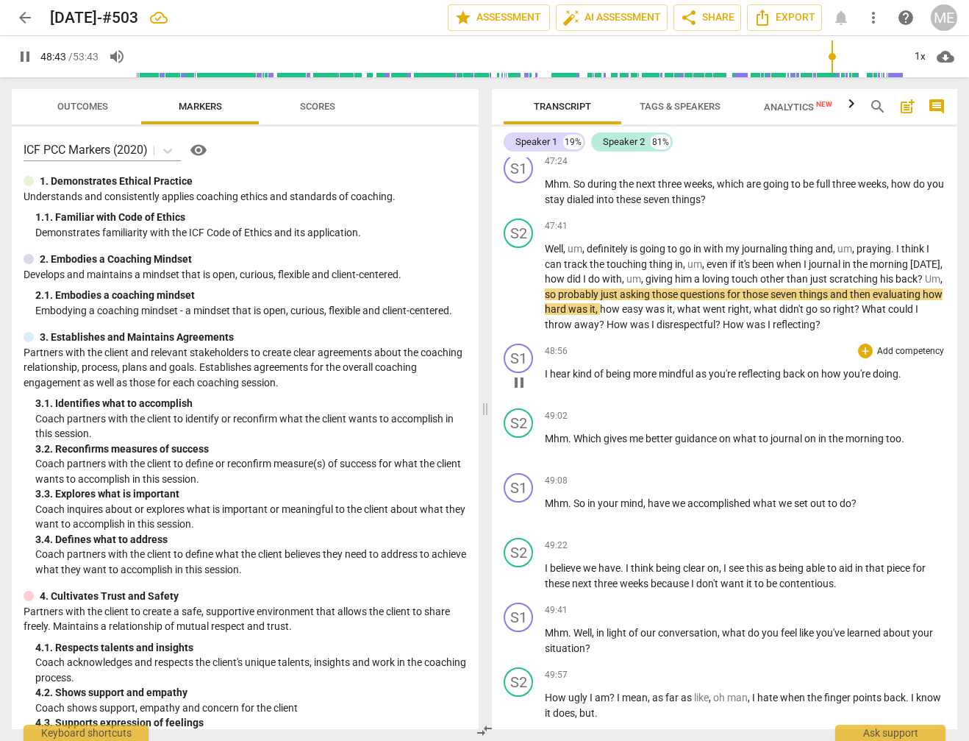
scroll to position [9727, 0]
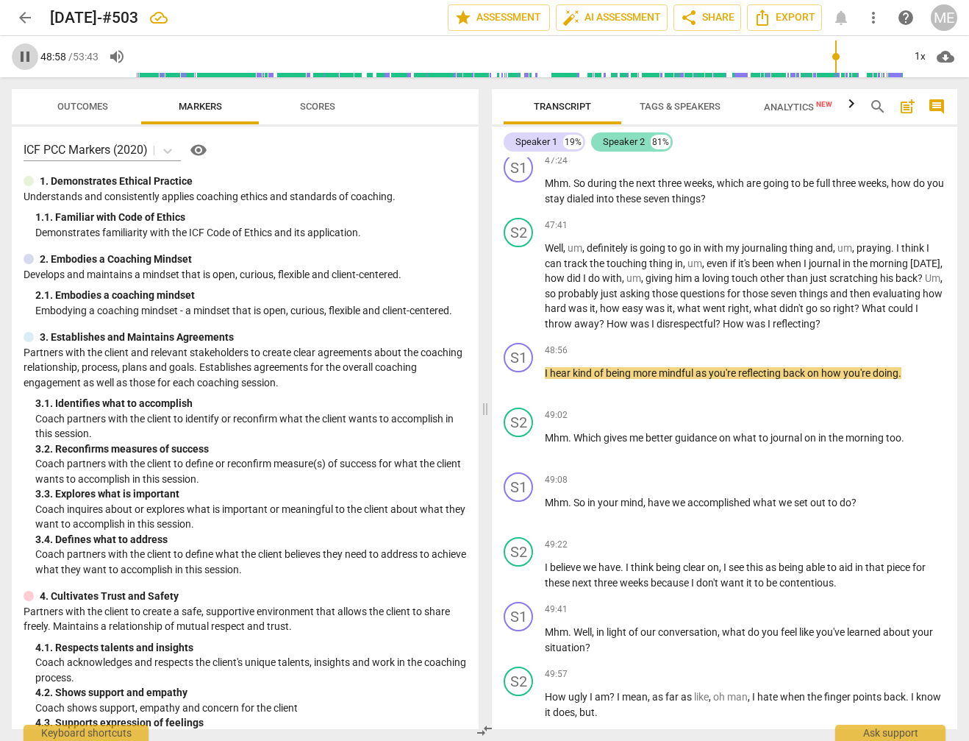
drag, startPoint x: 22, startPoint y: 57, endPoint x: 619, endPoint y: 143, distance: 603.3
click at [24, 57] on span "pause" at bounding box center [25, 57] width 18 height 18
click at [816, 318] on span "reflecting" at bounding box center [794, 324] width 43 height 12
click at [830, 60] on input "range" at bounding box center [519, 56] width 767 height 47
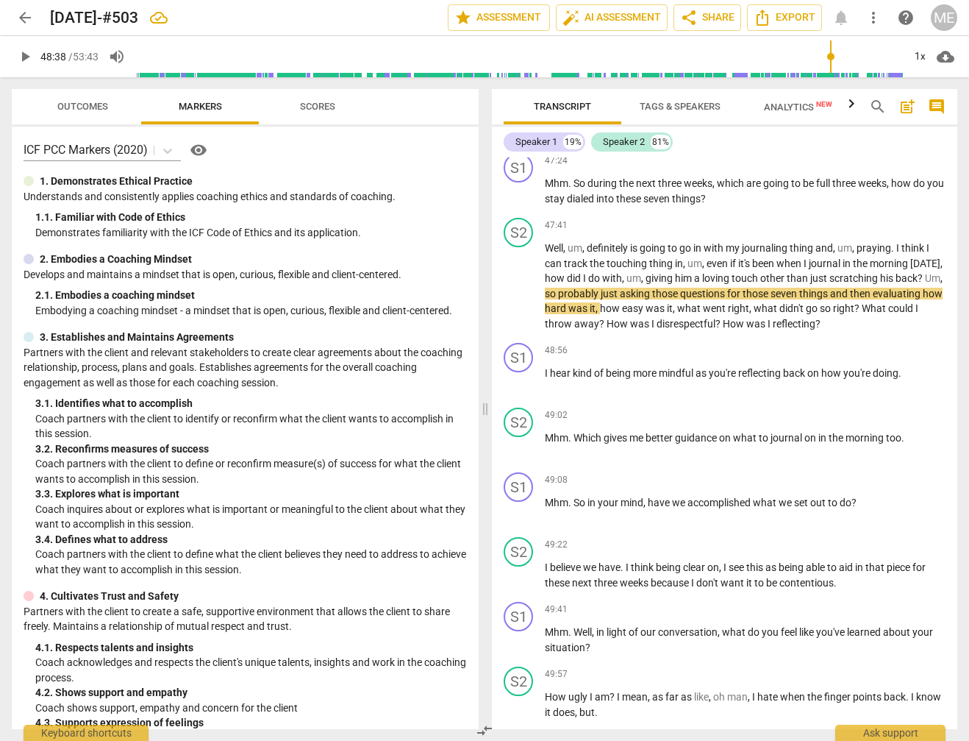
click at [29, 56] on span "play_arrow" at bounding box center [25, 57] width 18 height 18
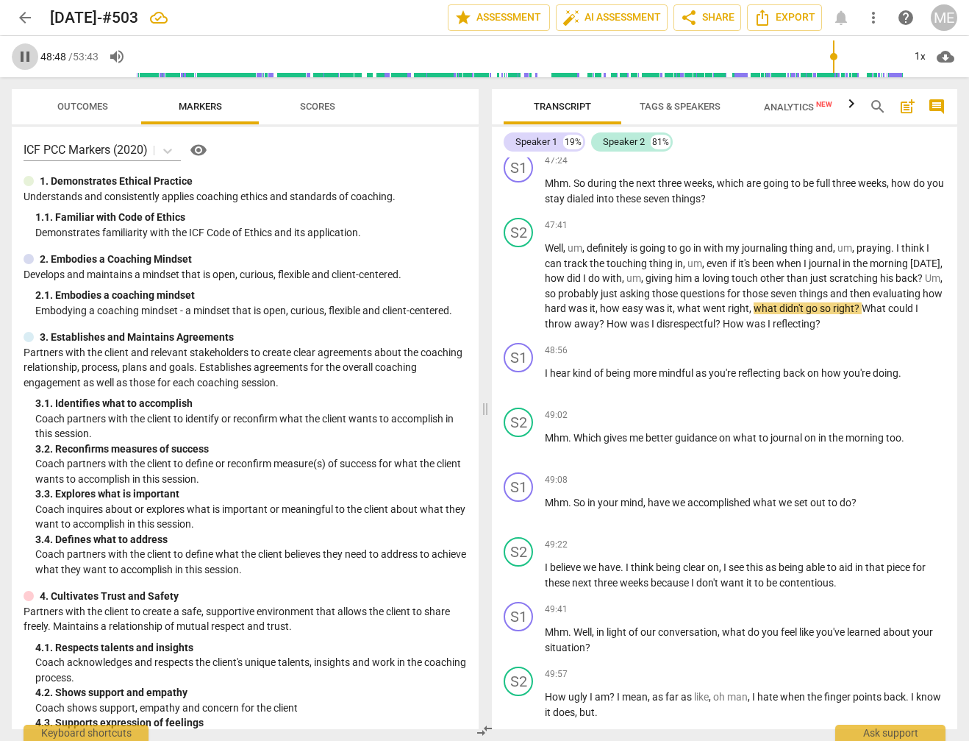
drag, startPoint x: 22, startPoint y: 56, endPoint x: 379, endPoint y: 107, distance: 360.4
click at [23, 56] on span "pause" at bounding box center [25, 57] width 18 height 18
type input "2929"
click at [668, 240] on p "Well , um , definitely is going to go in with my journaling thing and , um , pr…" at bounding box center [745, 285] width 401 height 90
click at [750, 240] on p "Well , um , definitely is going to go in with my journaling thing and , um , pr…" at bounding box center [745, 285] width 401 height 90
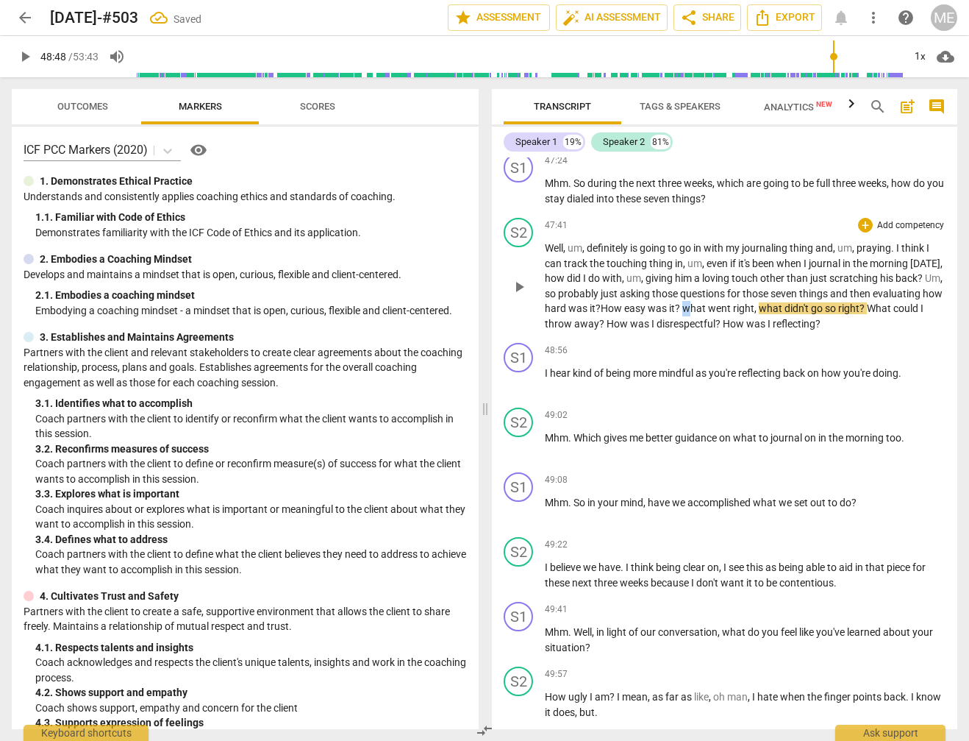
click at [708, 302] on span "what" at bounding box center [695, 308] width 26 height 12
click at [760, 302] on span "," at bounding box center [757, 308] width 4 height 12
click at [23, 57] on span "play_arrow" at bounding box center [25, 57] width 18 height 18
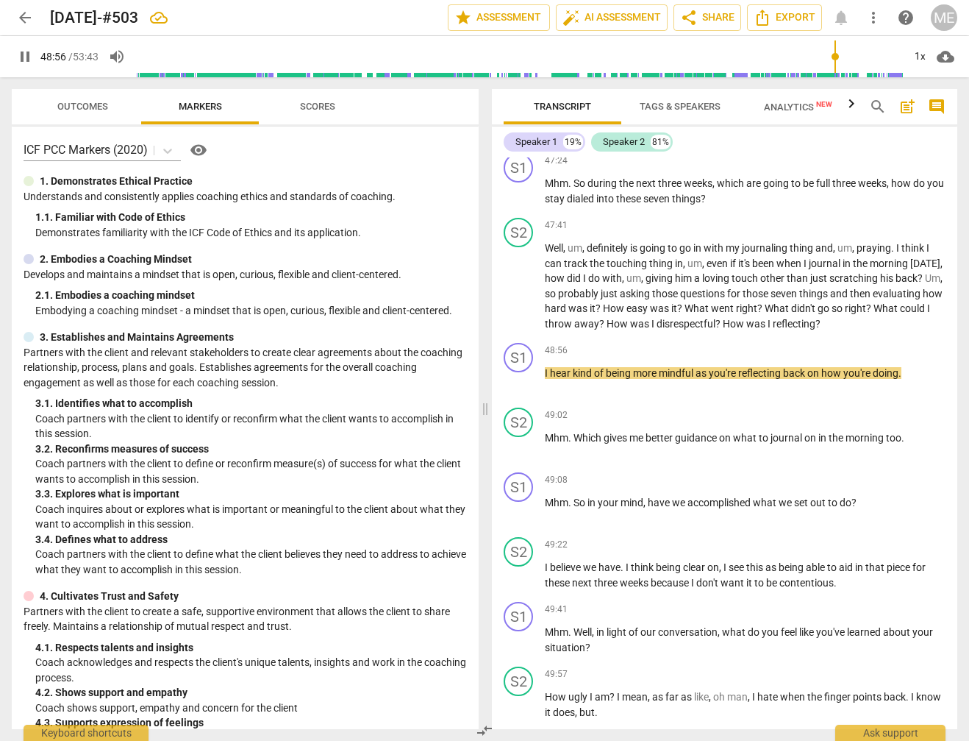
click at [21, 58] on span "pause" at bounding box center [25, 57] width 18 height 18
type input "2938"
drag, startPoint x: 869, startPoint y: 215, endPoint x: 900, endPoint y: 219, distance: 31.8
click at [816, 318] on span "reflecting" at bounding box center [794, 324] width 43 height 12
click at [815, 318] on span "respectul" at bounding box center [794, 324] width 42 height 12
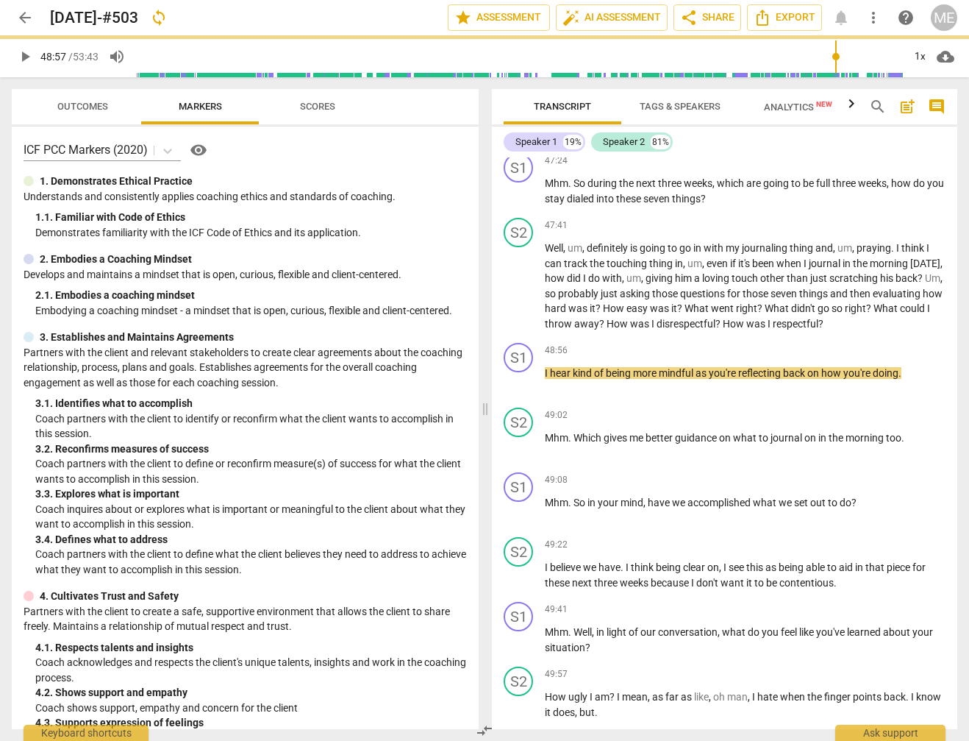
click at [19, 57] on span "play_arrow" at bounding box center [25, 57] width 18 height 18
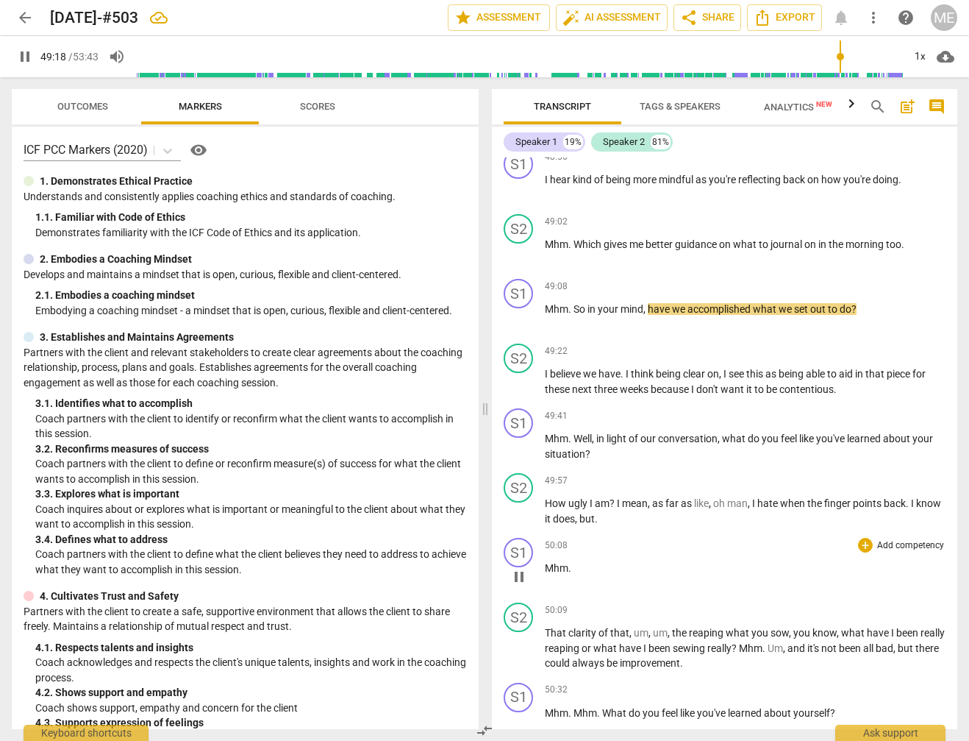
scroll to position [9951, 0]
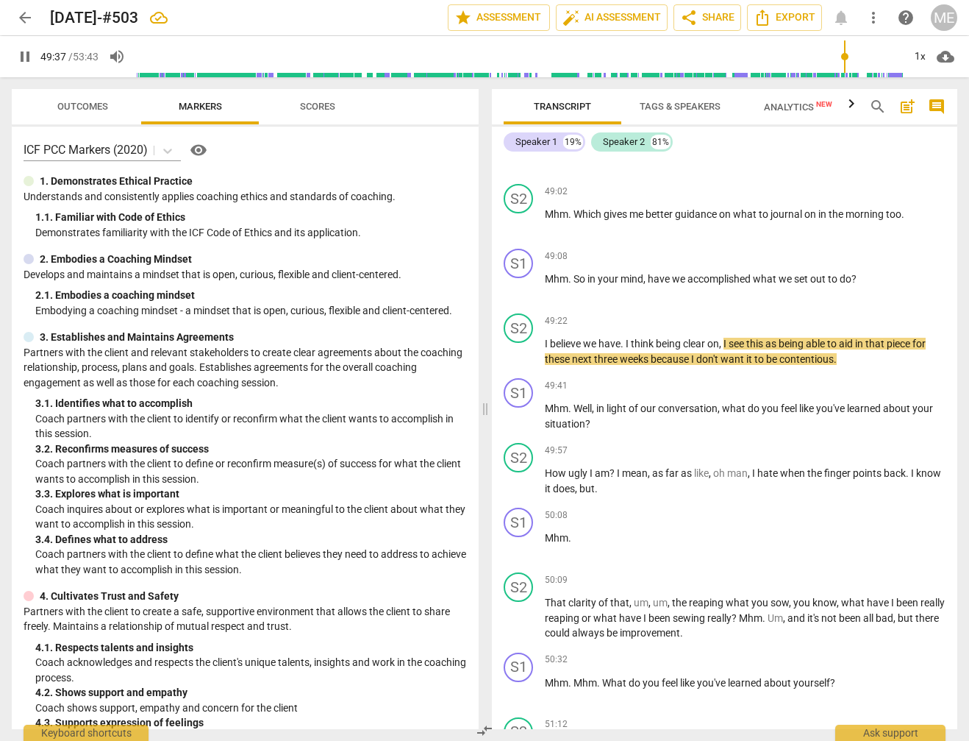
click at [25, 55] on span "pause" at bounding box center [25, 57] width 18 height 18
type input "2978"
click at [902, 336] on p "I believe we have . I think being clear on , I see this as being able to aid in…" at bounding box center [745, 351] width 401 height 30
click at [26, 54] on span "play_arrow" at bounding box center [25, 57] width 18 height 18
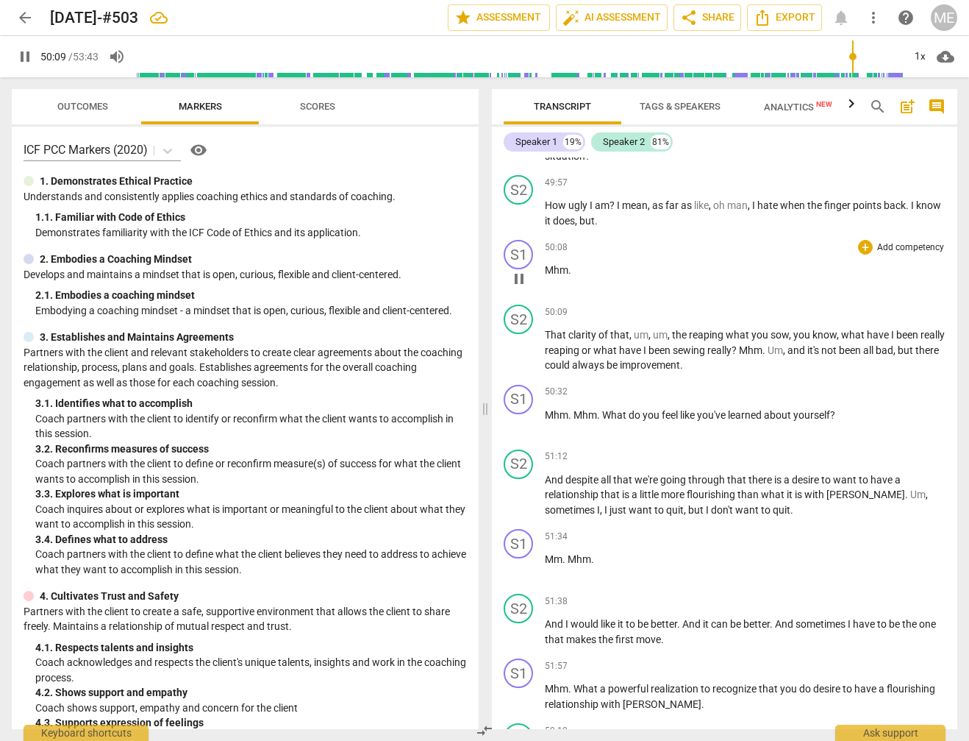
scroll to position [10230, 0]
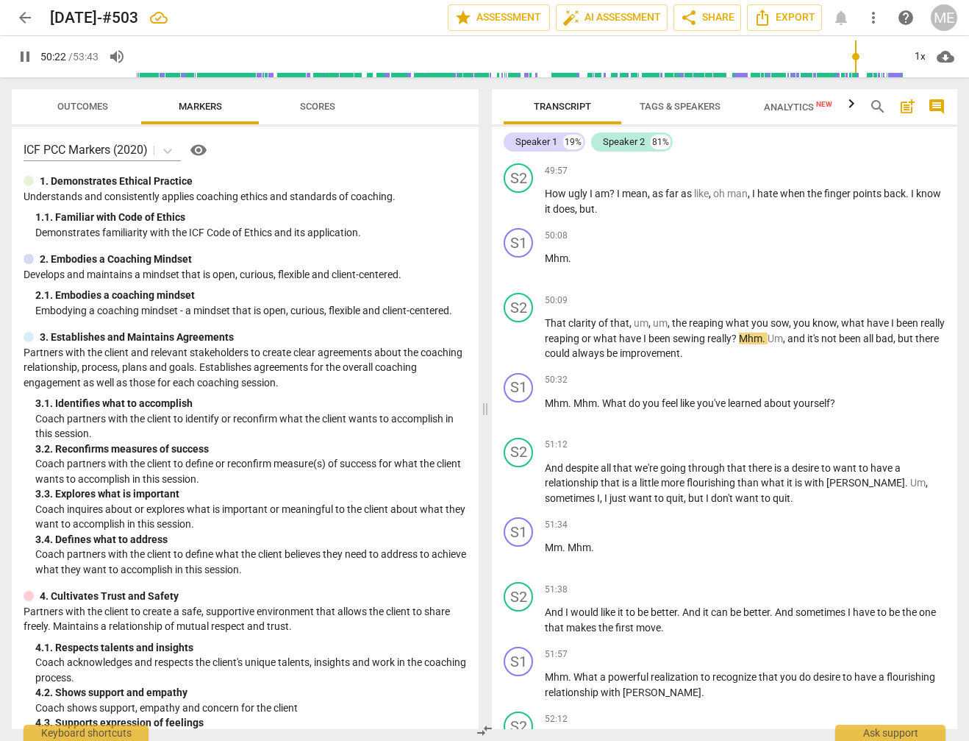
click at [22, 57] on span "pause" at bounding box center [25, 57] width 18 height 18
type input "3023"
click at [927, 315] on p "That clarity of that , um , um , the reaping what you sow , you know , what hav…" at bounding box center [745, 338] width 401 height 46
click at [852, 61] on input "range" at bounding box center [519, 56] width 767 height 47
drag, startPoint x: 21, startPoint y: 52, endPoint x: 76, endPoint y: 82, distance: 63.5
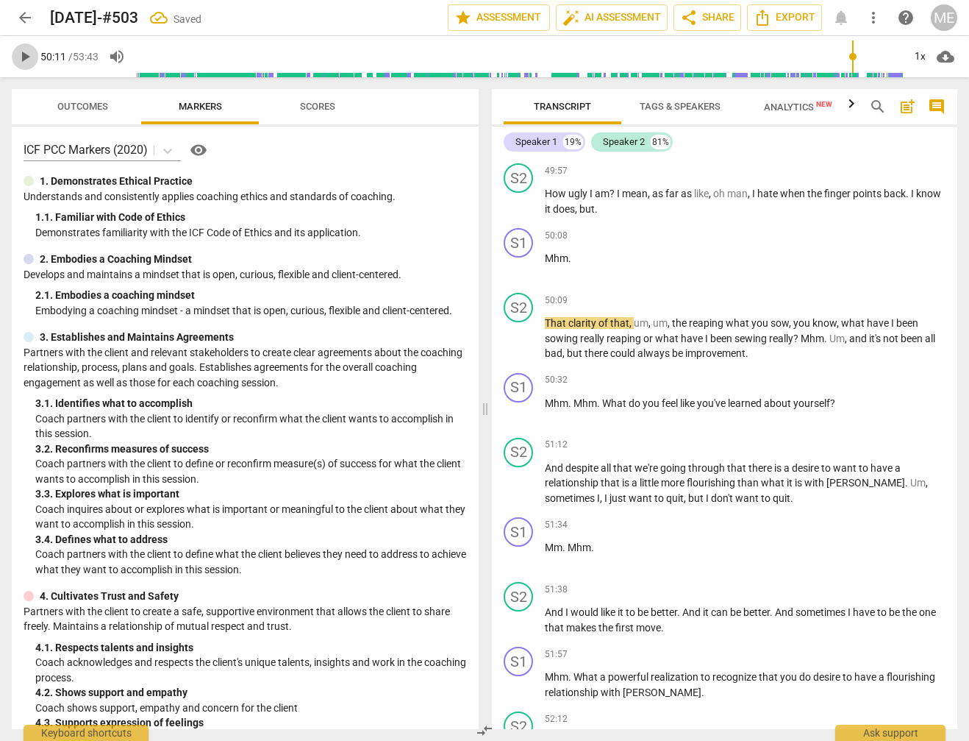
click at [21, 52] on span "play_arrow" at bounding box center [25, 57] width 18 height 18
drag, startPoint x: 608, startPoint y: 229, endPoint x: 624, endPoint y: 230, distance: 15.5
click at [624, 332] on span "reaping" at bounding box center [625, 338] width 37 height 12
drag, startPoint x: 26, startPoint y: 56, endPoint x: 246, endPoint y: 140, distance: 234.6
click at [35, 61] on span "pause" at bounding box center [25, 57] width 26 height 18
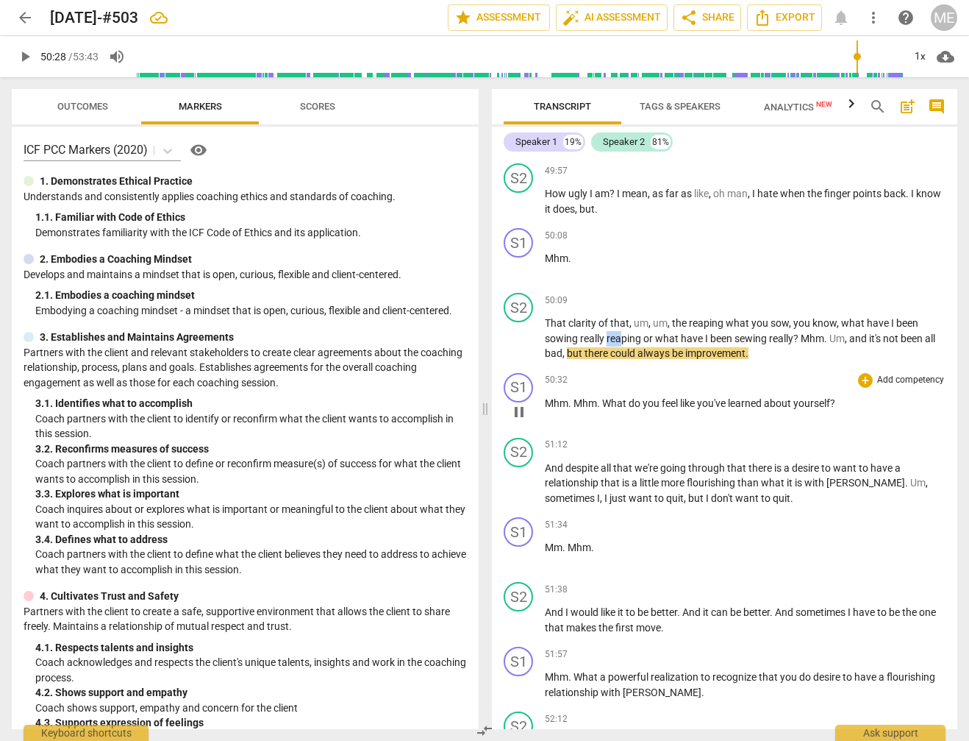
type input "3029"
click at [542, 322] on div "play_arrow pause" at bounding box center [526, 339] width 38 height 35
drag, startPoint x: 546, startPoint y: 233, endPoint x: 577, endPoint y: 235, distance: 31.0
click at [577, 332] on span "sowing" at bounding box center [562, 338] width 35 height 12
click at [706, 332] on span "sewing" at bounding box center [690, 338] width 35 height 12
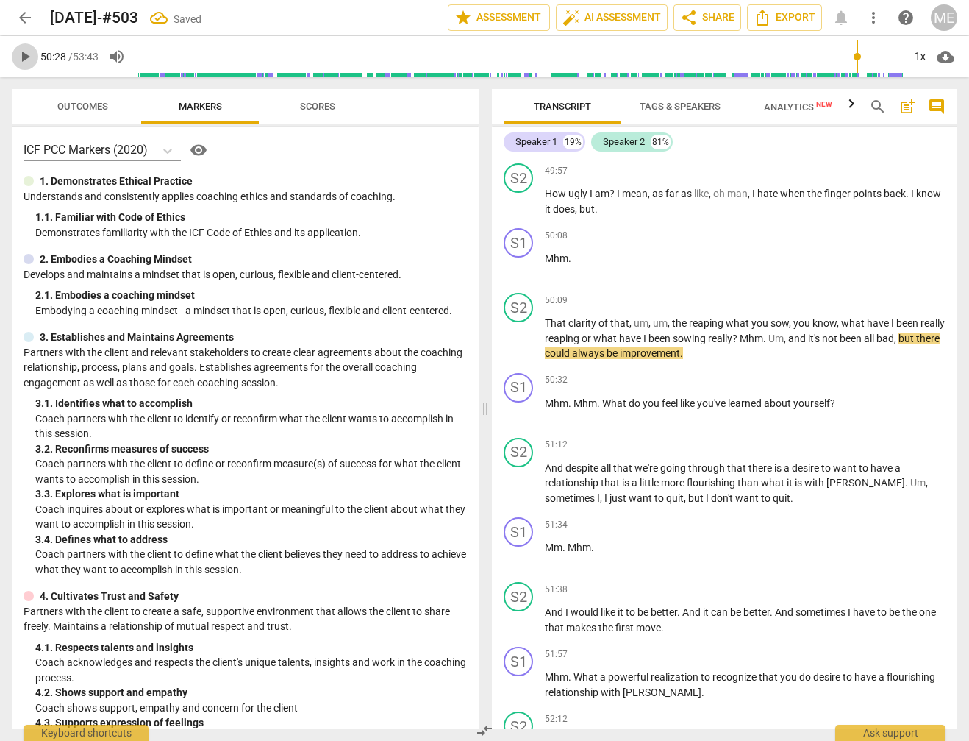
click at [25, 53] on span "play_arrow" at bounding box center [25, 57] width 18 height 18
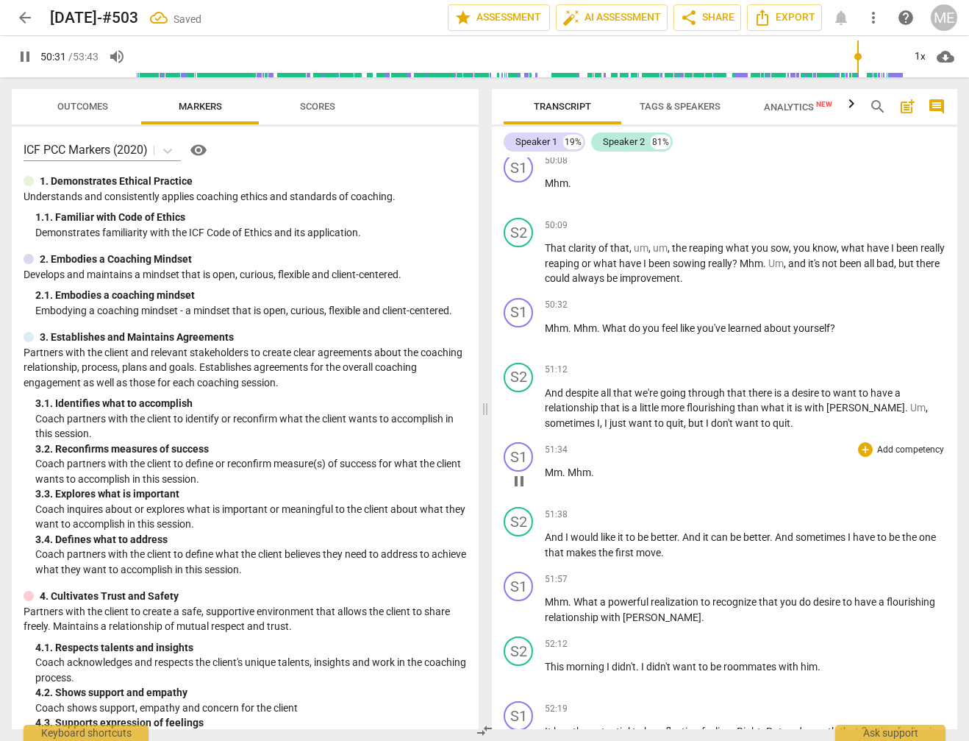
scroll to position [10342, 0]
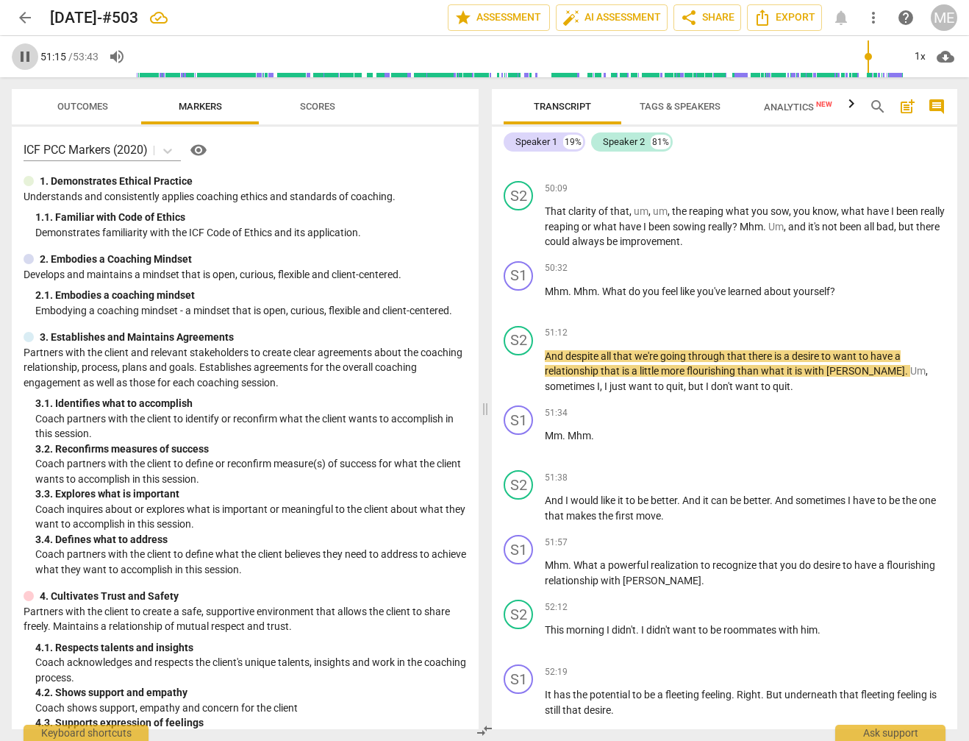
click at [24, 58] on span "pause" at bounding box center [25, 57] width 18 height 18
type input "3076"
drag, startPoint x: 545, startPoint y: 246, endPoint x: 562, endPoint y: 249, distance: 17.1
click at [562, 350] on span "And" at bounding box center [555, 356] width 21 height 12
drag, startPoint x: 23, startPoint y: 54, endPoint x: 37, endPoint y: 62, distance: 15.8
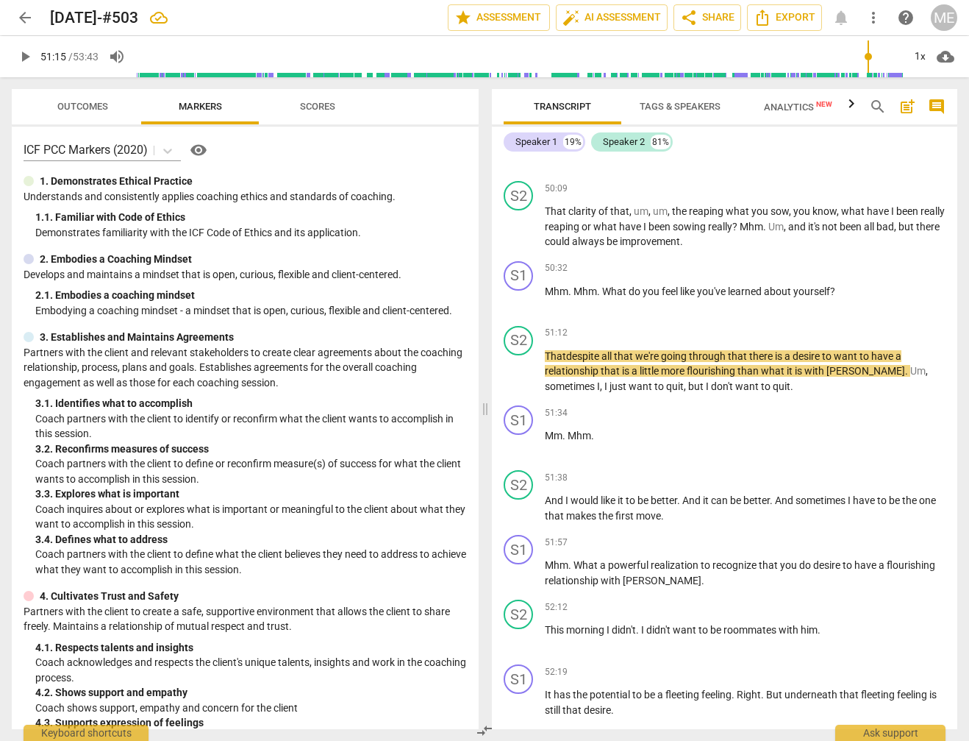
click at [25, 56] on span "play_arrow" at bounding box center [25, 57] width 18 height 18
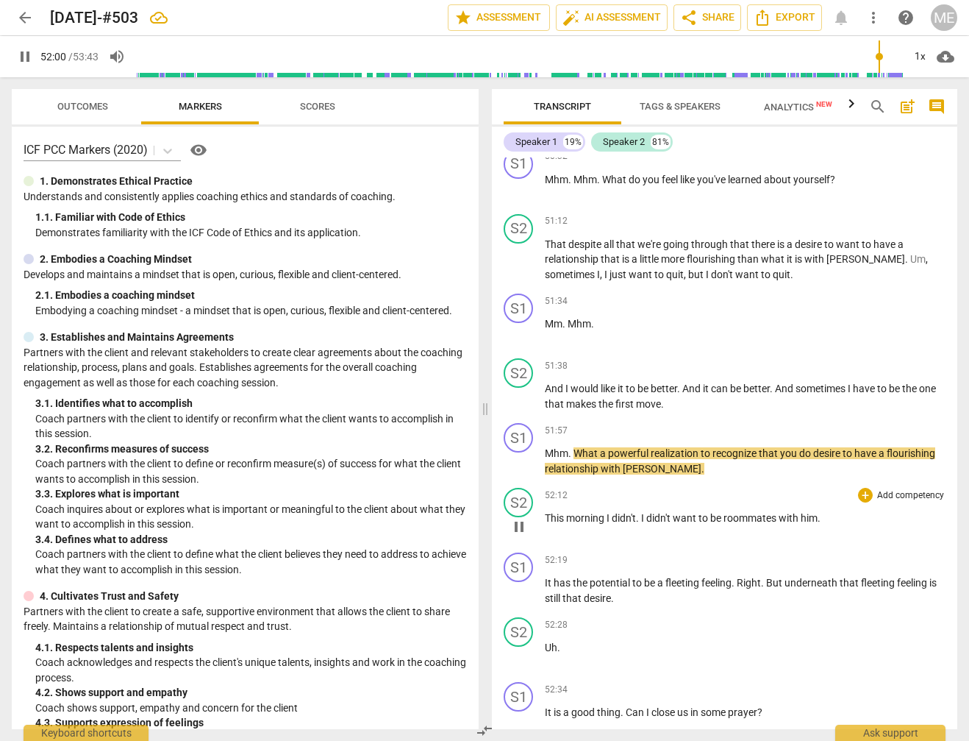
scroll to position [10565, 0]
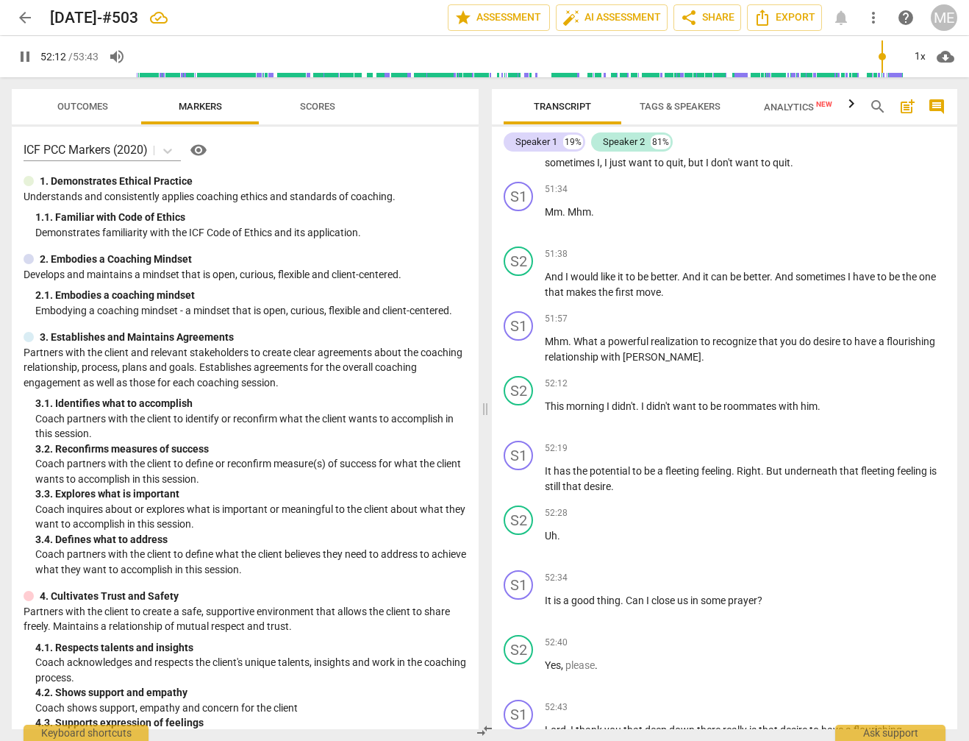
click at [28, 56] on span "pause" at bounding box center [25, 57] width 18 height 18
type input "3133"
click at [546, 400] on span "This" at bounding box center [555, 406] width 21 height 12
click at [21, 52] on span "play_arrow" at bounding box center [25, 57] width 18 height 18
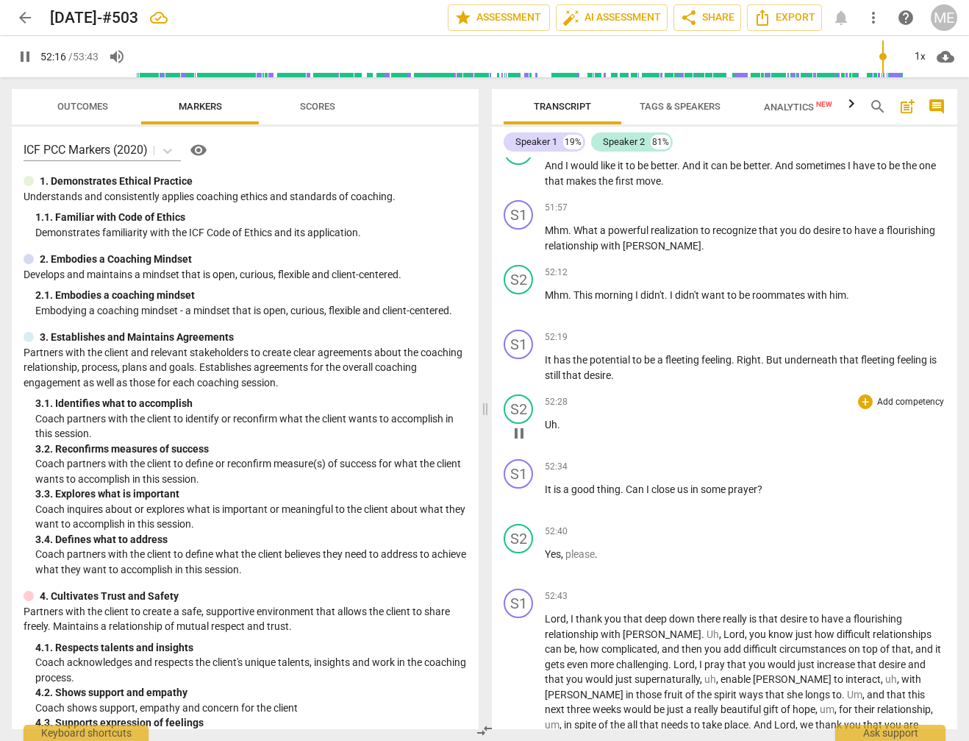
scroll to position [10714, 0]
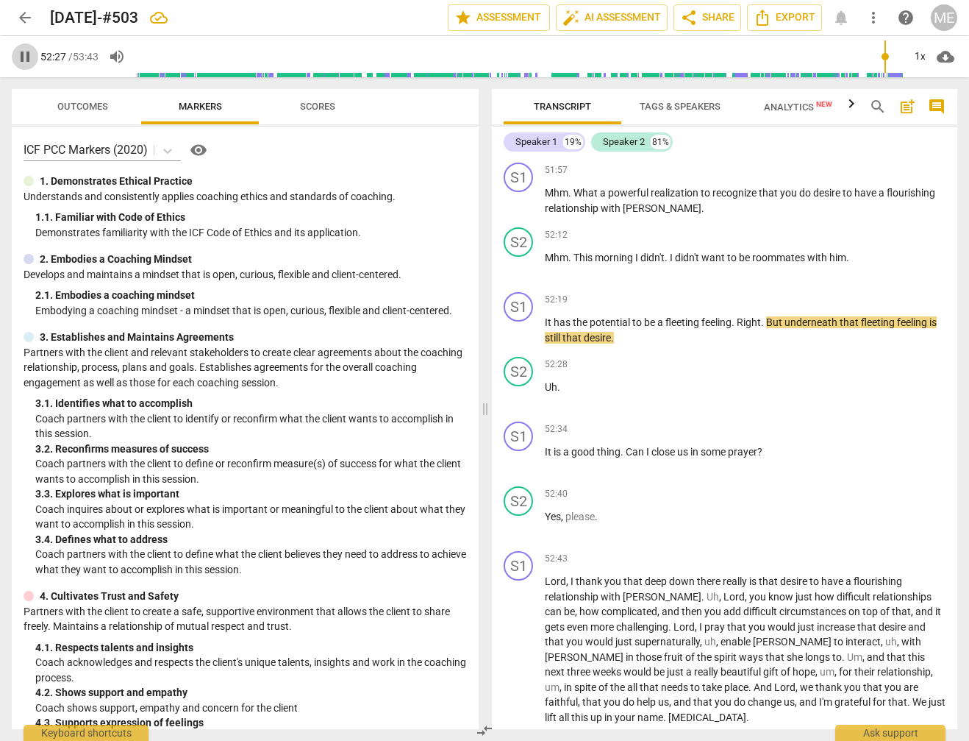
click at [26, 58] on span "pause" at bounding box center [25, 57] width 18 height 18
type input "3147"
click at [766, 316] on span "." at bounding box center [763, 322] width 5 height 12
drag, startPoint x: 18, startPoint y: 57, endPoint x: 395, endPoint y: 180, distance: 396.0
click at [21, 57] on span "play_arrow" at bounding box center [25, 57] width 18 height 18
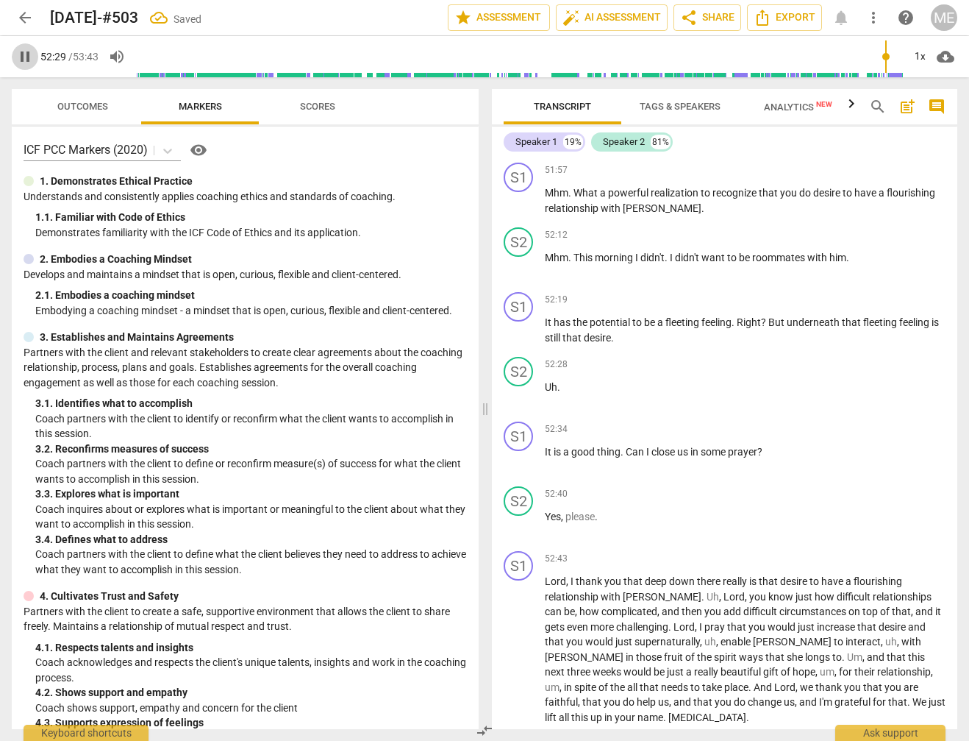
drag, startPoint x: 18, startPoint y: 54, endPoint x: 303, endPoint y: 183, distance: 312.6
click at [24, 55] on span "pause" at bounding box center [25, 57] width 18 height 18
type input "3150"
click at [543, 351] on div "S2 play_arrow pause 52:28 + Add competency keyboard_arrow_right Uh ." at bounding box center [725, 383] width 466 height 65
drag, startPoint x: 24, startPoint y: 54, endPoint x: 396, endPoint y: 130, distance: 379.7
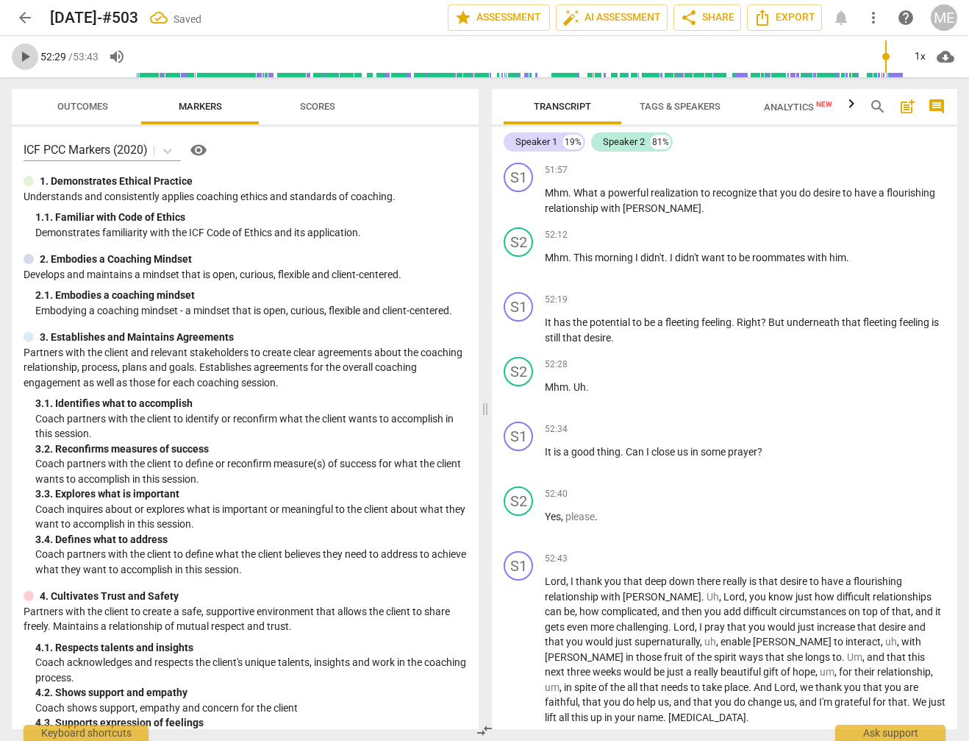
click at [24, 55] on span "play_arrow" at bounding box center [25, 57] width 18 height 18
drag, startPoint x: 22, startPoint y: 54, endPoint x: 363, endPoint y: 125, distance: 348.4
click at [23, 54] on span "pause" at bounding box center [25, 57] width 18 height 18
click at [881, 66] on input "range" at bounding box center [519, 56] width 767 height 47
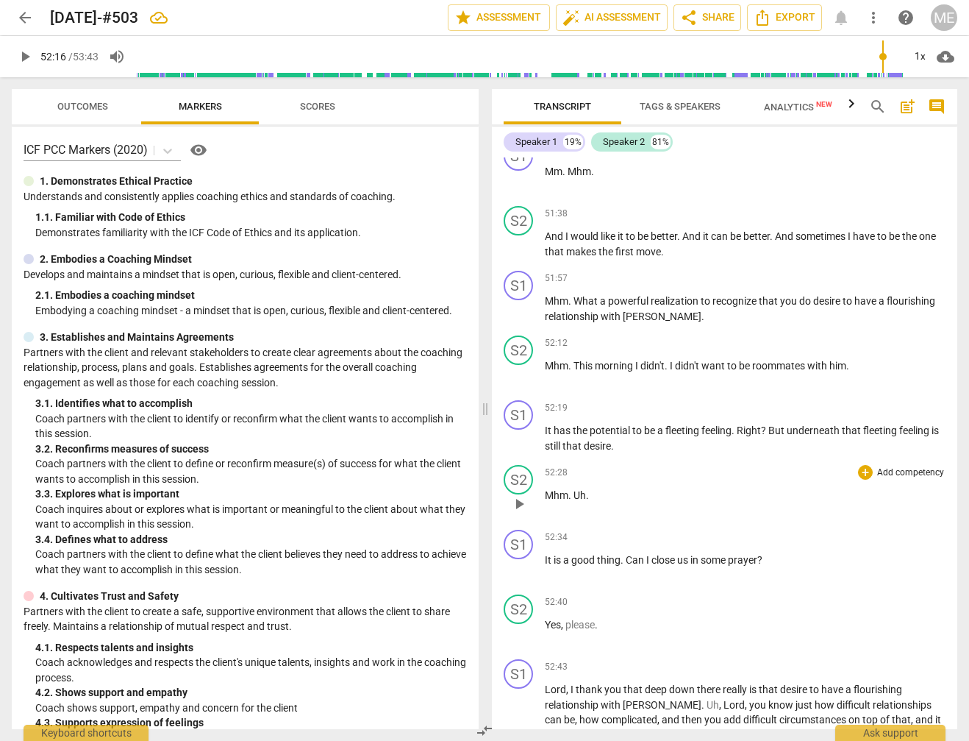
scroll to position [10602, 0]
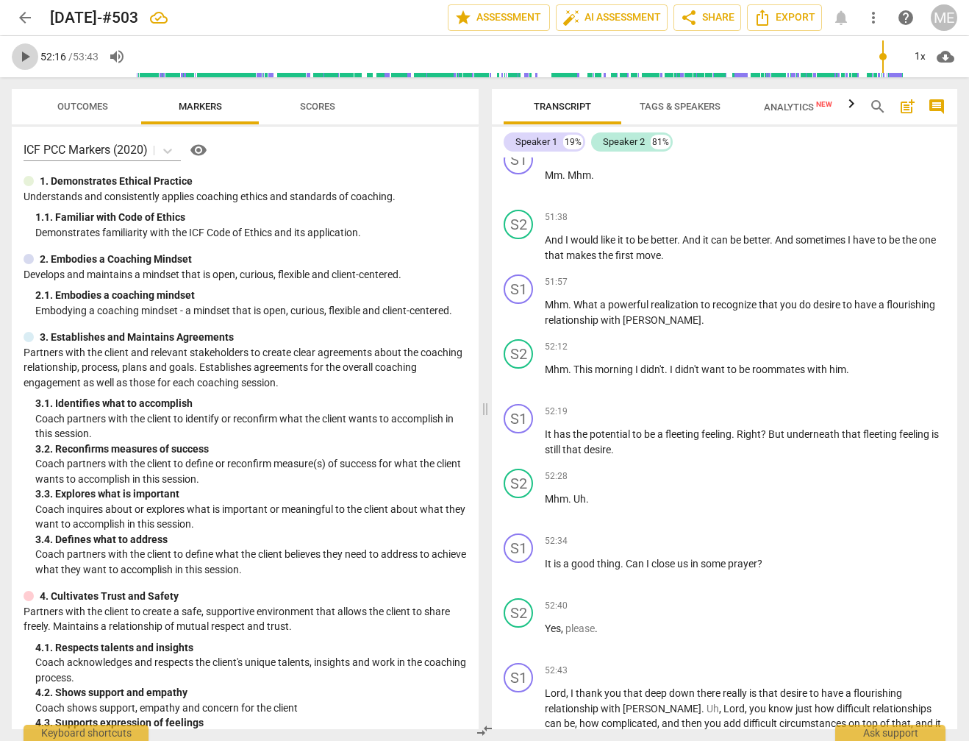
click at [23, 55] on span "play_arrow" at bounding box center [25, 57] width 18 height 18
click at [27, 59] on span "pause" at bounding box center [25, 57] width 18 height 18
type input "3145"
click at [732, 427] on p "It has the potential to be a fleeting feeling . Right ? But underneath that fle…" at bounding box center [745, 442] width 401 height 30
click at [26, 53] on span "play_arrow" at bounding box center [25, 57] width 18 height 18
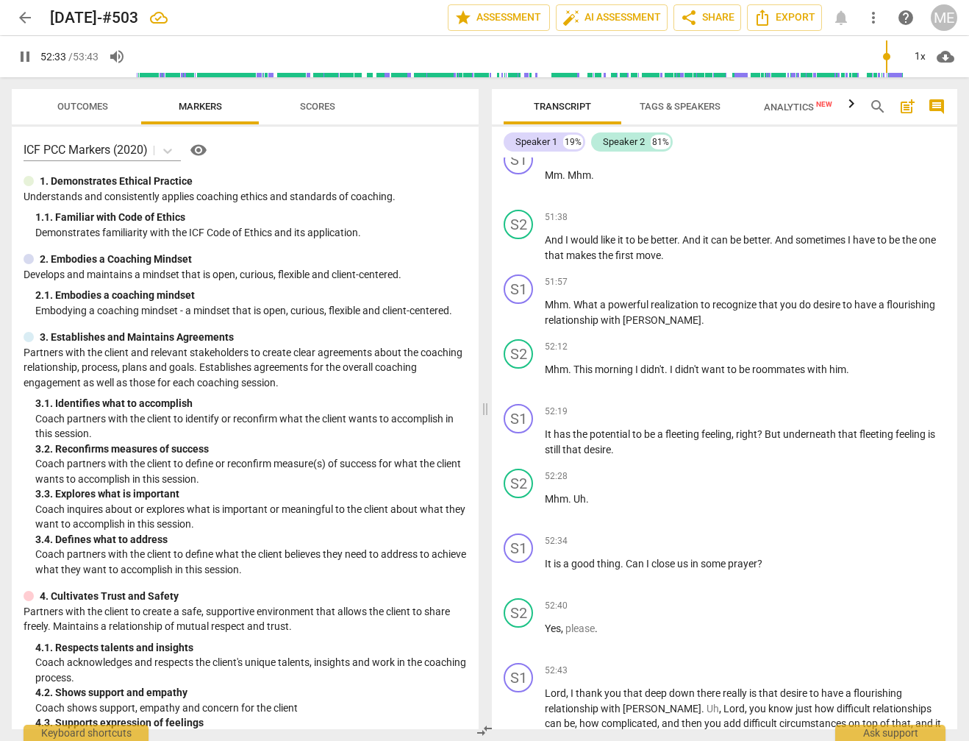
drag, startPoint x: 24, startPoint y: 57, endPoint x: 308, endPoint y: 224, distance: 329.9
click at [24, 58] on span "pause" at bounding box center [25, 57] width 18 height 18
type input "3154"
drag, startPoint x: 573, startPoint y: 392, endPoint x: 589, endPoint y: 395, distance: 16.4
click at [589, 491] on p "Mhm . Uh ." at bounding box center [745, 498] width 401 height 15
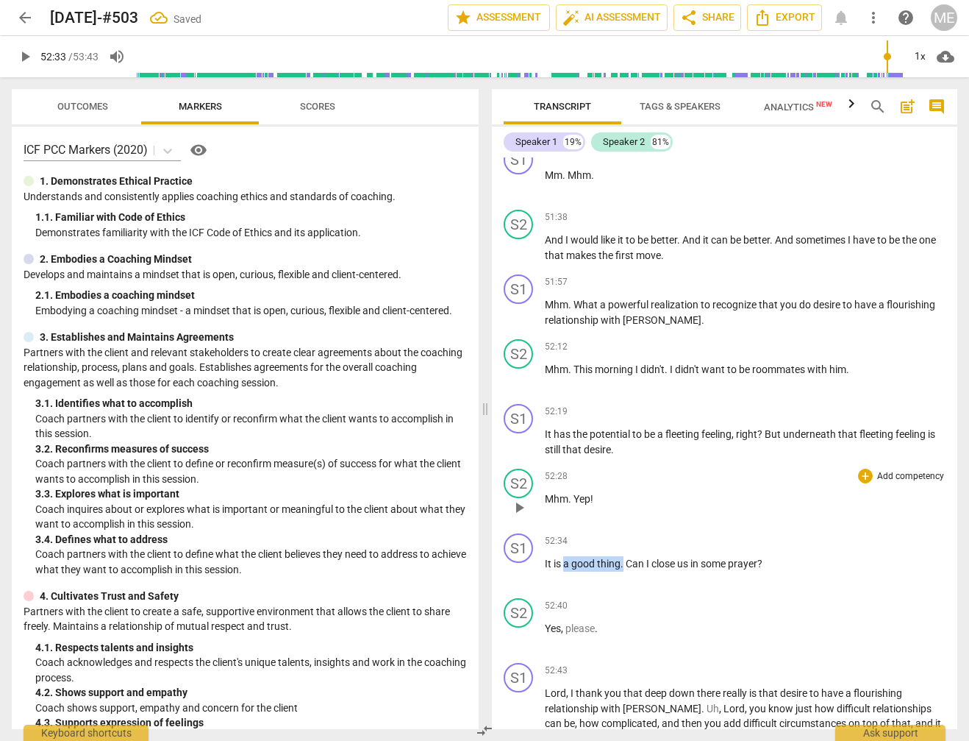
drag, startPoint x: 612, startPoint y: 457, endPoint x: 565, endPoint y: 421, distance: 59.3
click at [566, 556] on p "It is a good thing . Can I close us in some prayer ?" at bounding box center [745, 563] width 401 height 15
click at [544, 563] on div "play_arrow pause" at bounding box center [526, 572] width 38 height 19
click at [545, 557] on span "It" at bounding box center [549, 563] width 9 height 12
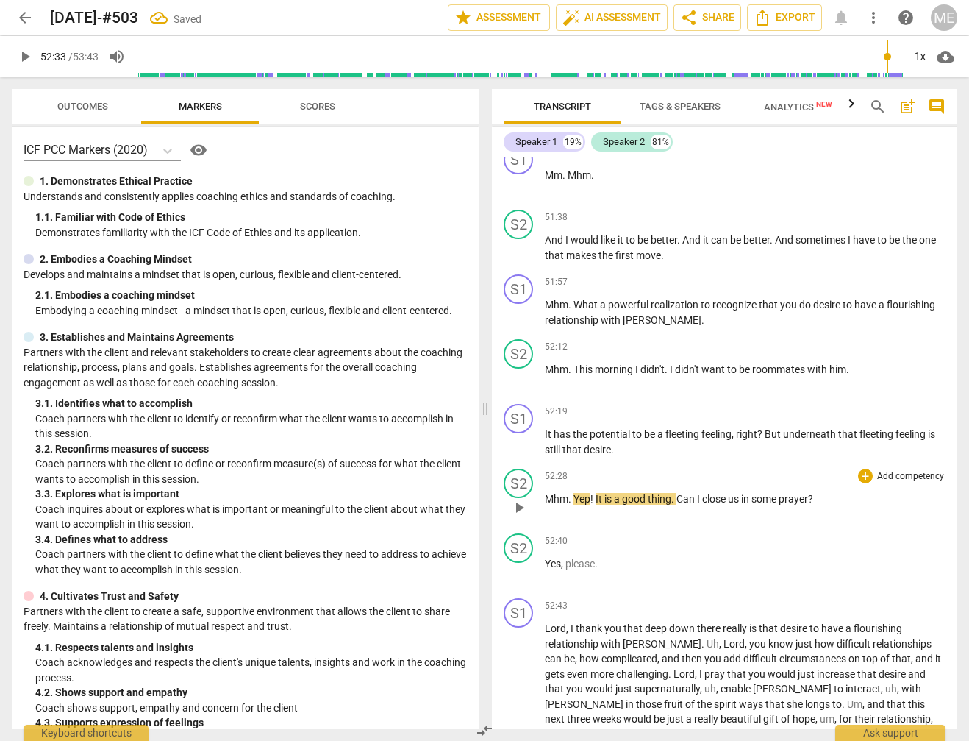
click at [677, 493] on span "." at bounding box center [673, 499] width 5 height 12
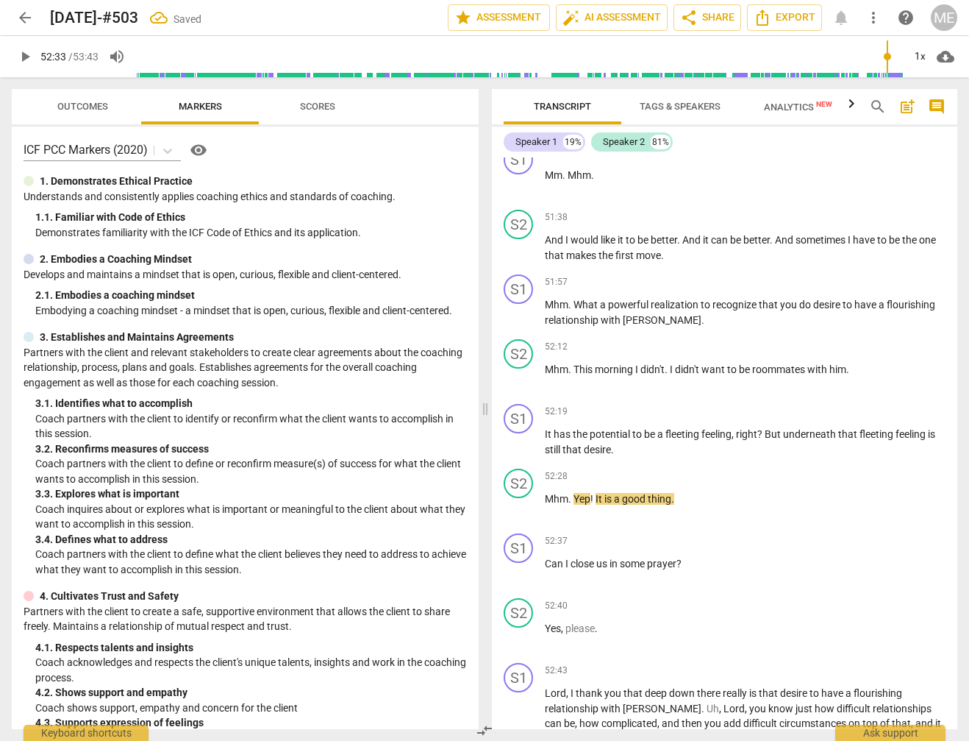
drag, startPoint x: 26, startPoint y: 55, endPoint x: 53, endPoint y: 67, distance: 29.0
click at [27, 55] on span "play_arrow" at bounding box center [25, 57] width 18 height 18
click at [22, 59] on span "pause" at bounding box center [25, 57] width 18 height 18
type input "3159"
drag, startPoint x: 596, startPoint y: 390, endPoint x: 674, endPoint y: 390, distance: 77.2
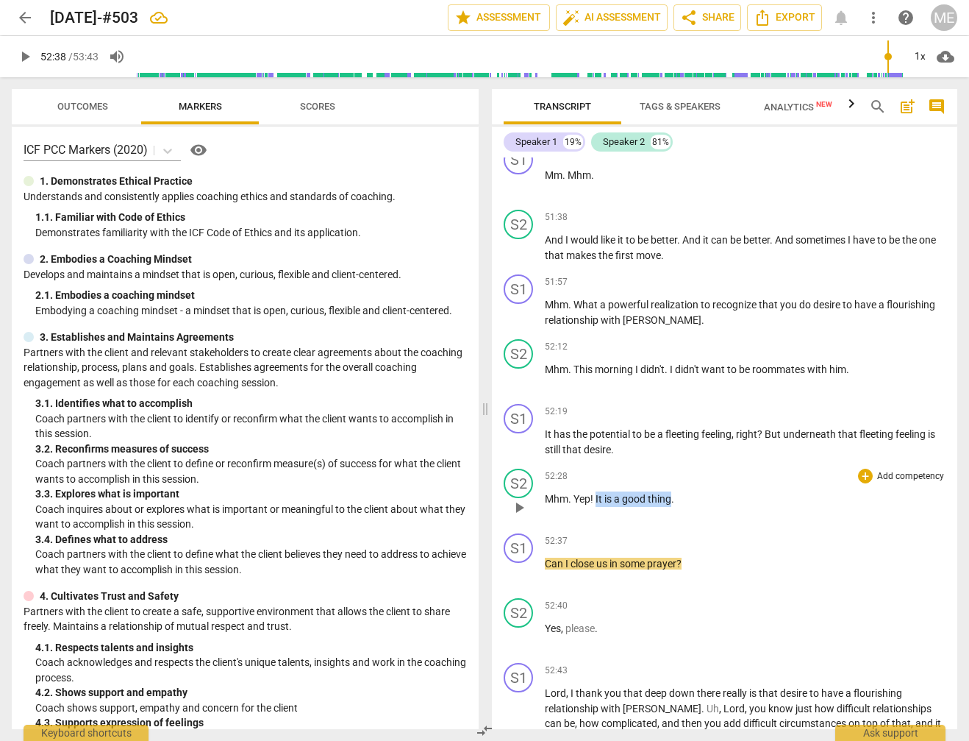
click at [674, 491] on p "Mhm . Yep ! It is a good thing ." at bounding box center [745, 498] width 401 height 15
copy p "It is a good thing"
click at [547, 556] on p "Can I close us in some prayer ?" at bounding box center [745, 563] width 401 height 15
paste p
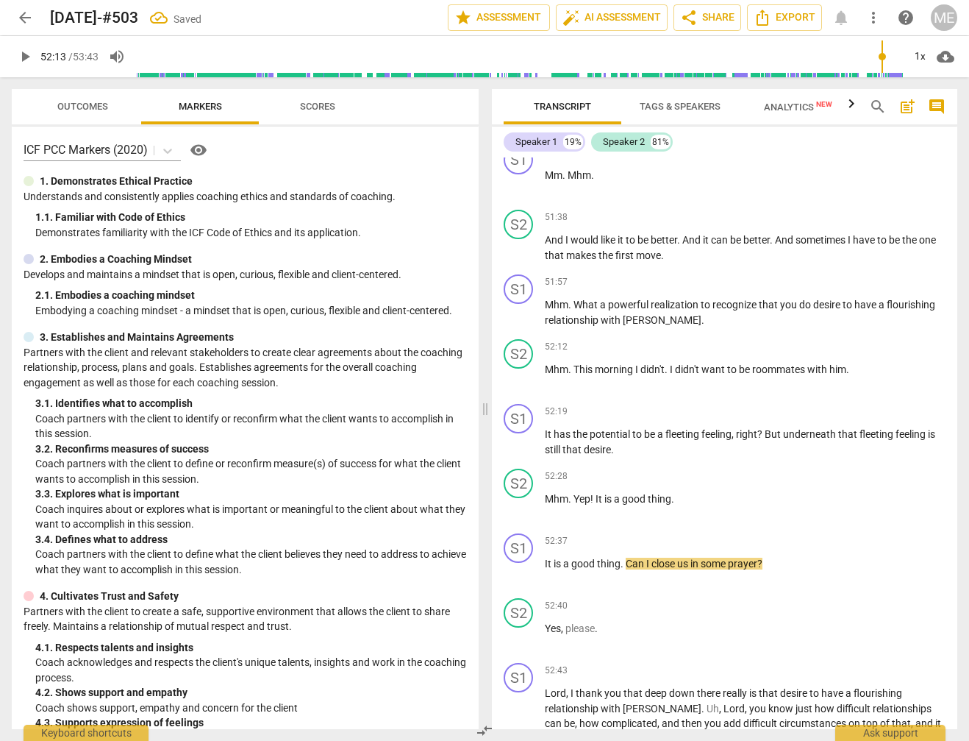
click at [881, 63] on input "range" at bounding box center [519, 56] width 767 height 47
drag, startPoint x: 26, startPoint y: 54, endPoint x: 276, endPoint y: 137, distance: 262.8
click at [35, 51] on span "play_arrow" at bounding box center [25, 57] width 26 height 18
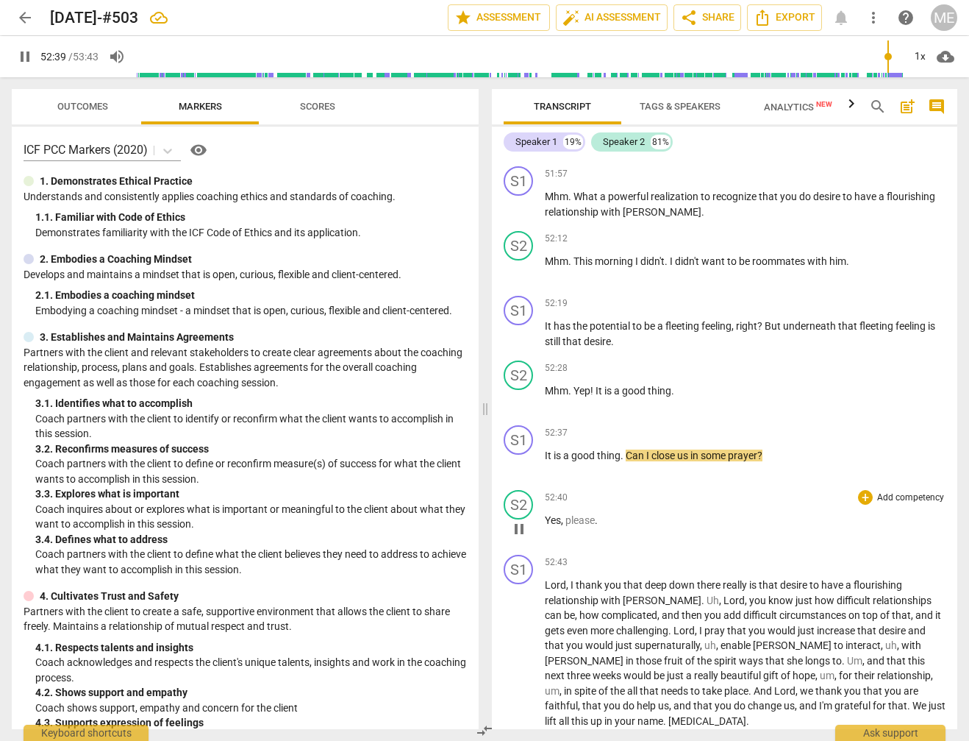
scroll to position [10714, 0]
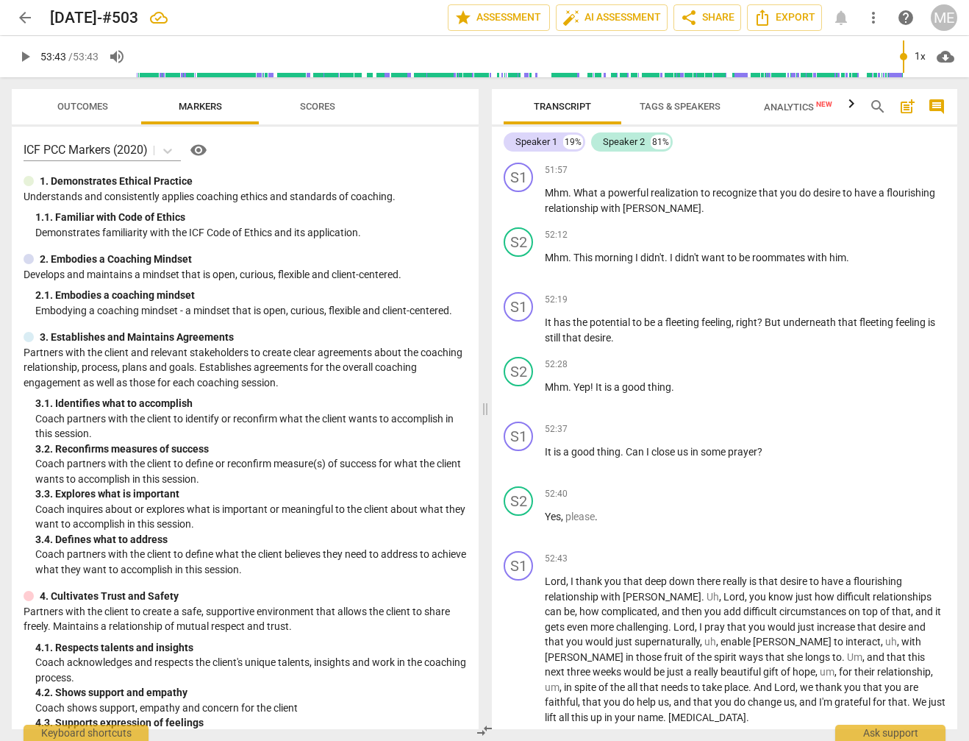
type input "3223"
click at [616, 14] on span "auto_fix_high AI Assessment" at bounding box center [612, 18] width 99 height 18
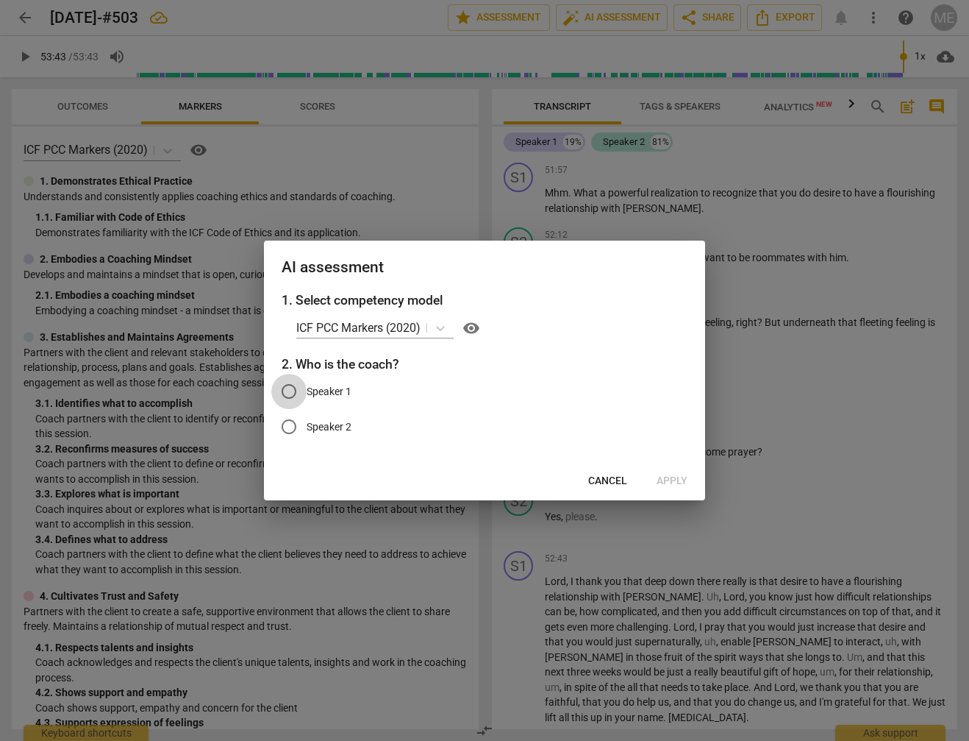
drag, startPoint x: 288, startPoint y: 390, endPoint x: 302, endPoint y: 396, distance: 15.5
click at [290, 390] on input "Speaker 1" at bounding box center [288, 391] width 35 height 35
radio input "true"
click at [675, 479] on span "Apply" at bounding box center [672, 481] width 31 height 15
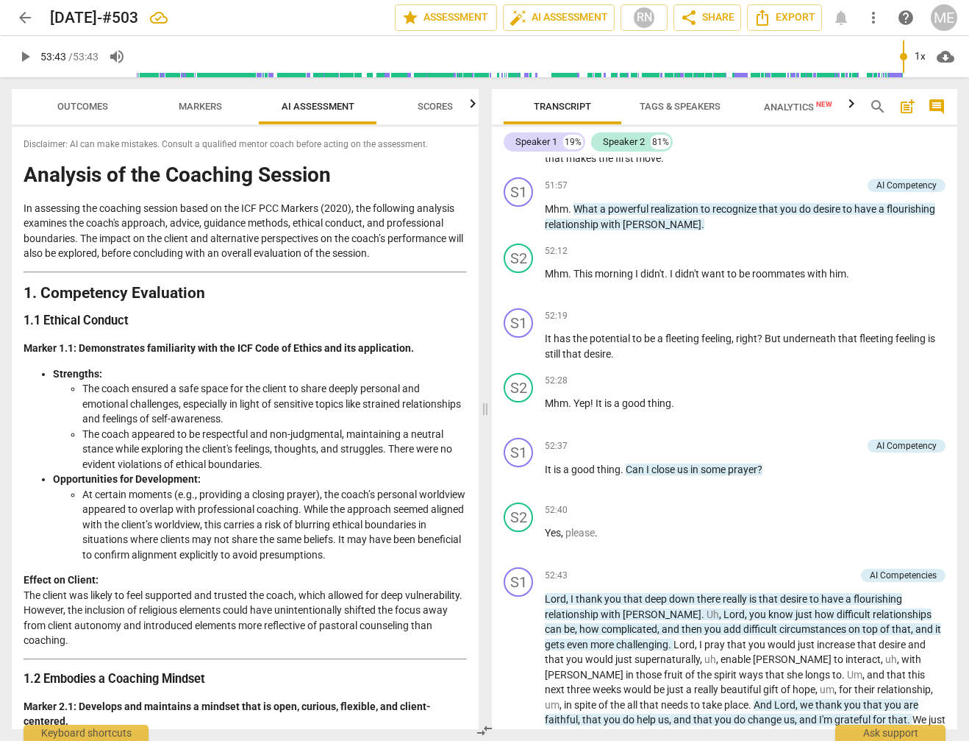
type input "3223"
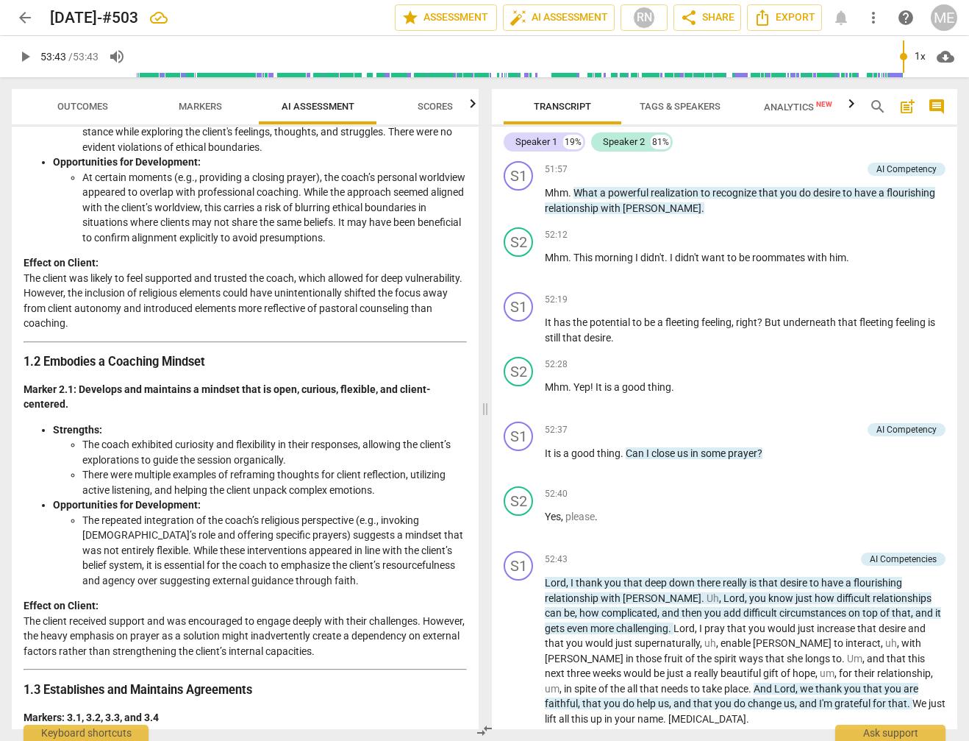
scroll to position [224, 0]
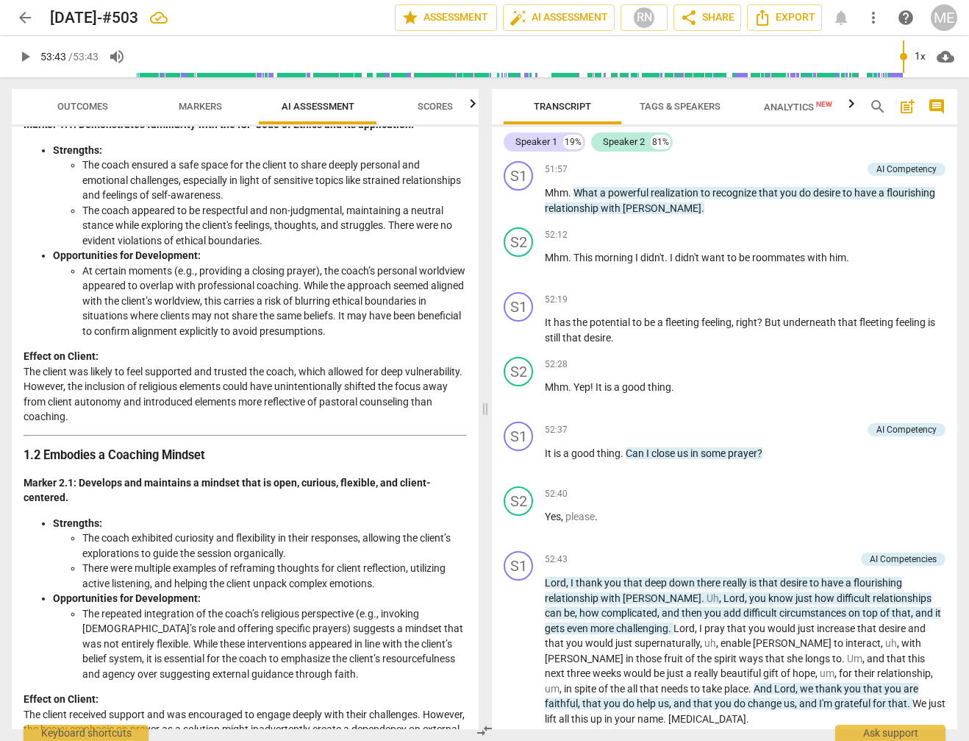
drag, startPoint x: 432, startPoint y: 105, endPoint x: 424, endPoint y: 111, distance: 10.6
click at [429, 106] on span "Scores" at bounding box center [435, 106] width 35 height 11
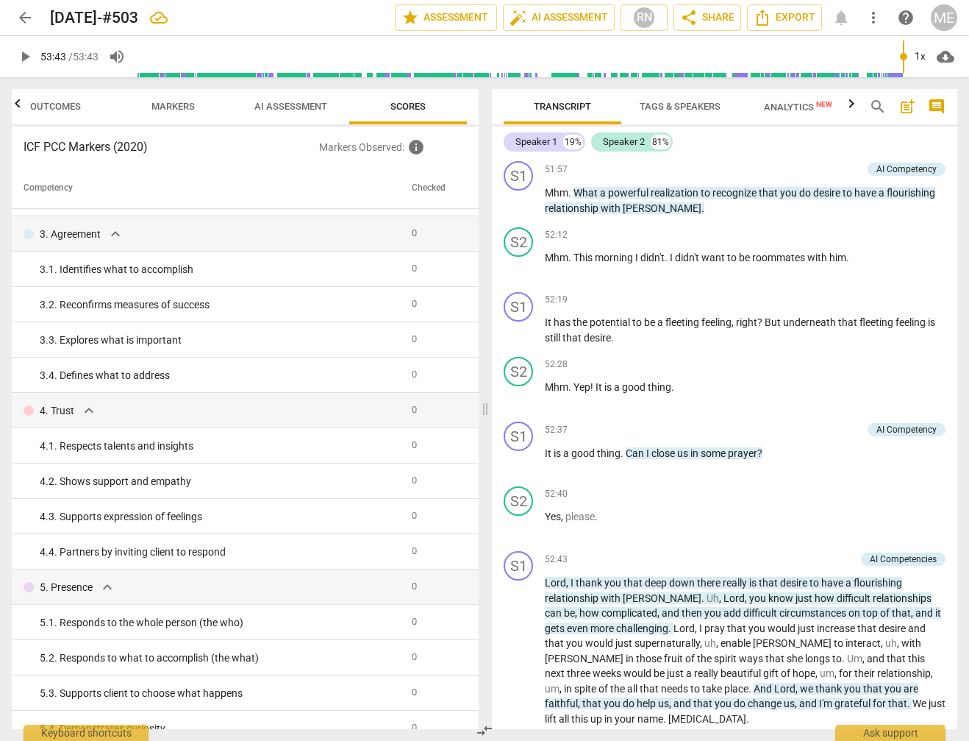
scroll to position [0, 0]
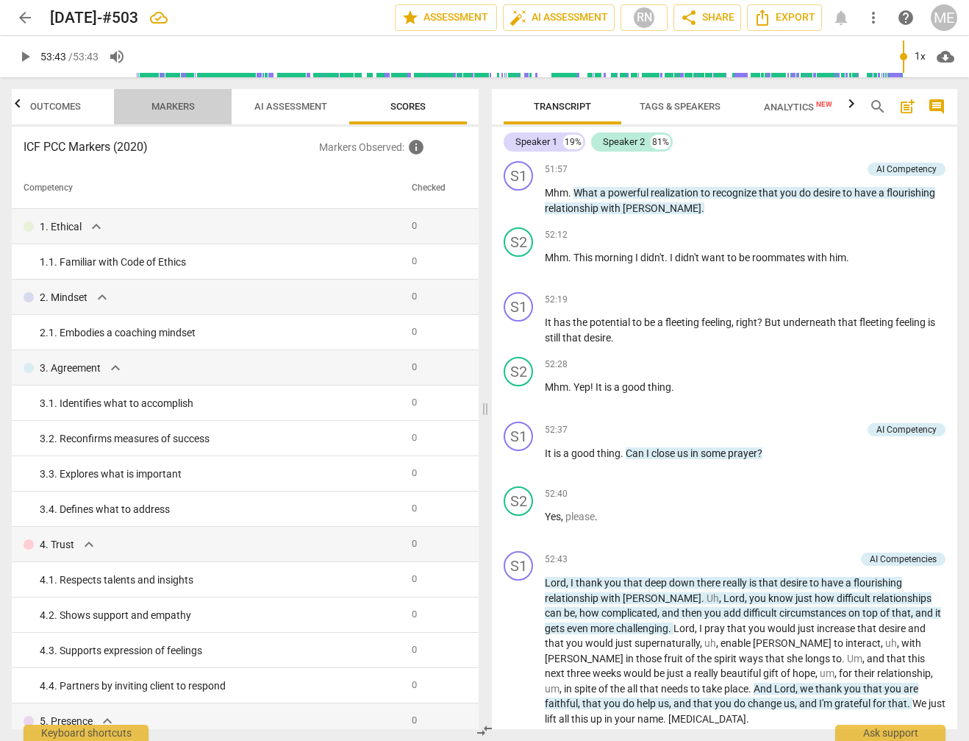
click at [178, 106] on span "Markers" at bounding box center [172, 106] width 43 height 11
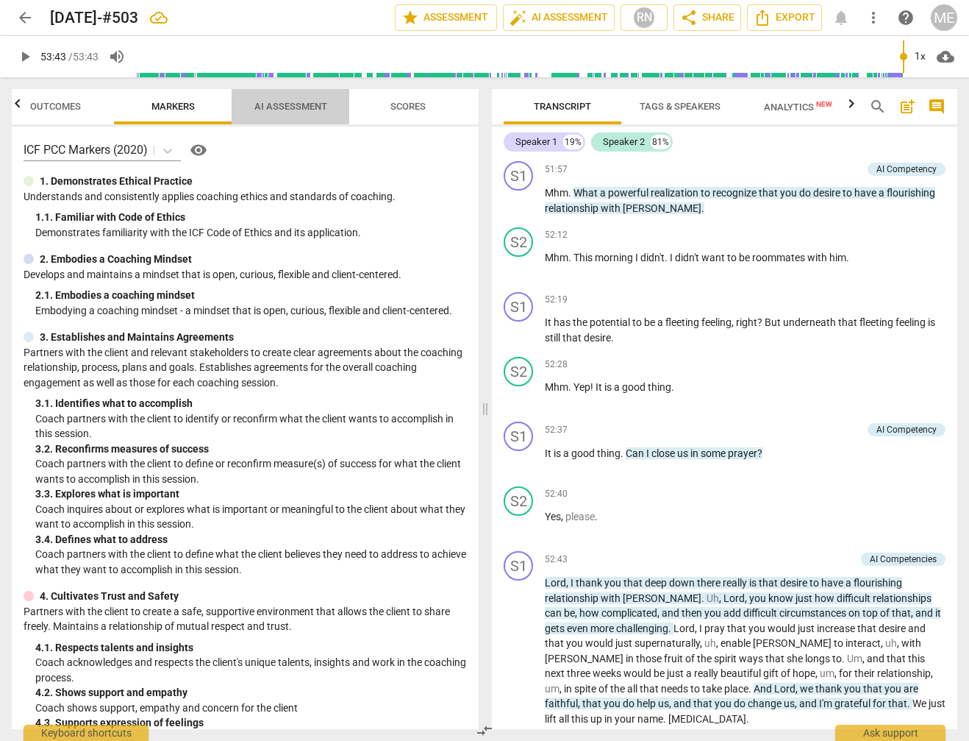
click at [287, 108] on span "AI Assessment" at bounding box center [290, 106] width 73 height 11
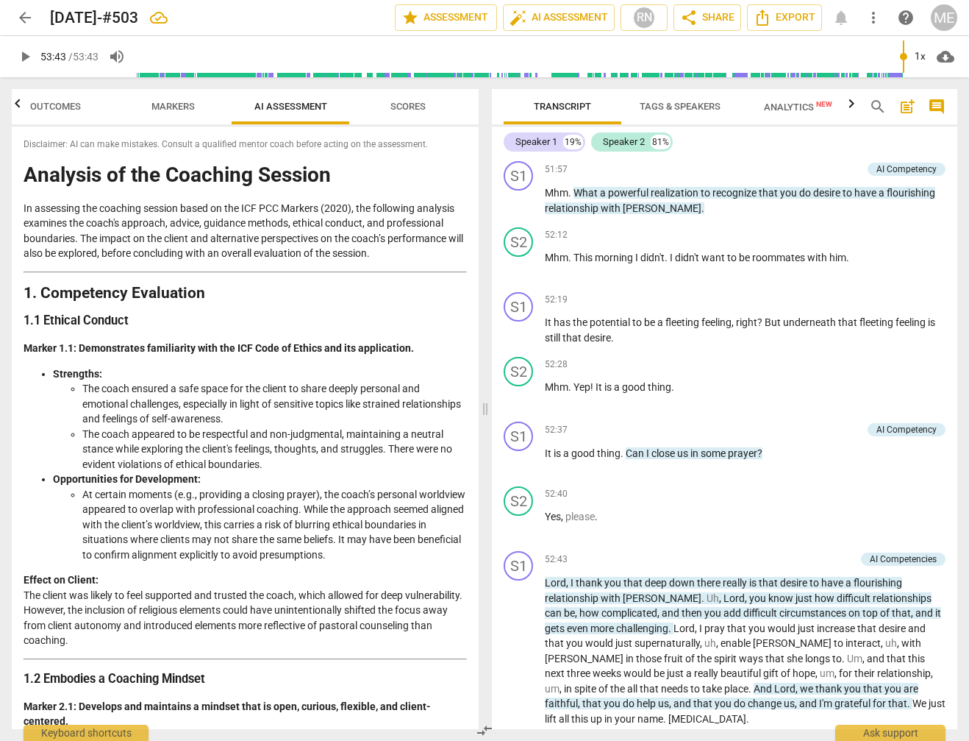
click at [411, 109] on span "Scores" at bounding box center [407, 106] width 35 height 11
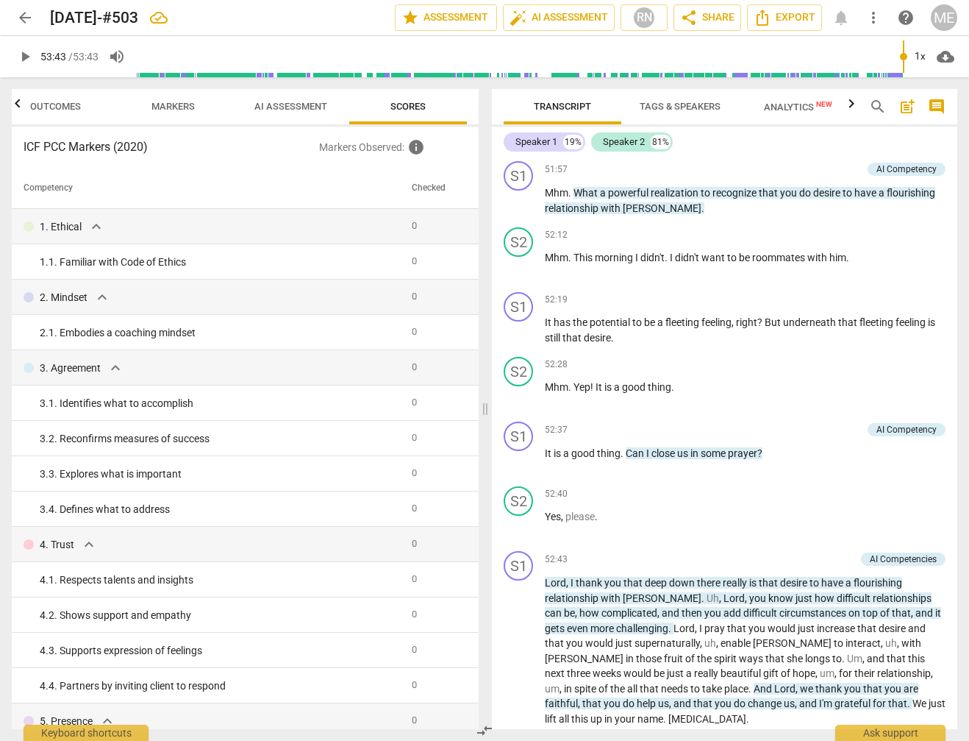
click at [377, 149] on p "Markers Observed : info" at bounding box center [393, 147] width 148 height 18
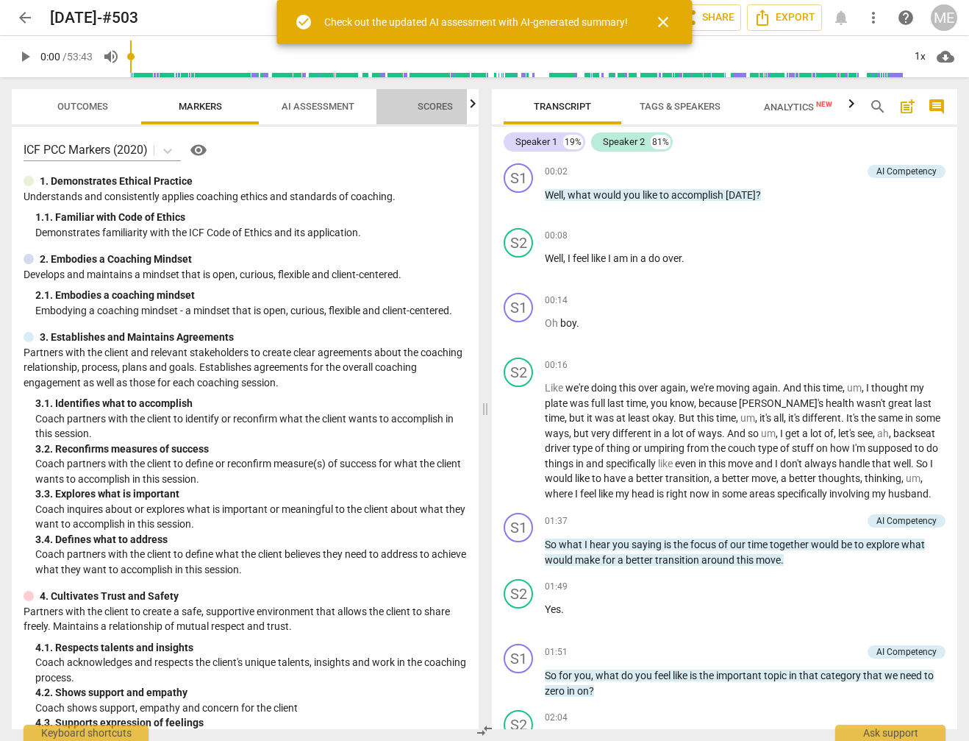
click at [436, 107] on span "Scores" at bounding box center [435, 106] width 35 height 11
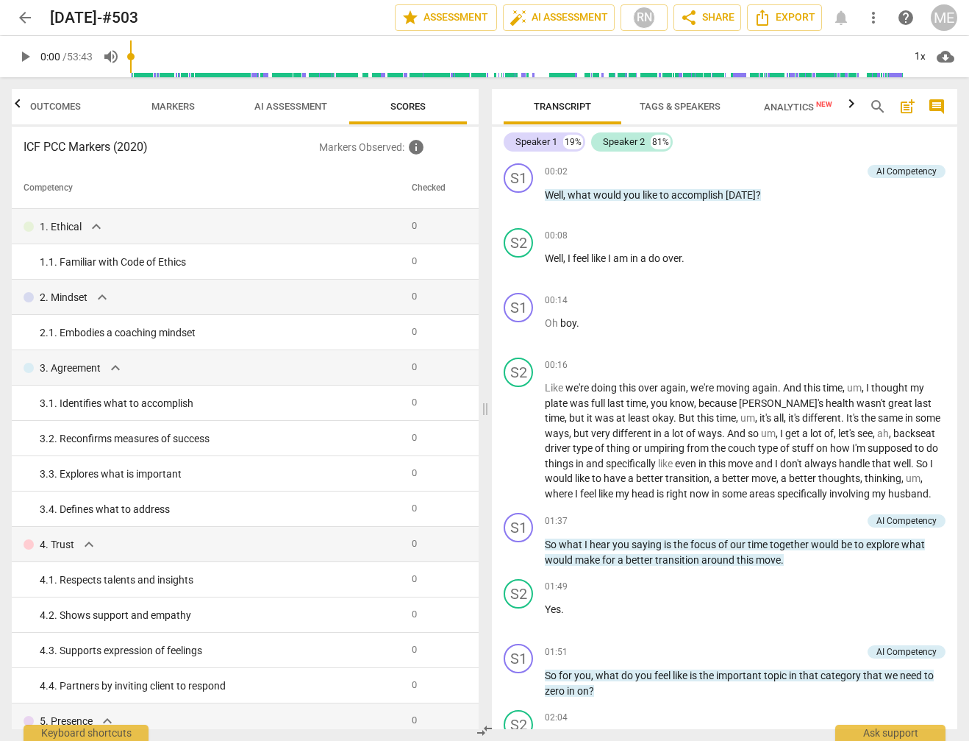
click at [793, 105] on span "Analytics New" at bounding box center [798, 106] width 68 height 11
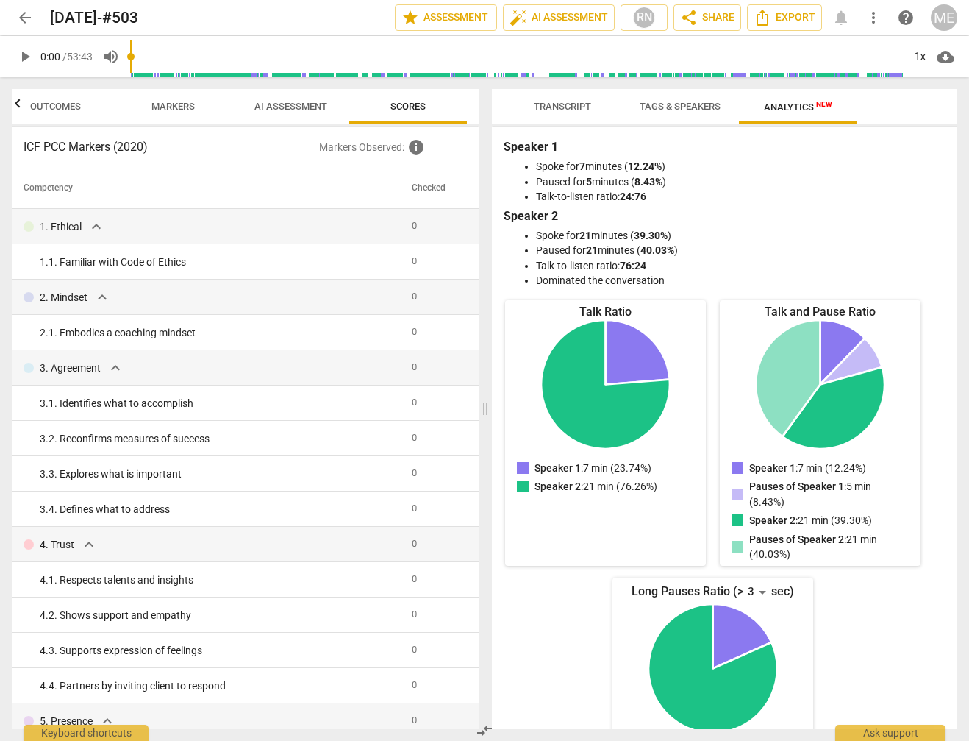
drag, startPoint x: 555, startPoint y: 104, endPoint x: 516, endPoint y: 135, distance: 50.3
click at [555, 104] on span "Transcript" at bounding box center [562, 106] width 57 height 11
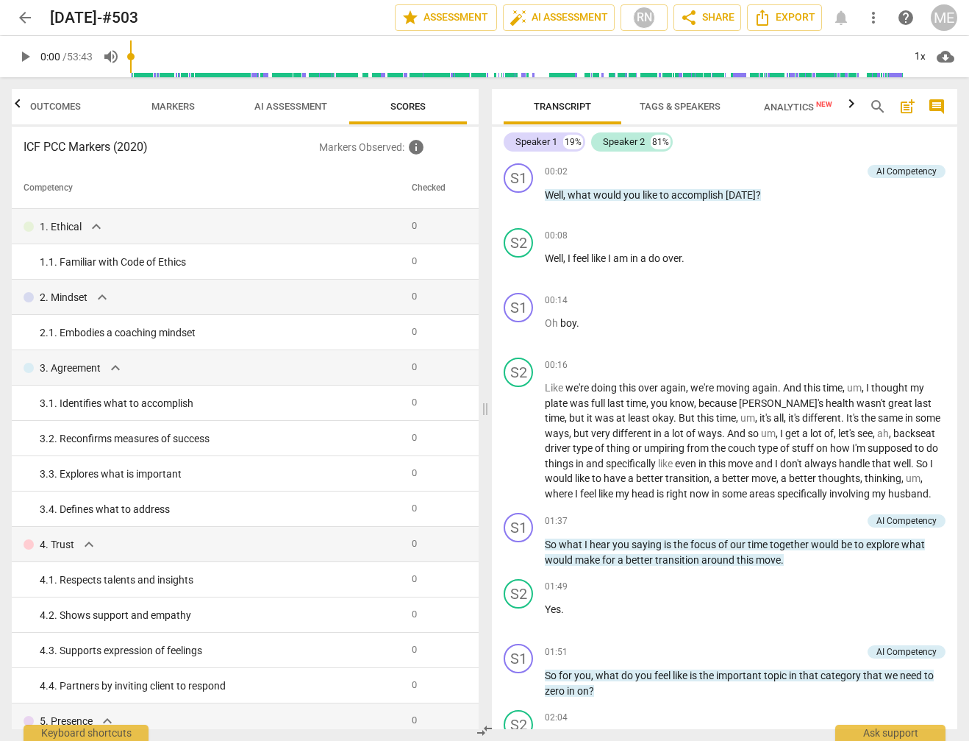
scroll to position [10730, 0]
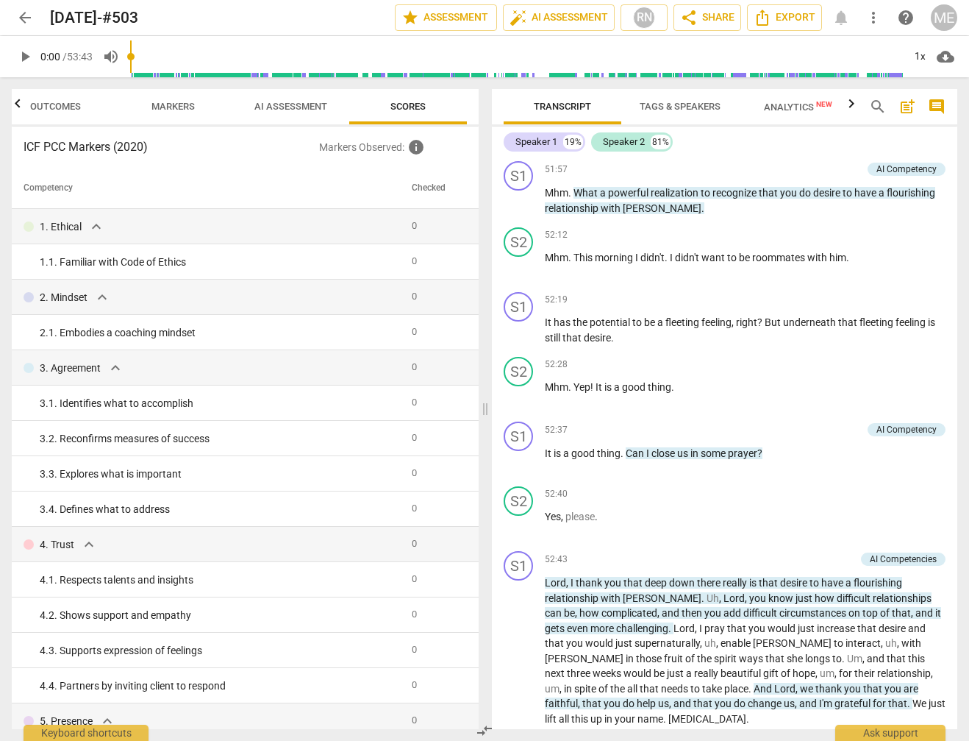
click at [51, 104] on span "Outcomes" at bounding box center [55, 106] width 51 height 11
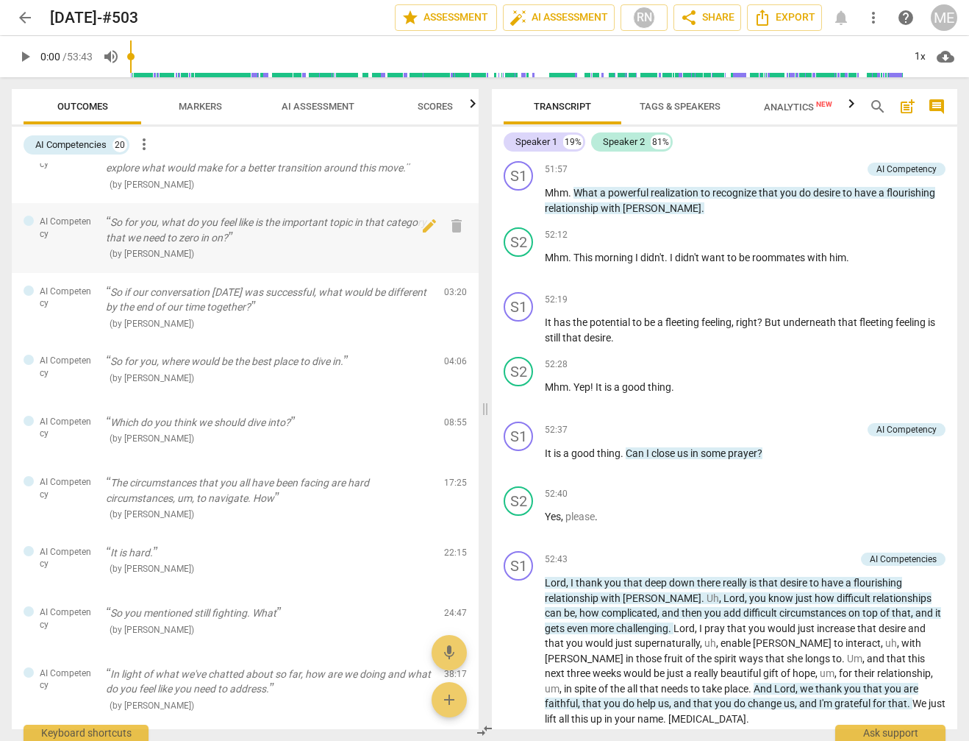
scroll to position [0, 0]
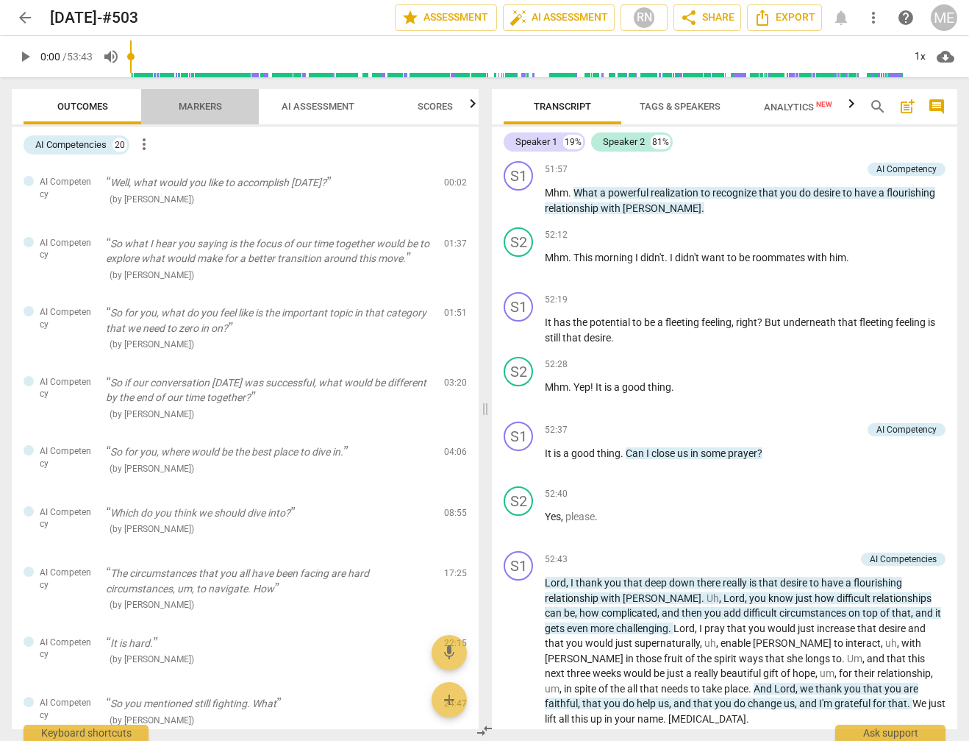
click at [207, 110] on span "Markers" at bounding box center [200, 106] width 43 height 11
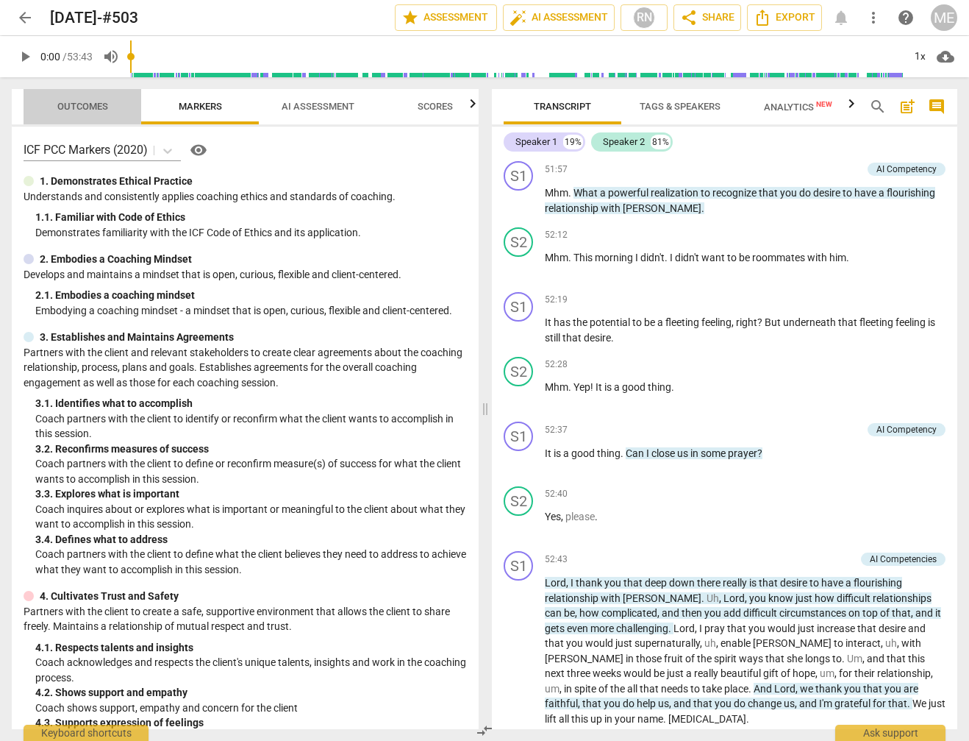
click at [100, 102] on span "Outcomes" at bounding box center [82, 106] width 51 height 11
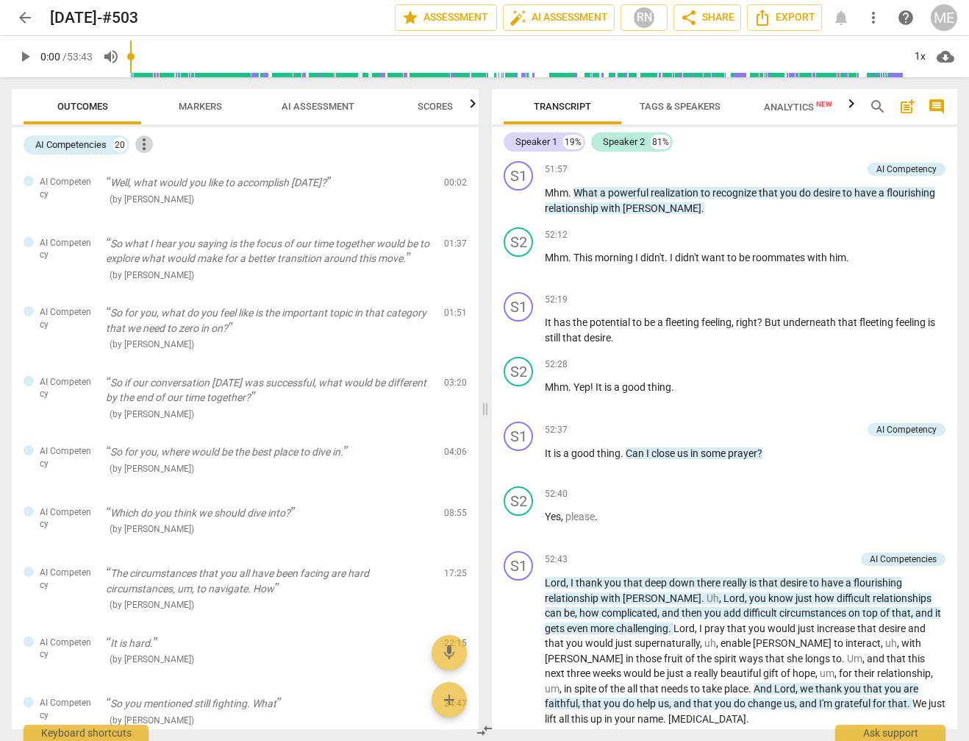
click at [146, 146] on span "more_vert" at bounding box center [144, 144] width 18 height 18
click at [329, 153] on div at bounding box center [484, 370] width 969 height 741
click at [435, 108] on span "Scores" at bounding box center [435, 106] width 35 height 11
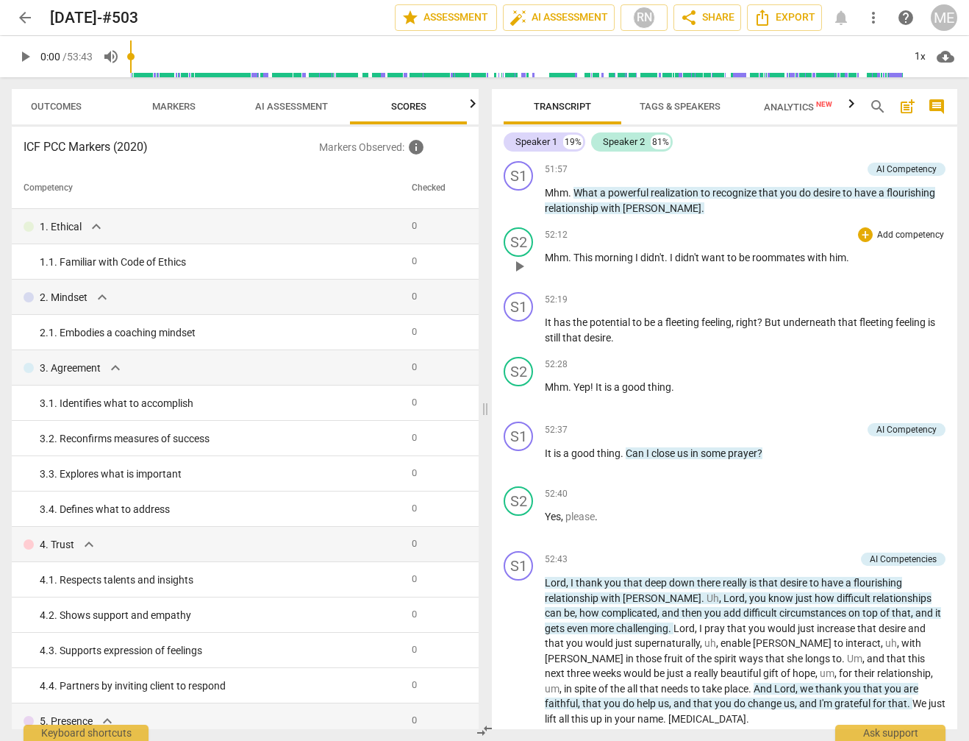
scroll to position [0, 27]
click at [428, 194] on th "Checked" at bounding box center [435, 188] width 58 height 41
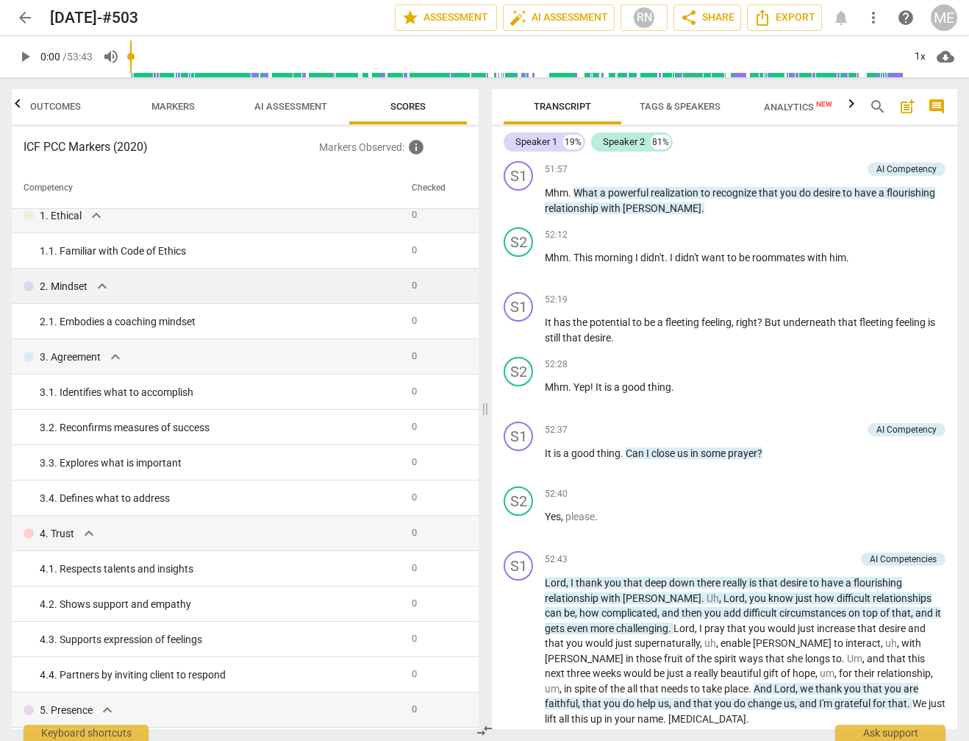
scroll to position [0, 0]
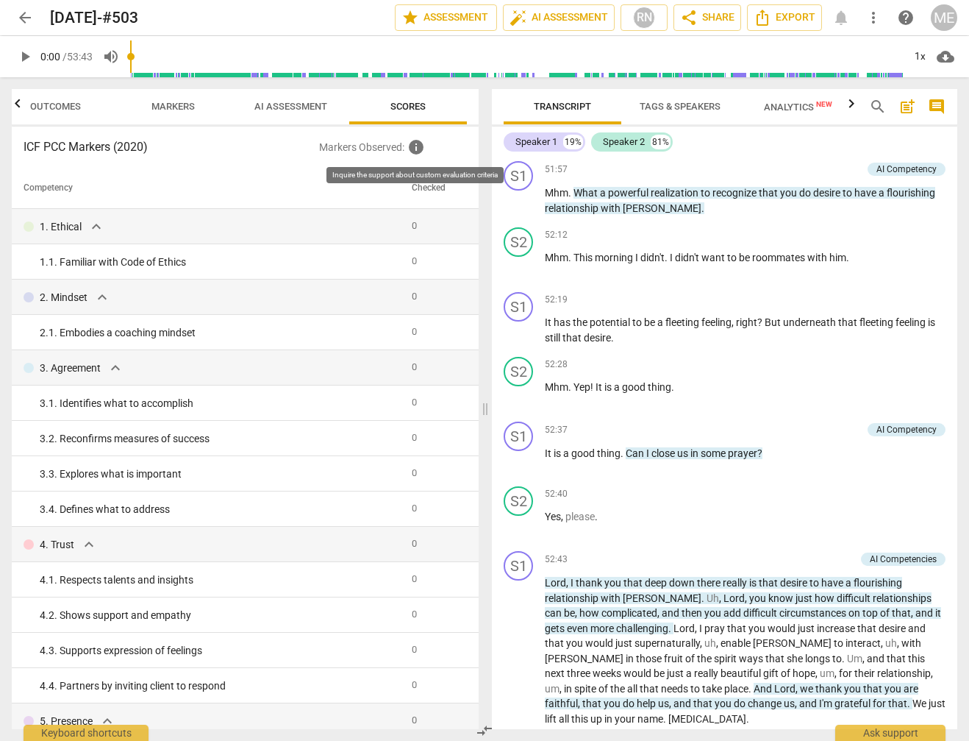
click at [416, 145] on span "info" at bounding box center [416, 147] width 18 height 18
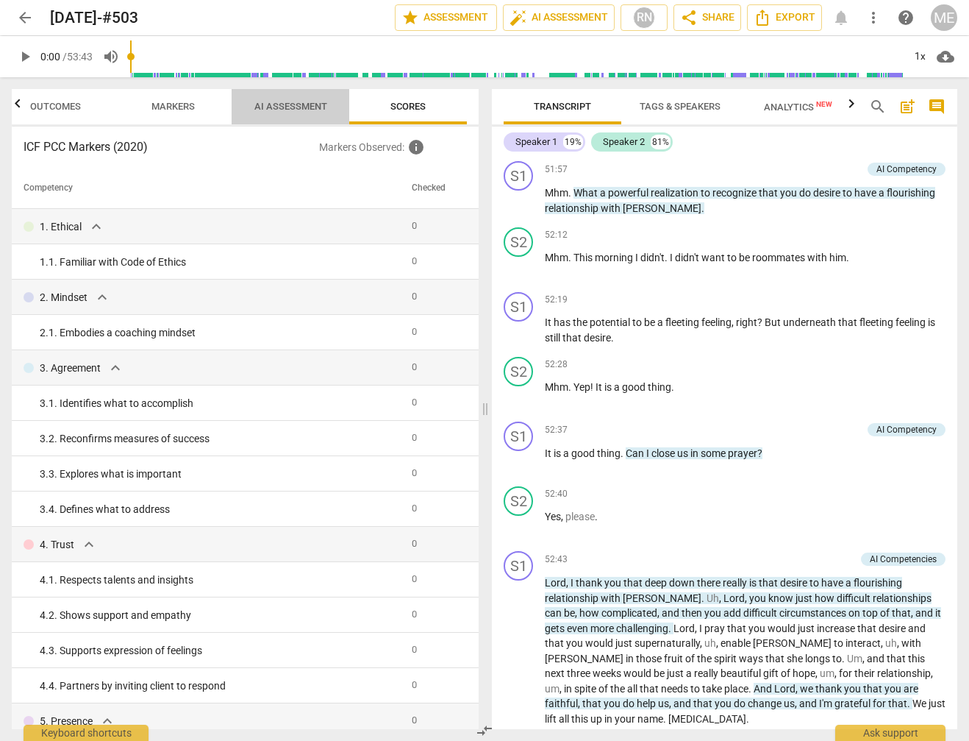
click at [293, 106] on span "AI Assessment" at bounding box center [290, 106] width 73 height 11
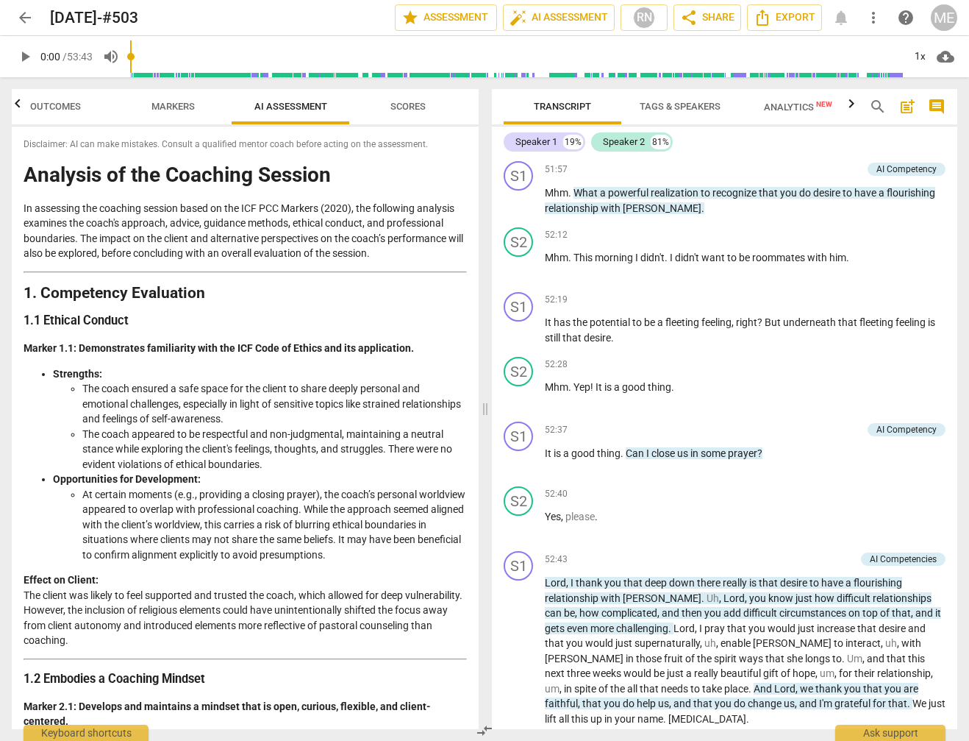
click at [871, 13] on span "more_vert" at bounding box center [874, 18] width 18 height 18
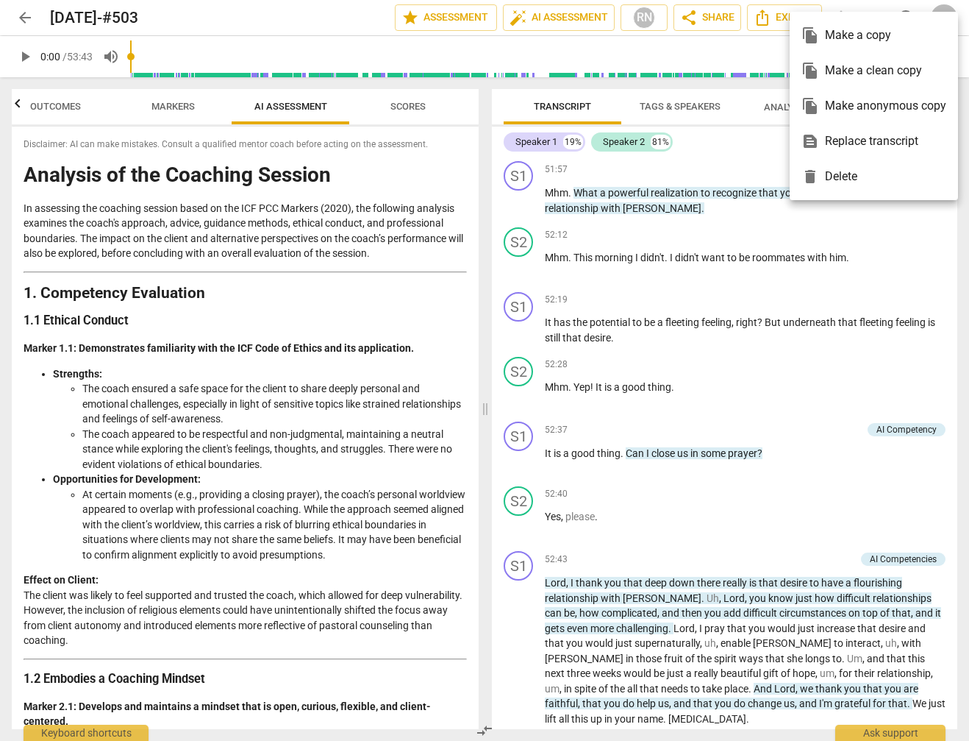
click at [881, 68] on div "file_copy Make a clean copy" at bounding box center [874, 70] width 145 height 35
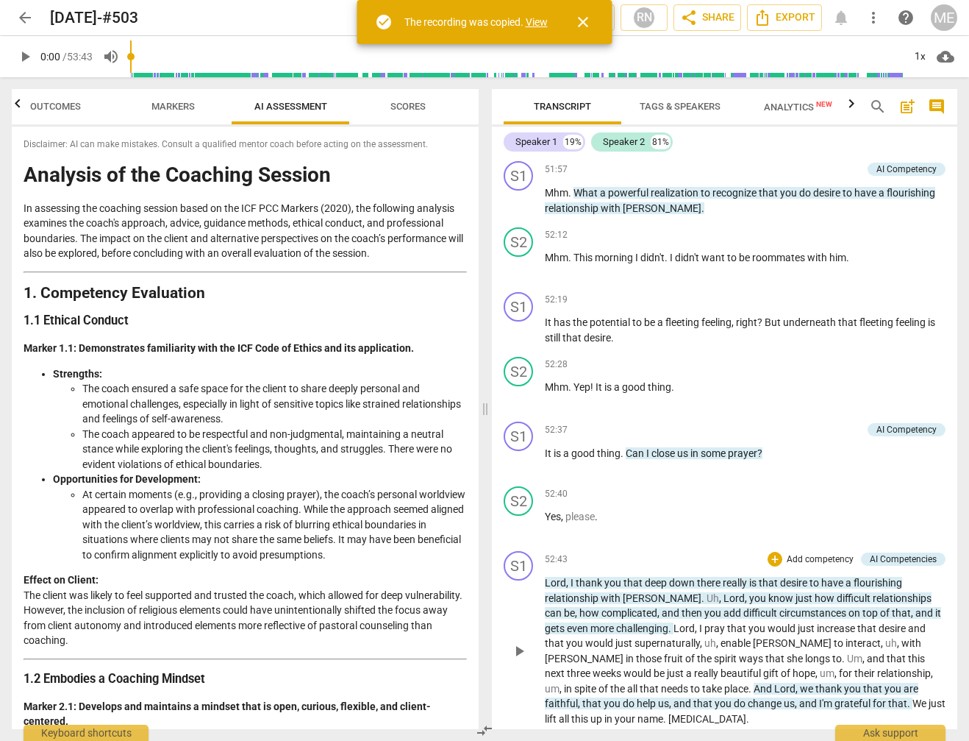
click at [539, 20] on link "View" at bounding box center [537, 22] width 22 height 12
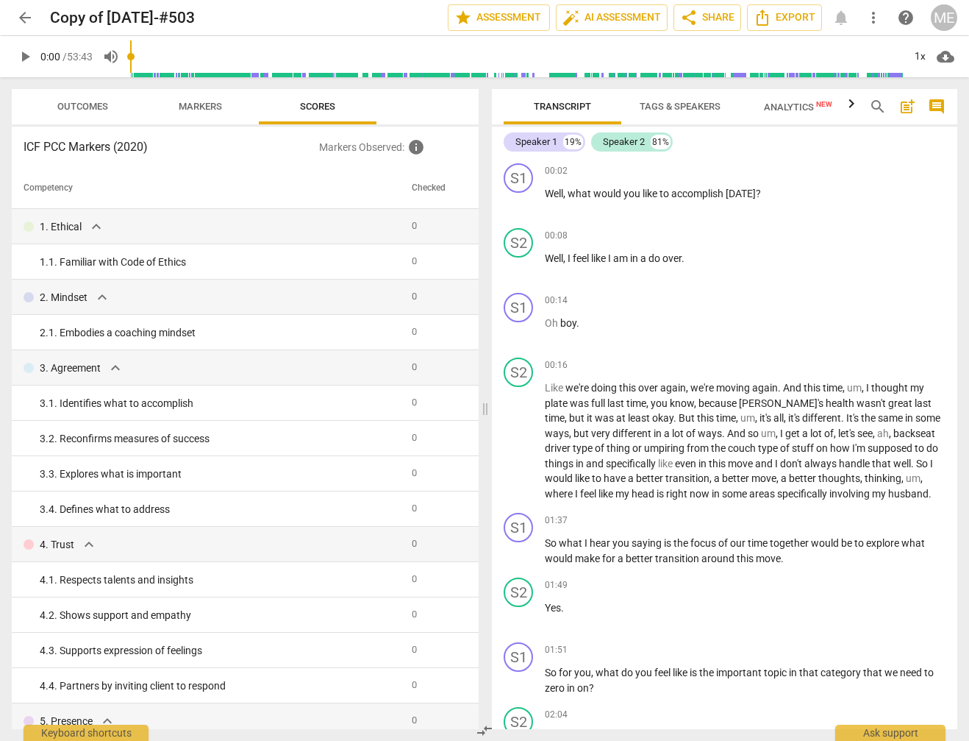
click at [19, 17] on span "arrow_back" at bounding box center [25, 18] width 18 height 18
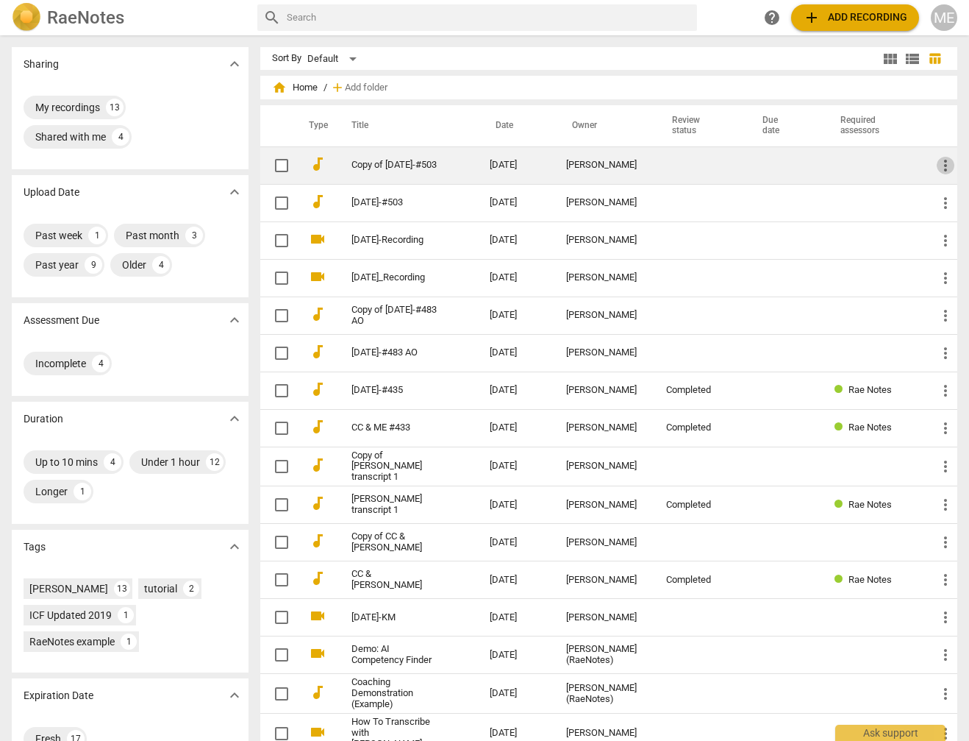
click at [937, 164] on span "more_vert" at bounding box center [946, 166] width 18 height 18
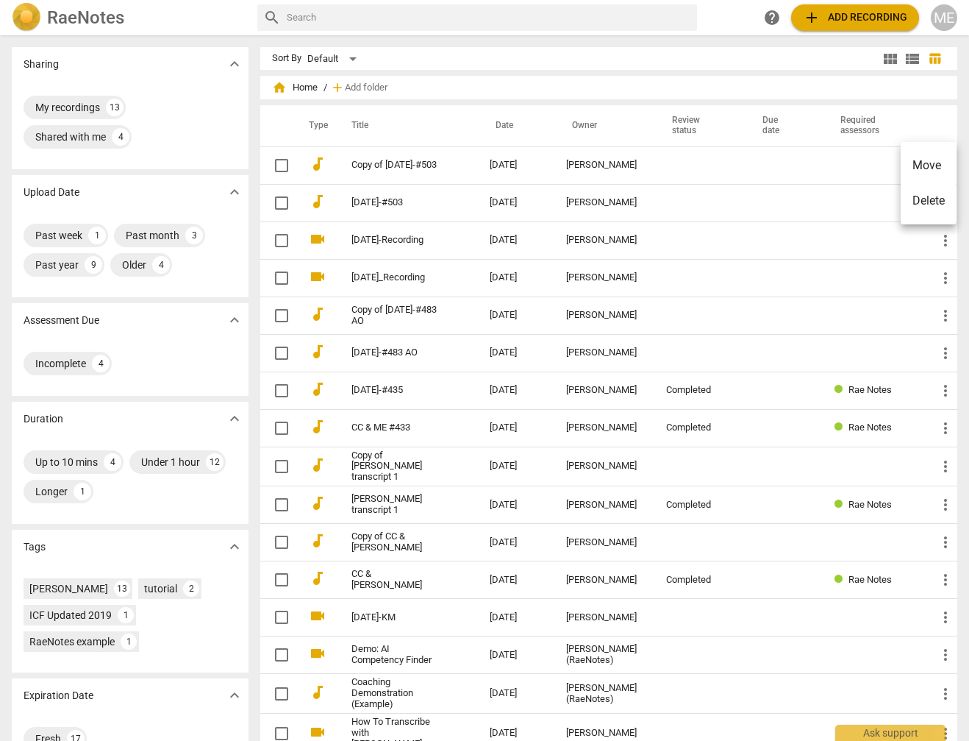
click at [279, 164] on div at bounding box center [484, 370] width 969 height 741
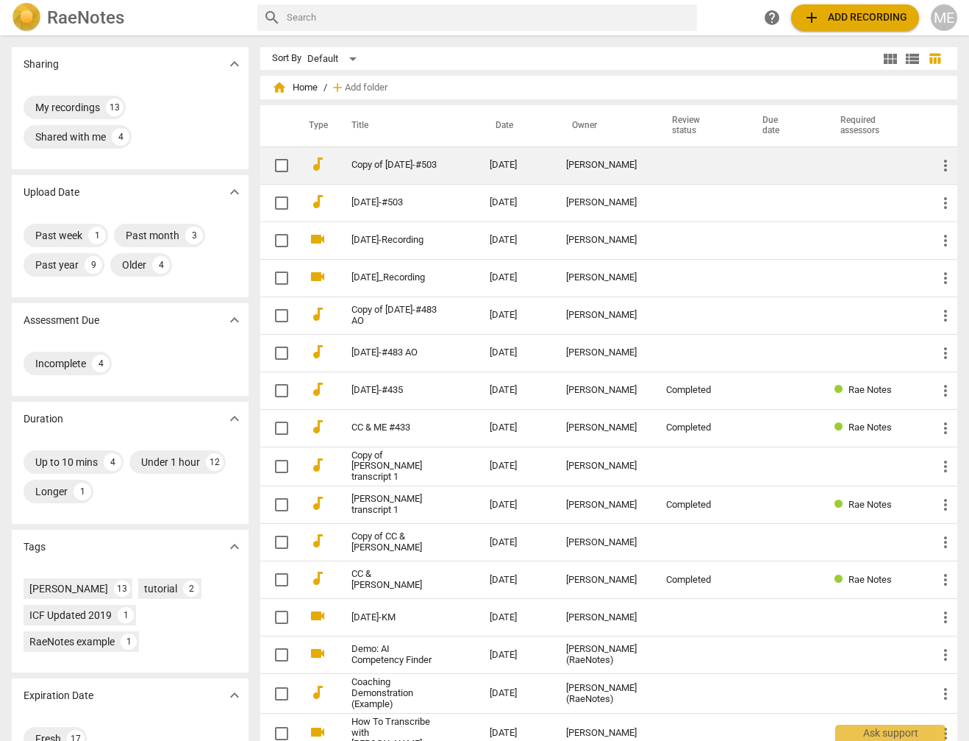
click at [282, 168] on input "checkbox" at bounding box center [281, 166] width 31 height 18
checkbox input "false"
click at [707, 167] on td at bounding box center [700, 165] width 90 height 38
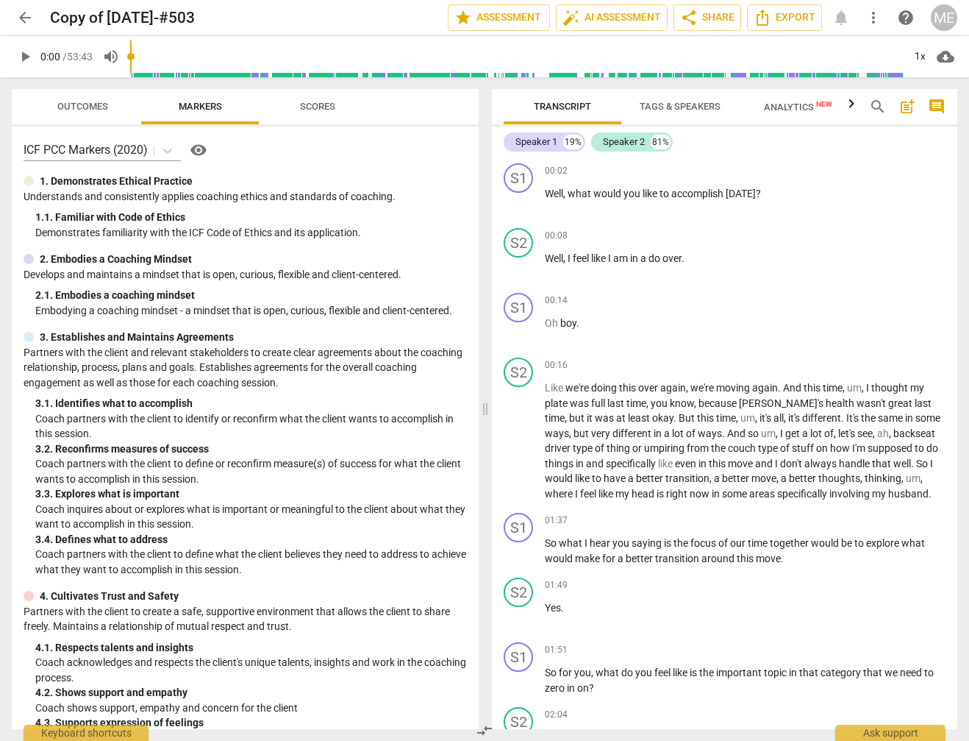
click at [26, 21] on span "arrow_back" at bounding box center [25, 18] width 18 height 18
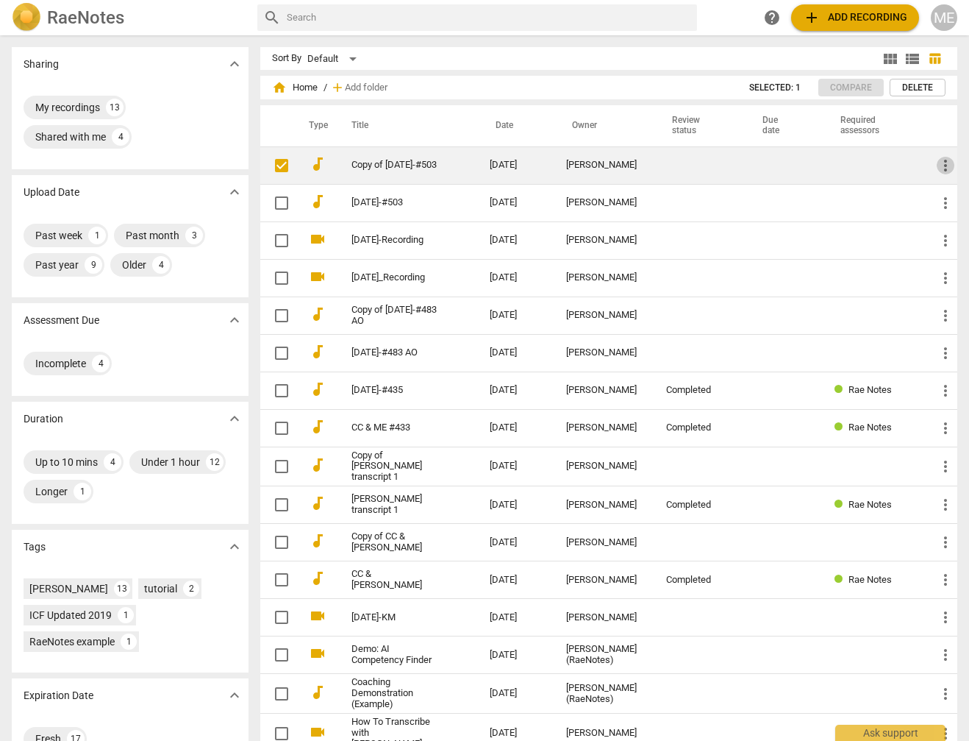
click at [941, 164] on span "more_vert" at bounding box center [946, 166] width 18 height 18
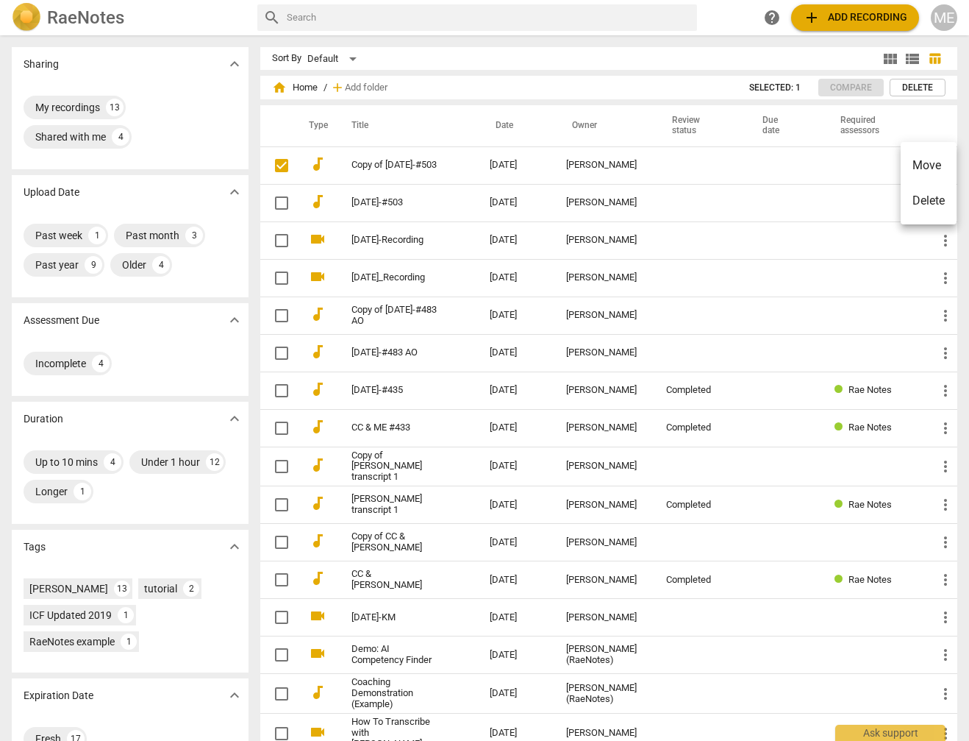
click at [376, 160] on div at bounding box center [484, 370] width 969 height 741
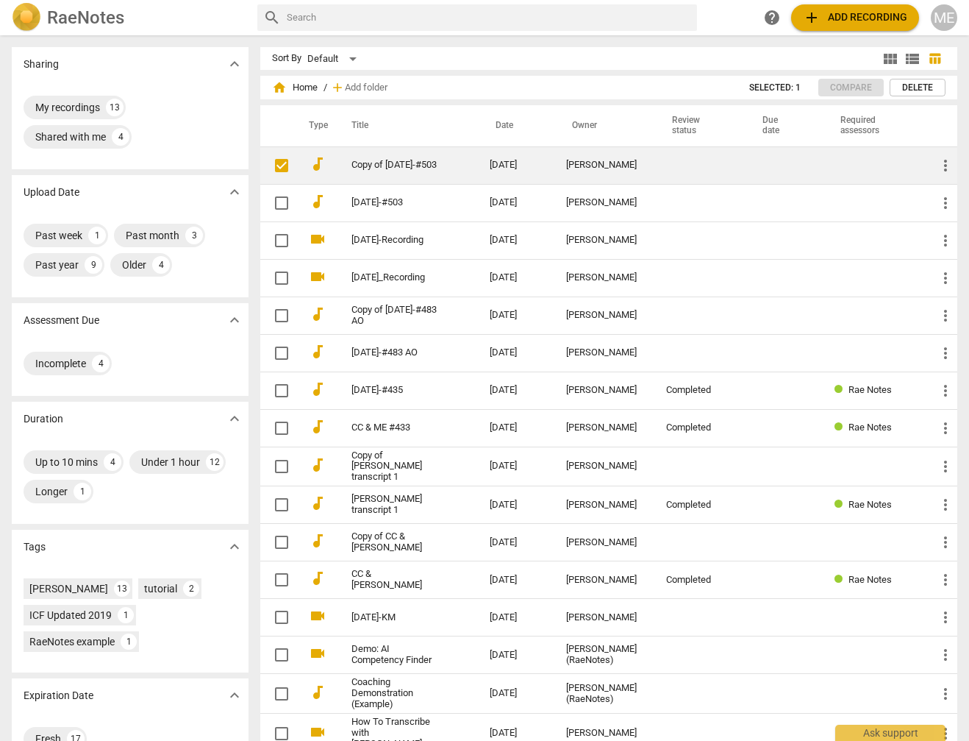
click at [398, 160] on link "Copy of 2025-08-20-#503" at bounding box center [394, 165] width 85 height 11
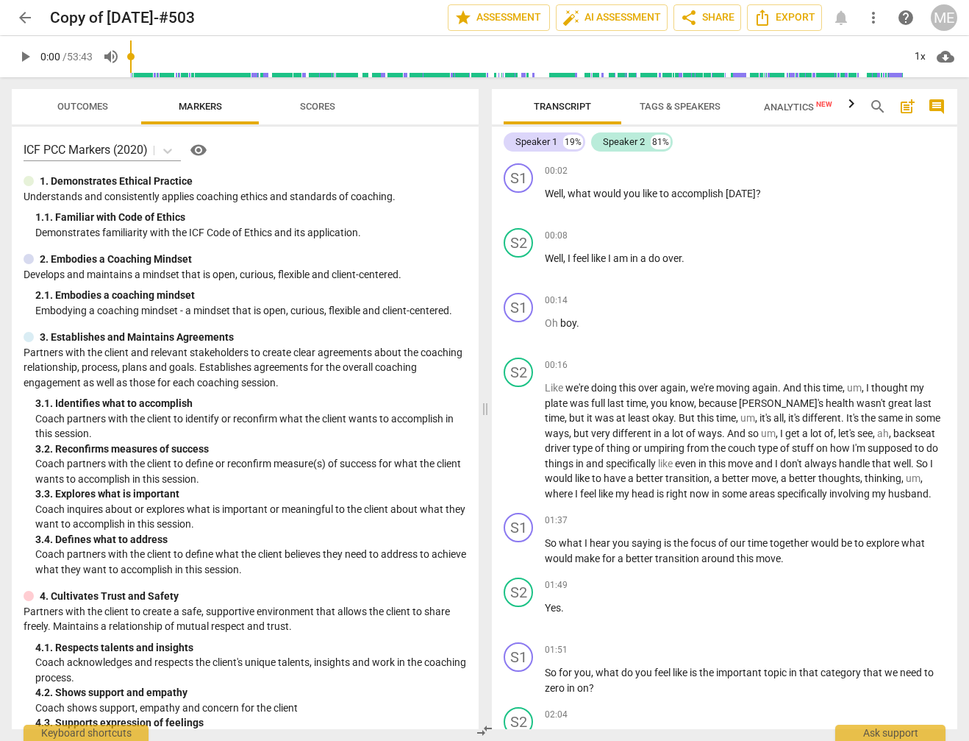
click at [318, 104] on span "Scores" at bounding box center [317, 106] width 35 height 11
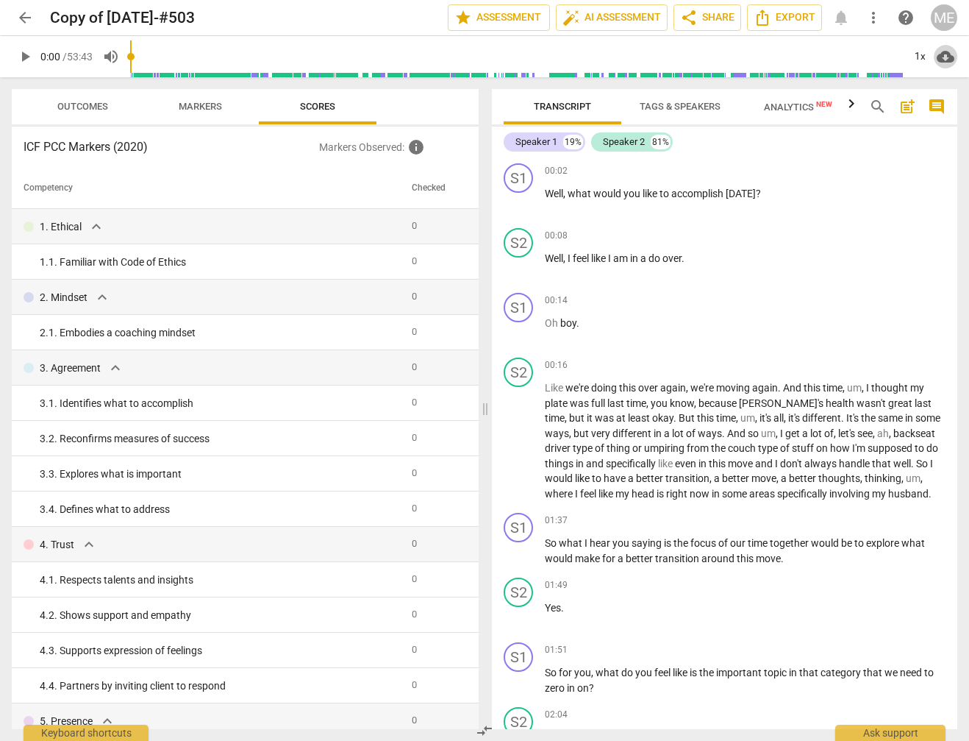
click at [944, 54] on span "cloud_download" at bounding box center [946, 57] width 18 height 18
click at [963, 56] on div at bounding box center [484, 370] width 969 height 741
click at [852, 105] on icon "button" at bounding box center [851, 103] width 5 height 9
click at [499, 103] on icon "button" at bounding box center [497, 103] width 5 height 9
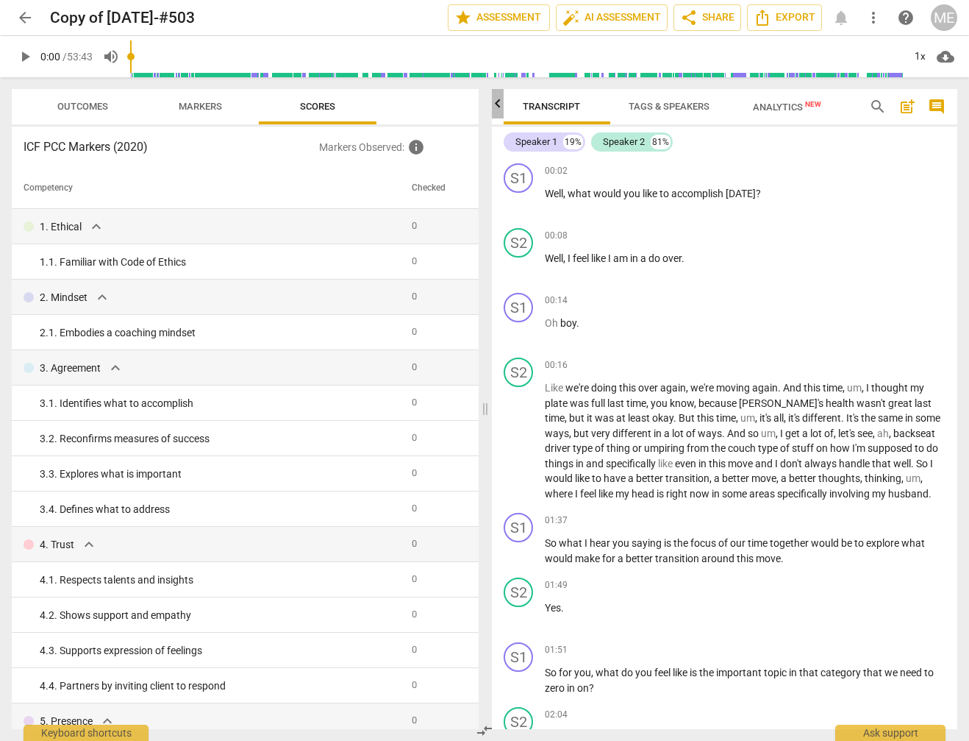
scroll to position [0, 0]
click at [907, 106] on span "post_add" at bounding box center [908, 107] width 18 height 18
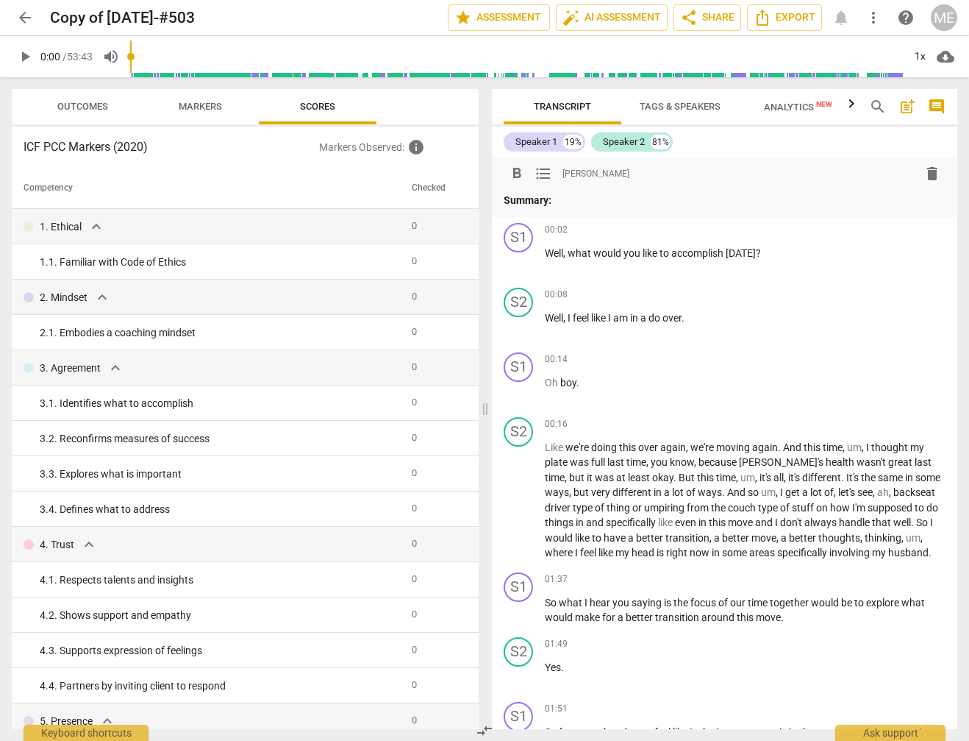
click at [879, 108] on span "search" at bounding box center [878, 107] width 18 height 18
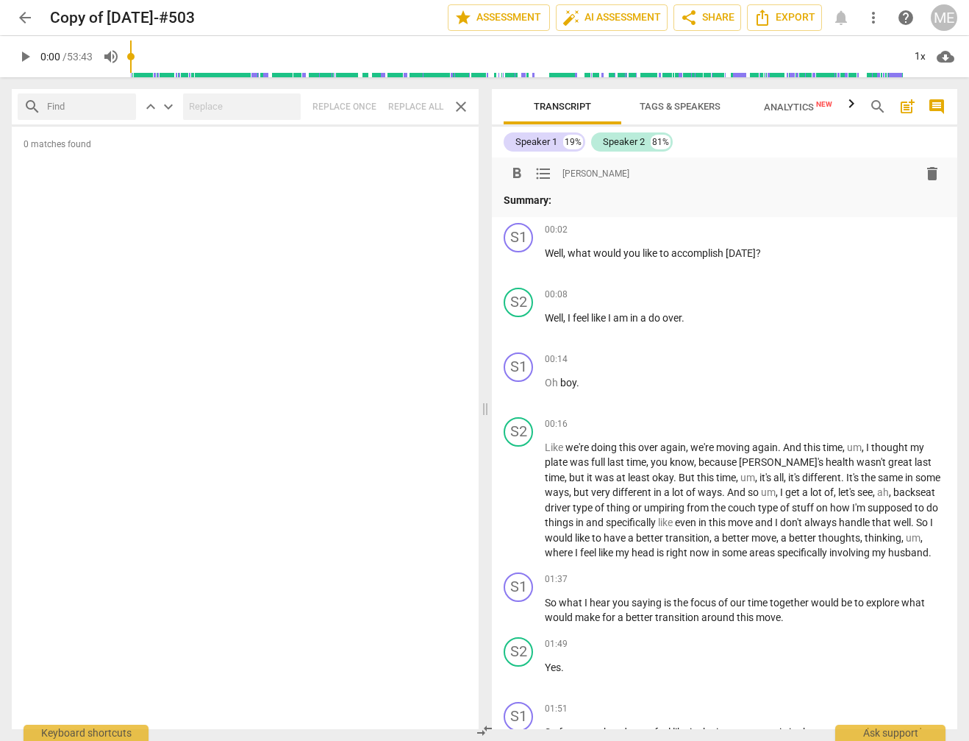
click at [610, 203] on p "Summary:" at bounding box center [725, 200] width 442 height 15
click at [926, 171] on span "delete" at bounding box center [933, 174] width 18 height 18
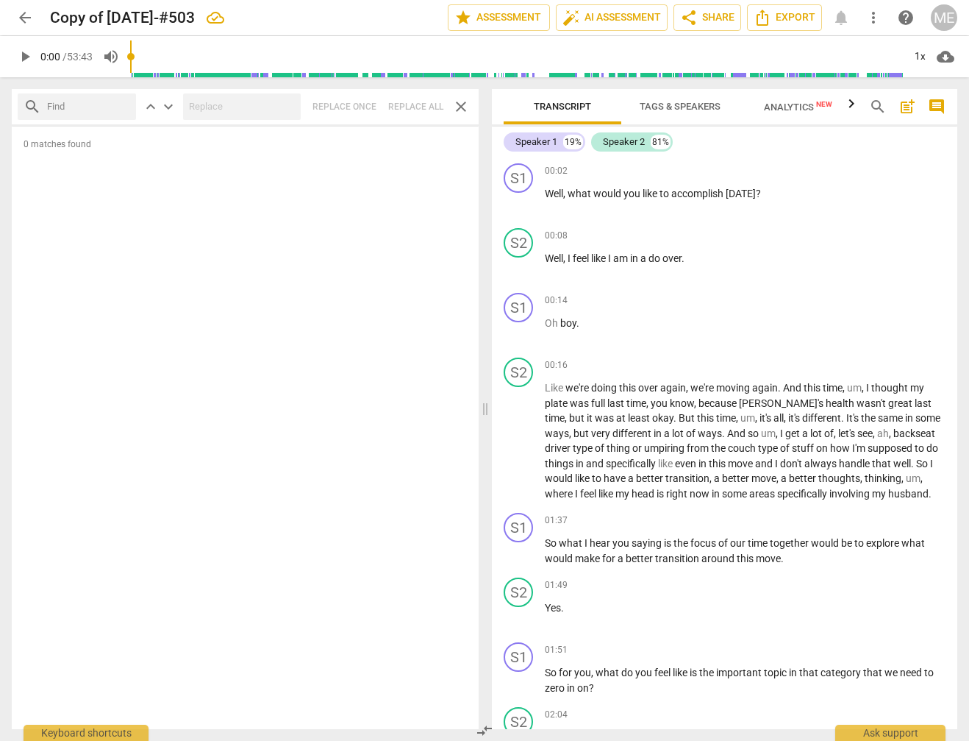
click at [875, 15] on span "more_vert" at bounding box center [874, 18] width 18 height 18
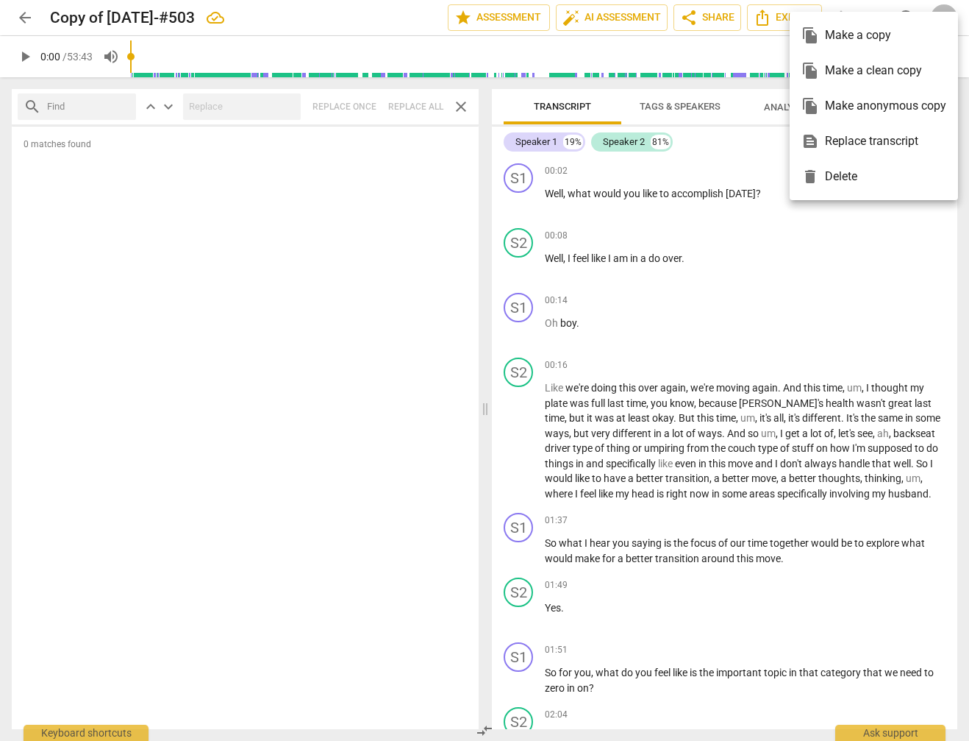
click at [799, 298] on div at bounding box center [484, 370] width 969 height 741
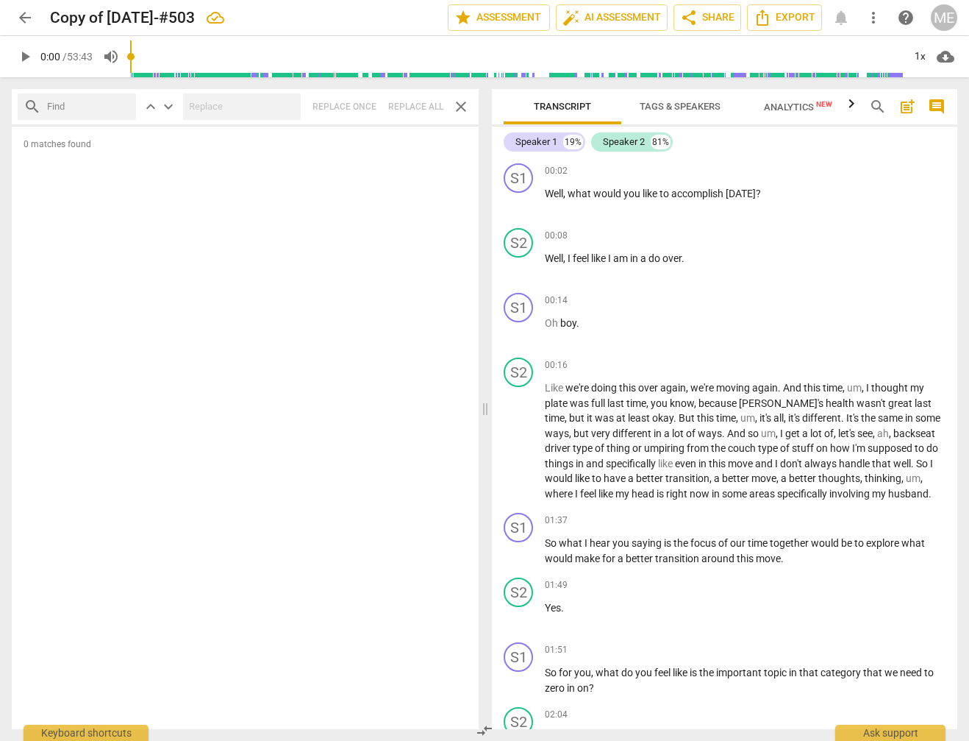
click at [906, 15] on span "help" at bounding box center [906, 18] width 18 height 18
click at [786, 15] on span "Export" at bounding box center [785, 18] width 62 height 18
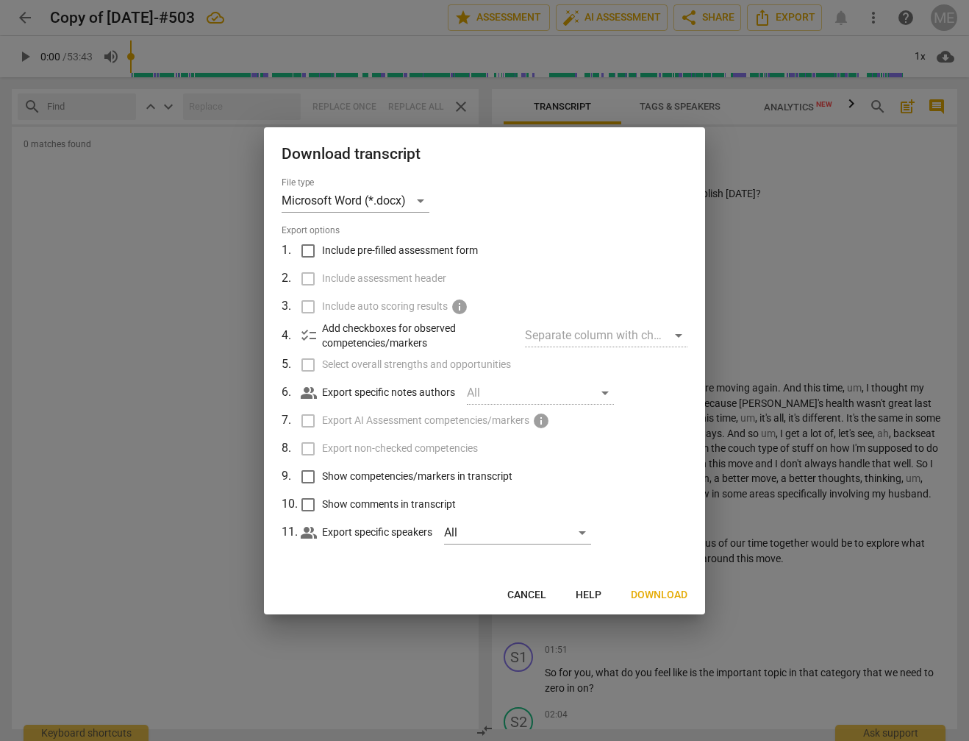
click at [658, 593] on span "Download" at bounding box center [659, 595] width 57 height 15
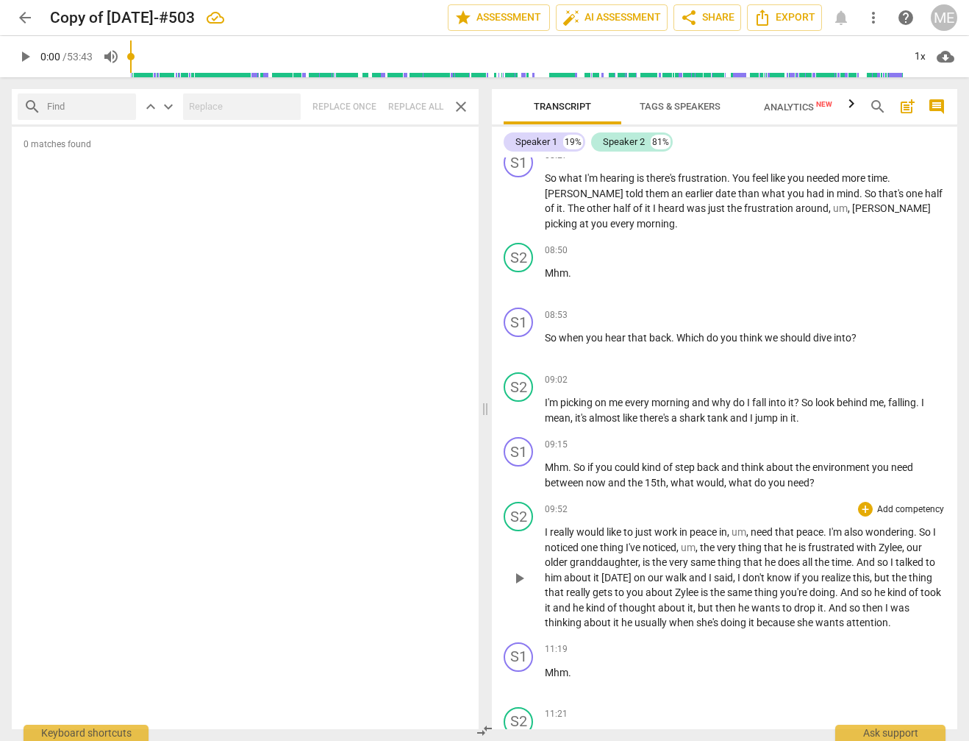
scroll to position [1565, 0]
click at [24, 15] on span "arrow_back" at bounding box center [25, 18] width 18 height 18
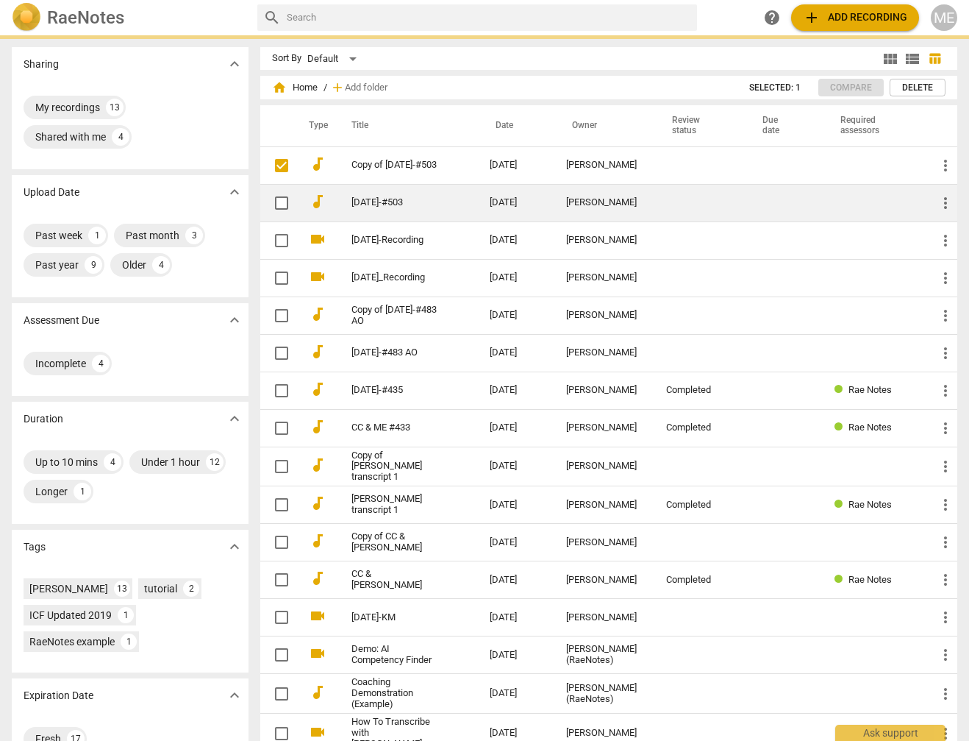
click at [383, 207] on link "[DATE]-#503" at bounding box center [394, 202] width 85 height 11
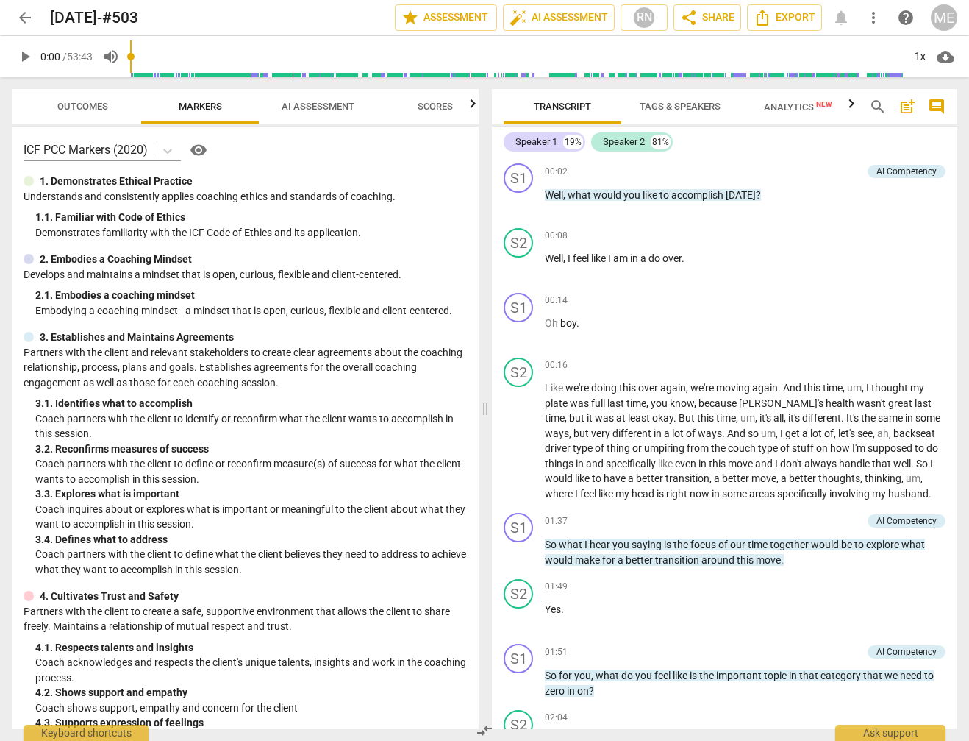
click at [322, 106] on span "AI Assessment" at bounding box center [318, 106] width 73 height 11
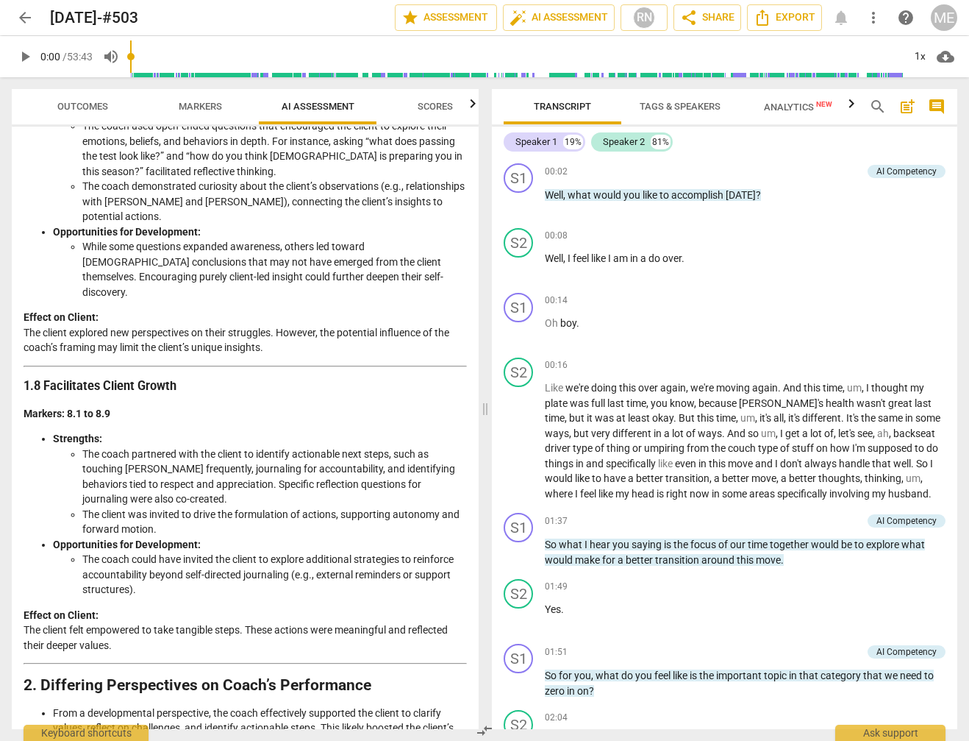
scroll to position [2444, 0]
